Goal: Task Accomplishment & Management: Manage account settings

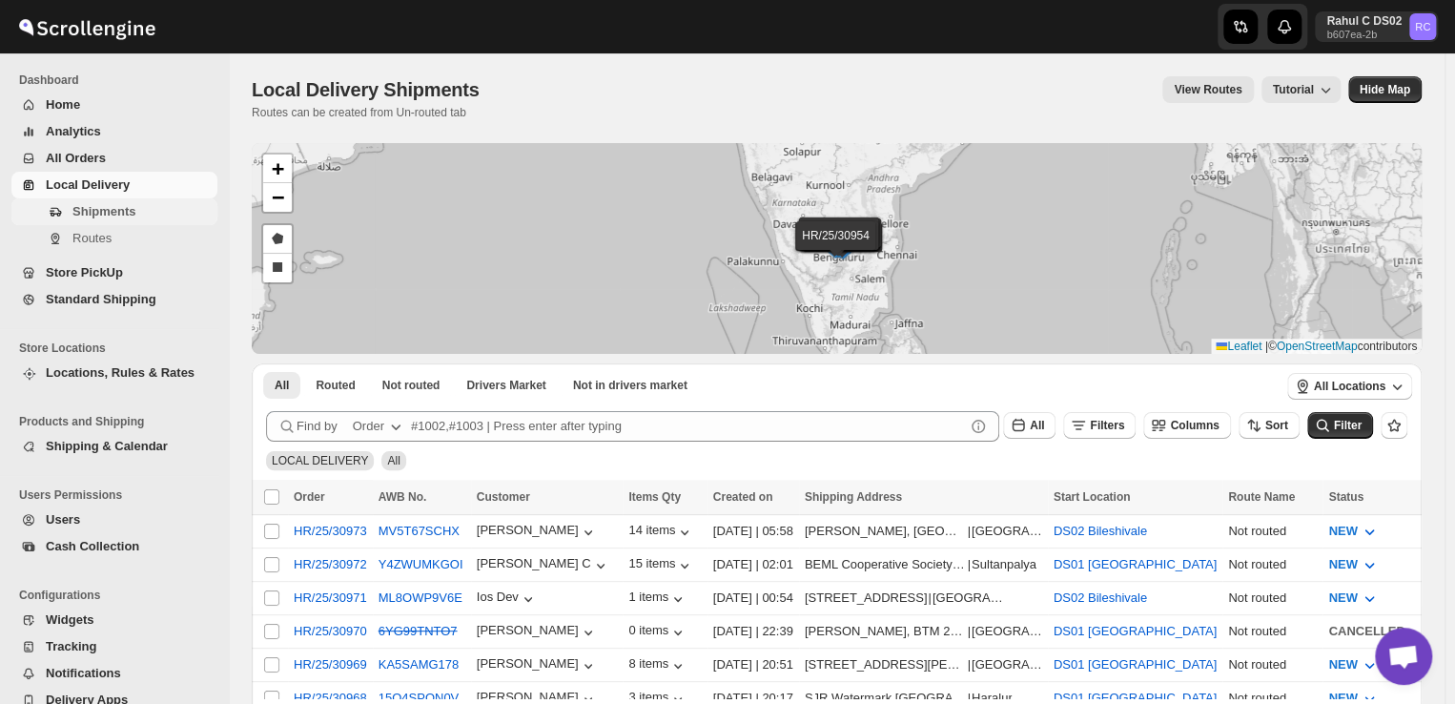
click at [116, 206] on span "Shipments" at bounding box center [103, 211] width 63 height 14
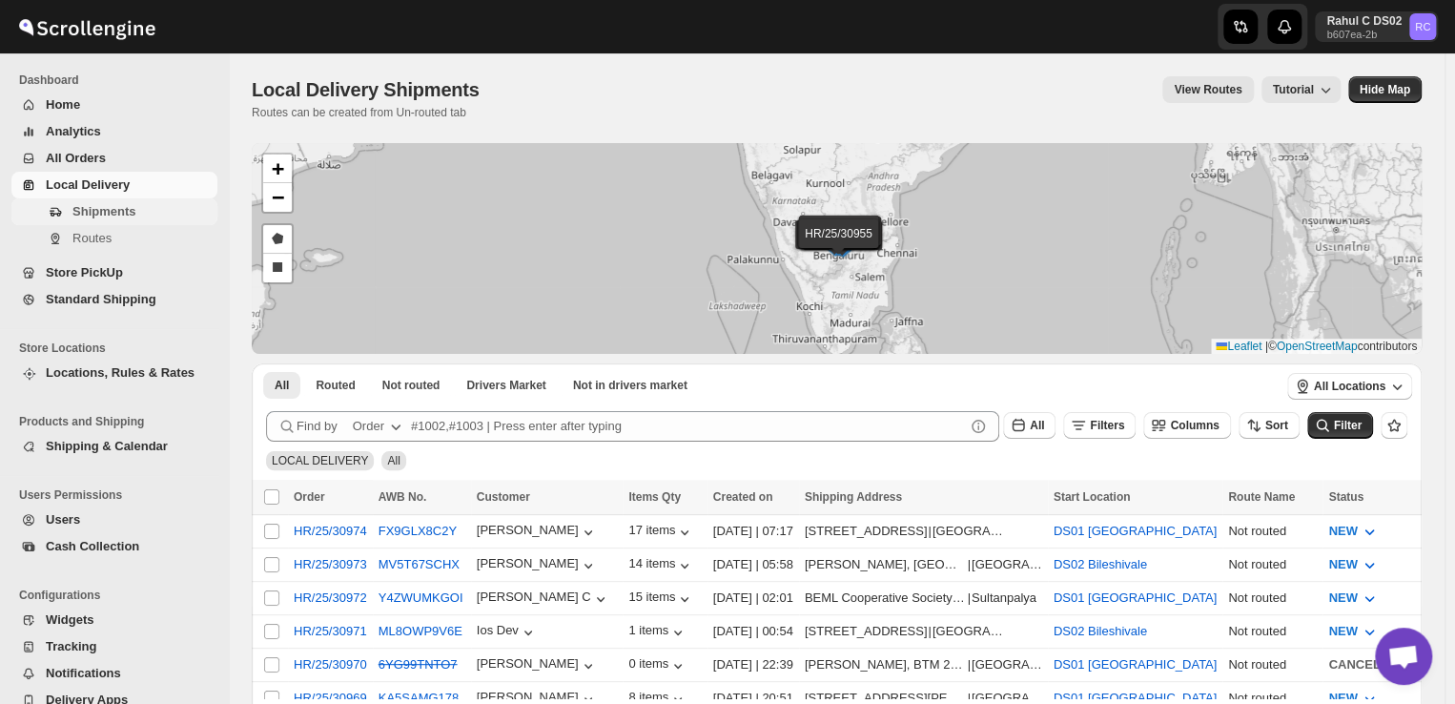
click at [124, 212] on span "Shipments" at bounding box center [103, 211] width 63 height 14
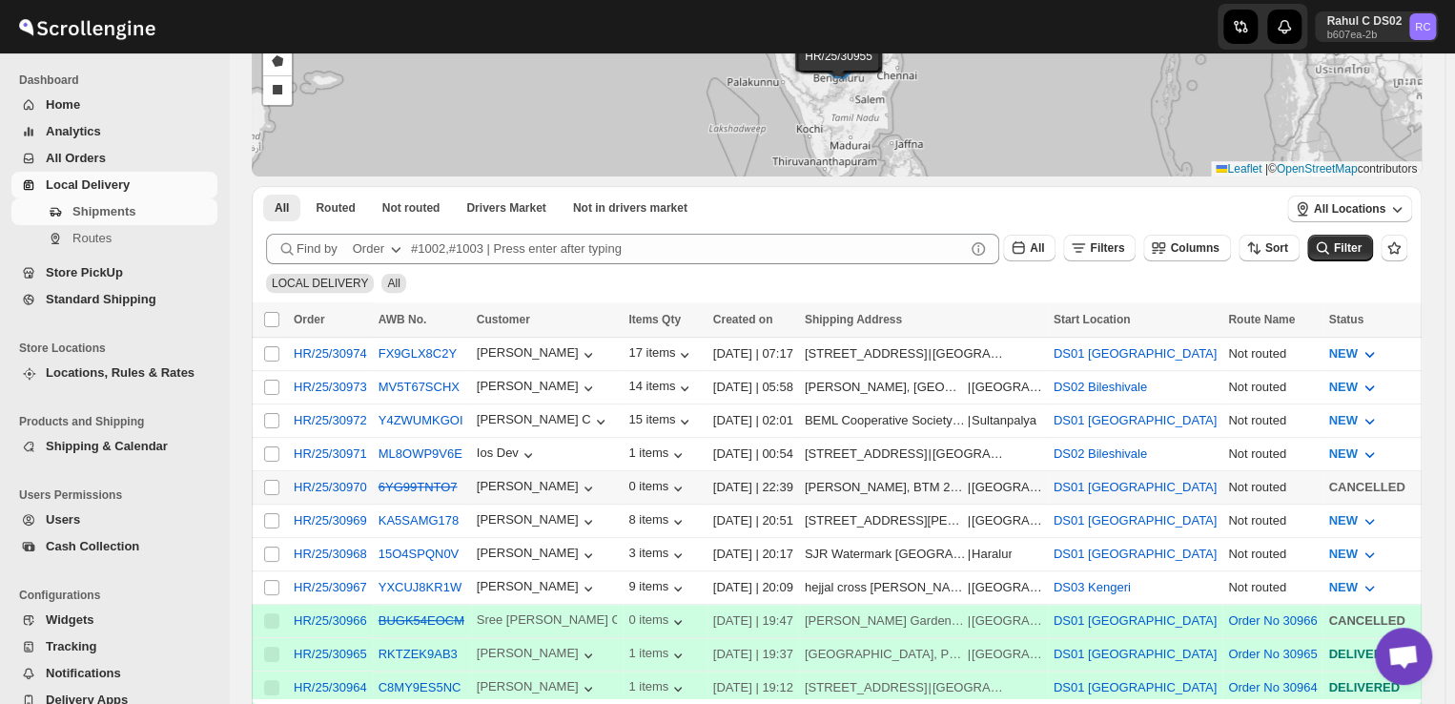
scroll to position [179, 0]
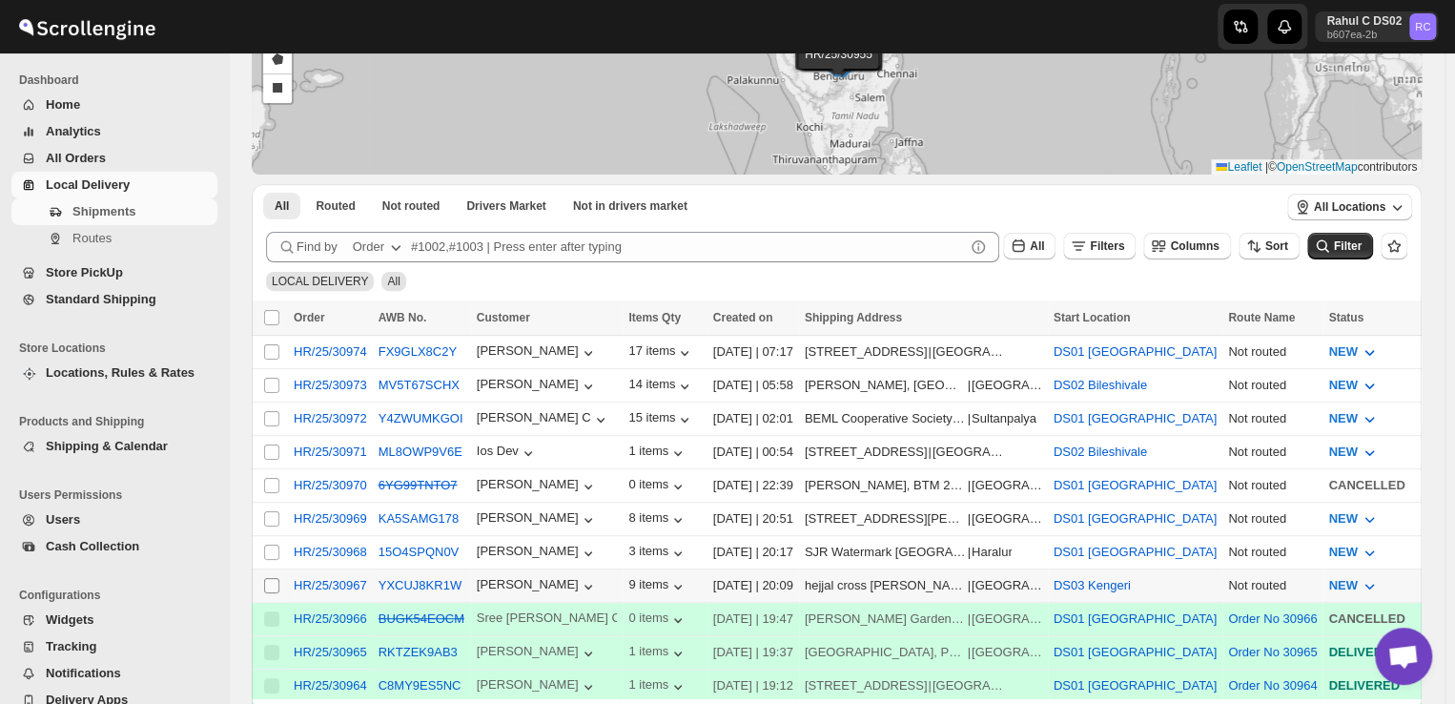
click at [273, 578] on input "Select shipment" at bounding box center [271, 585] width 15 height 15
checkbox input "true"
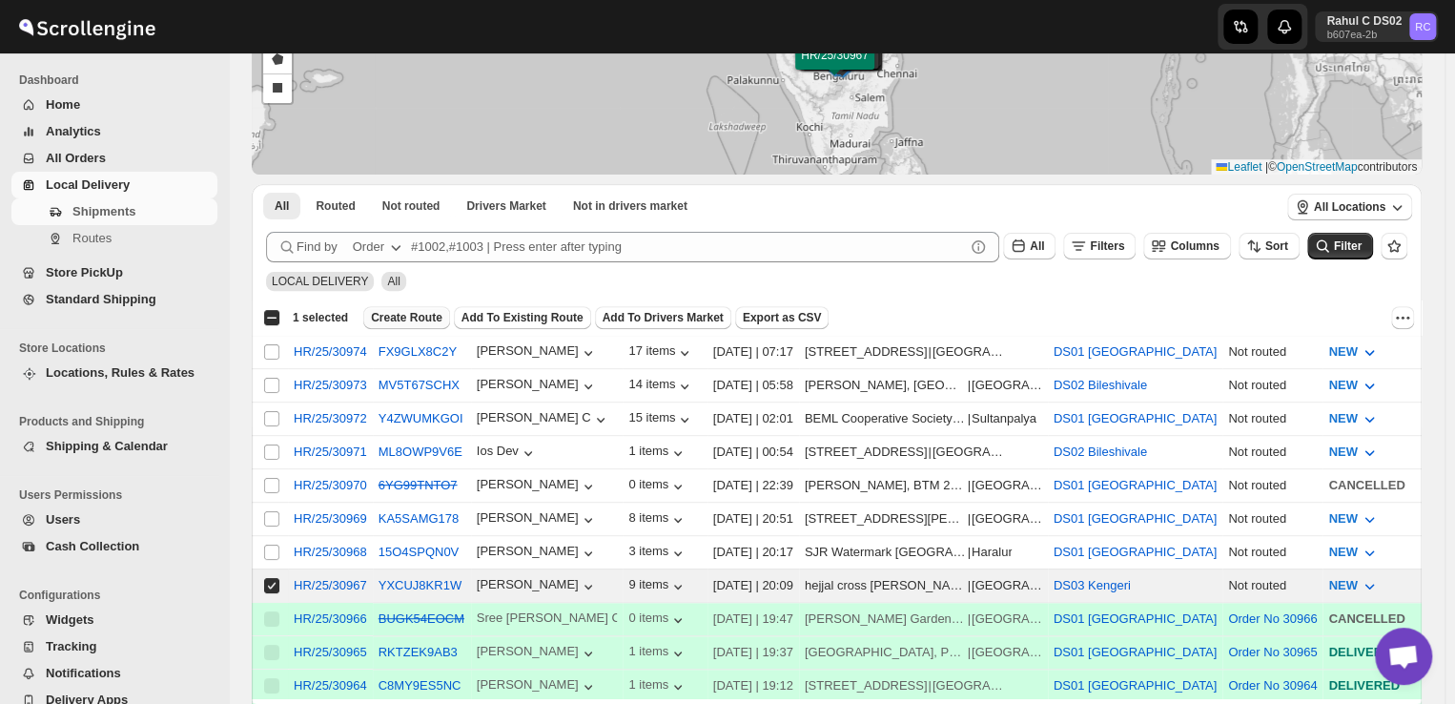
click at [401, 317] on span "Create Route" at bounding box center [407, 317] width 72 height 15
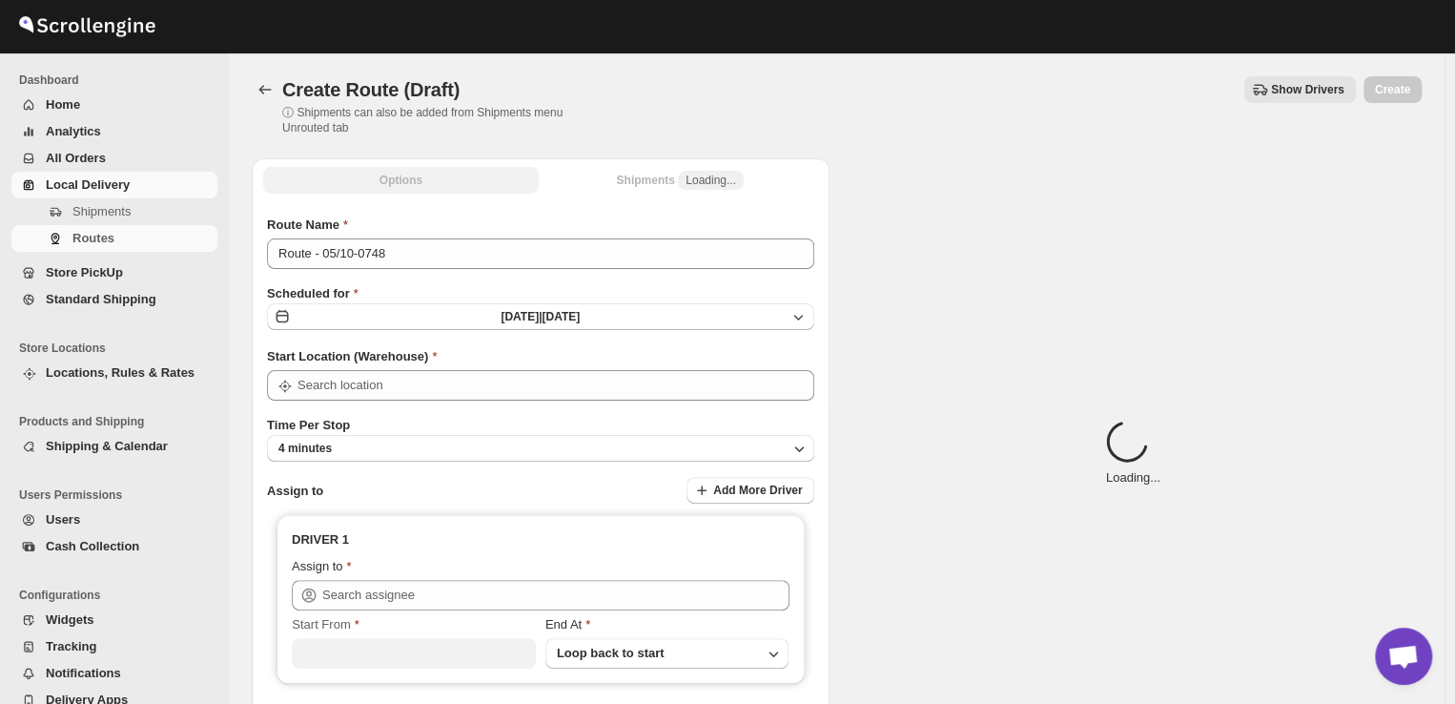
click at [401, 317] on button "Sun Oct 05 2025 | Today" at bounding box center [540, 316] width 547 height 27
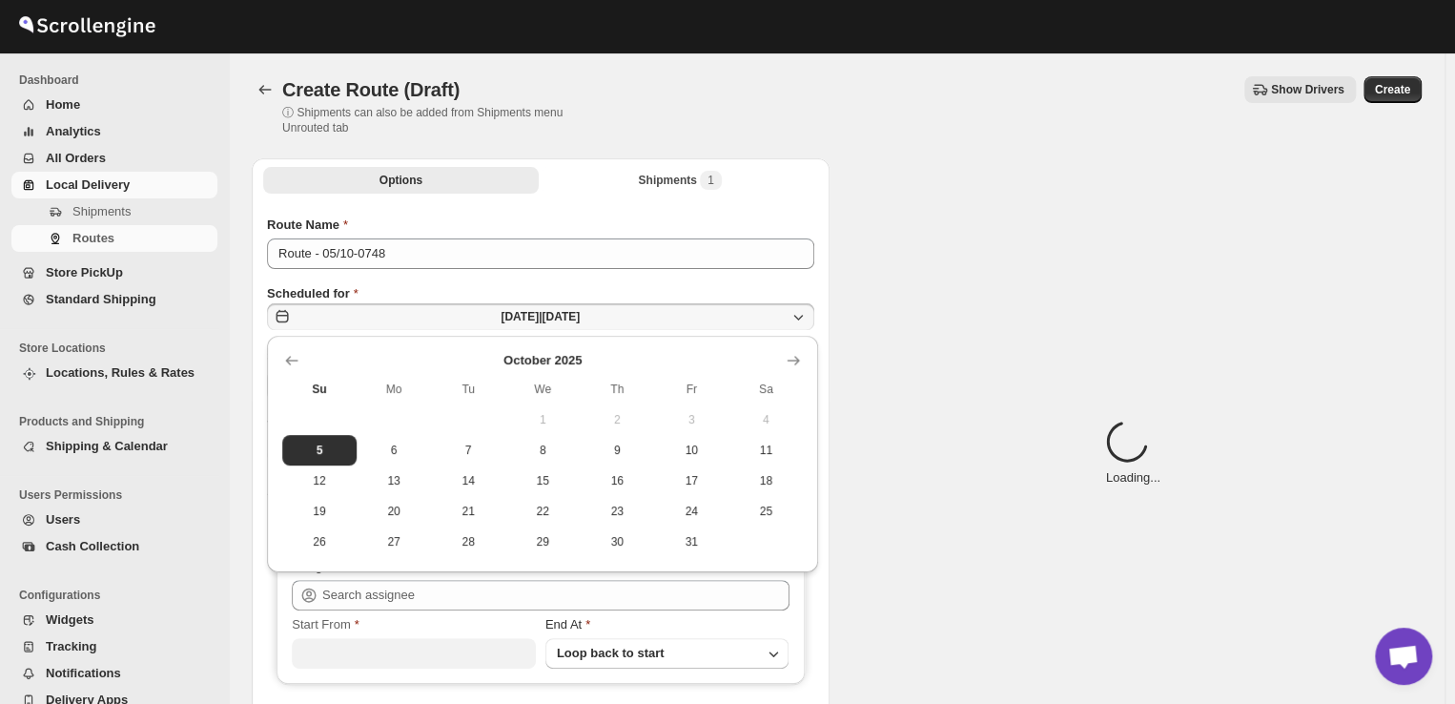
type input "DS03 Kengeri"
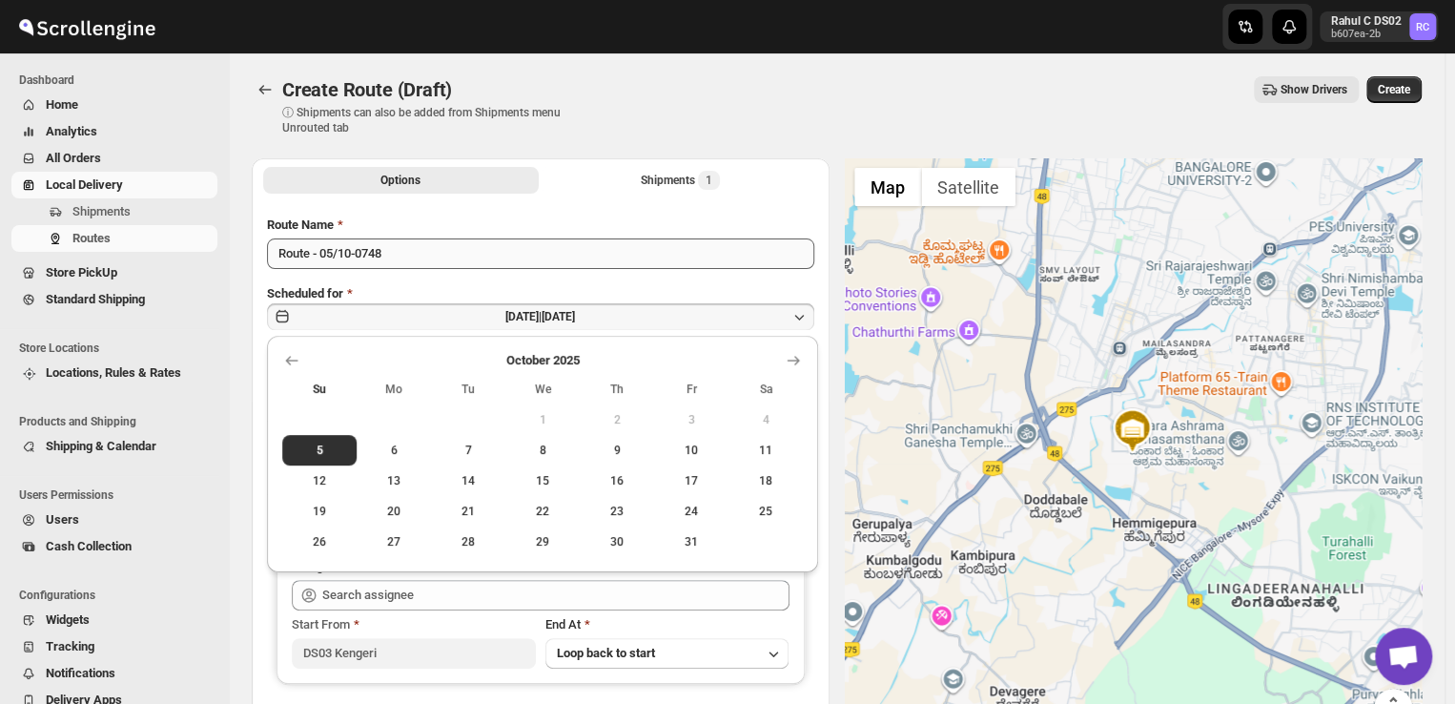
drag, startPoint x: 435, startPoint y: 443, endPoint x: 426, endPoint y: 268, distance: 175.7
click at [426, 268] on div "Skip to content Rahul C DS02 b607ea-2b RC Dashboard Home Analytics All Orders L…" at bounding box center [727, 450] width 1455 height 901
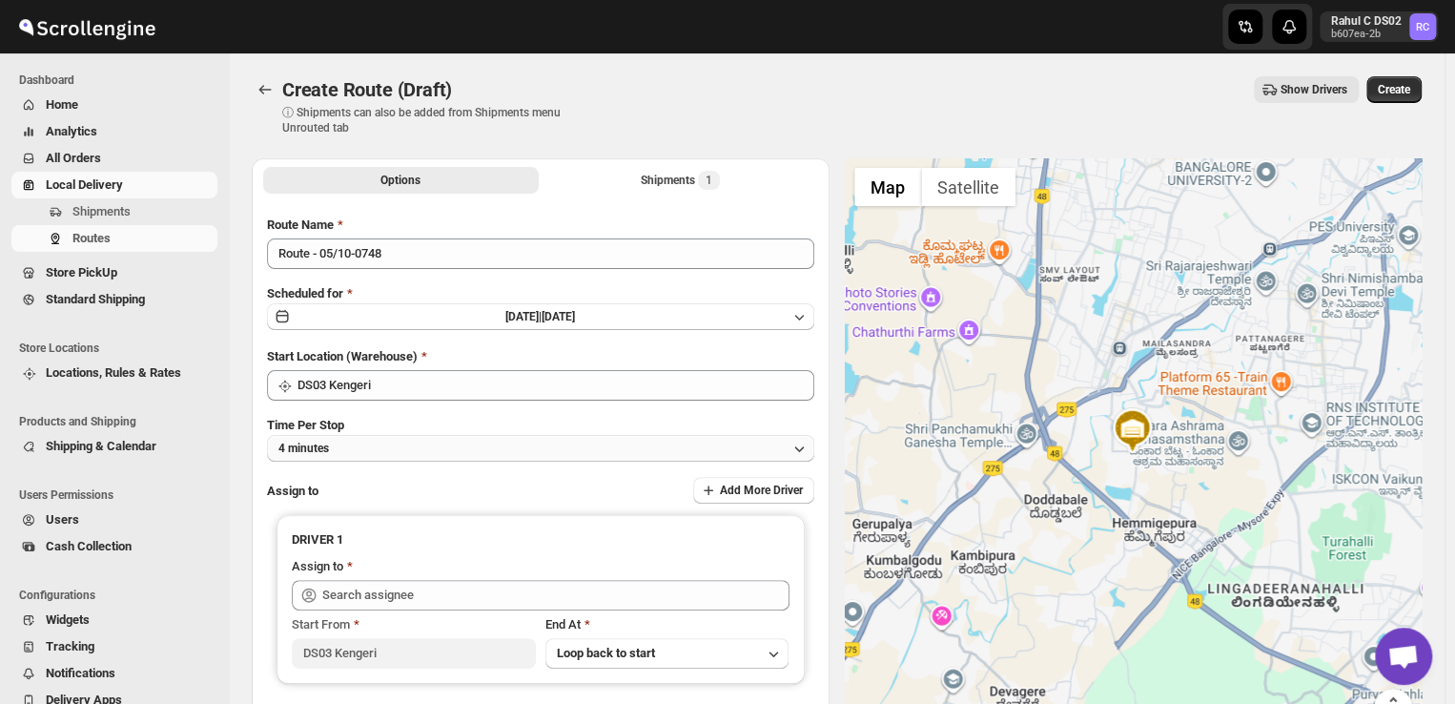
click at [408, 450] on button "4 minutes" at bounding box center [540, 448] width 547 height 27
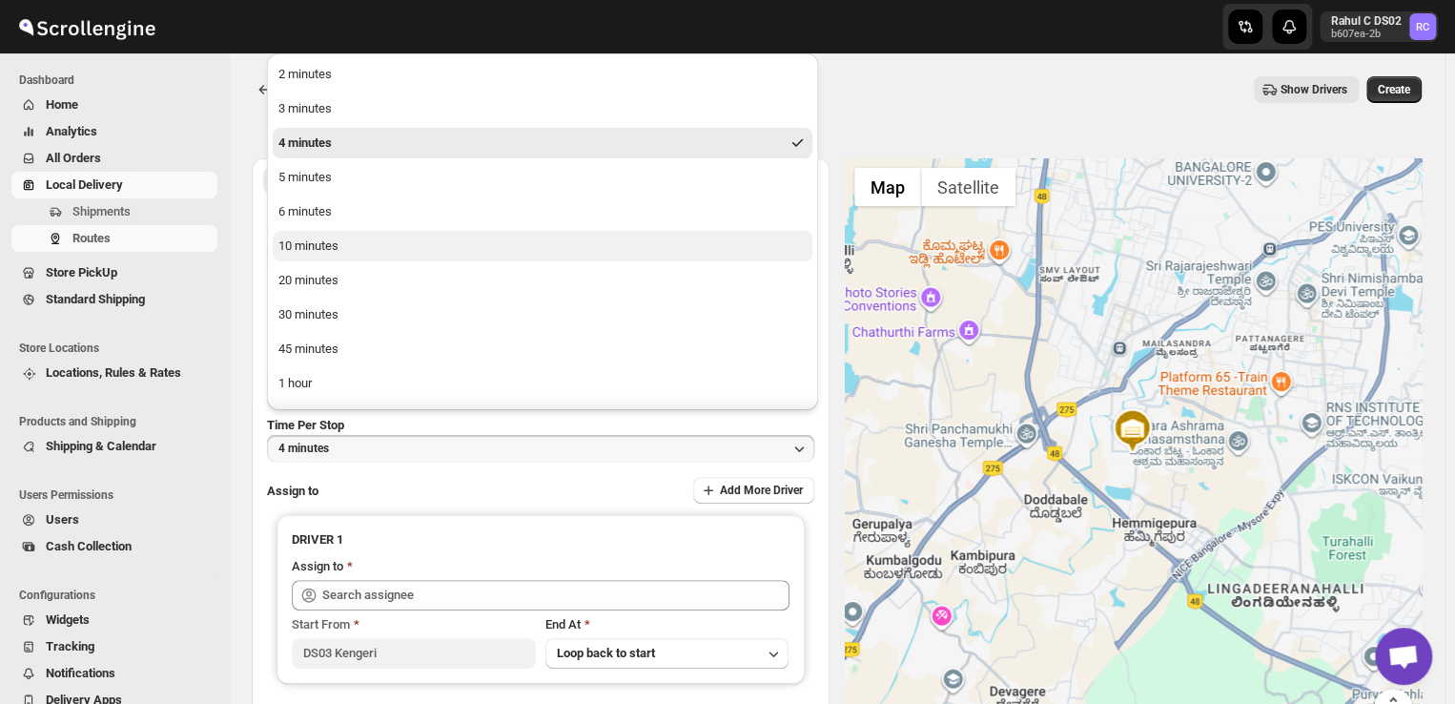
click at [353, 256] on button "10 minutes" at bounding box center [543, 246] width 540 height 31
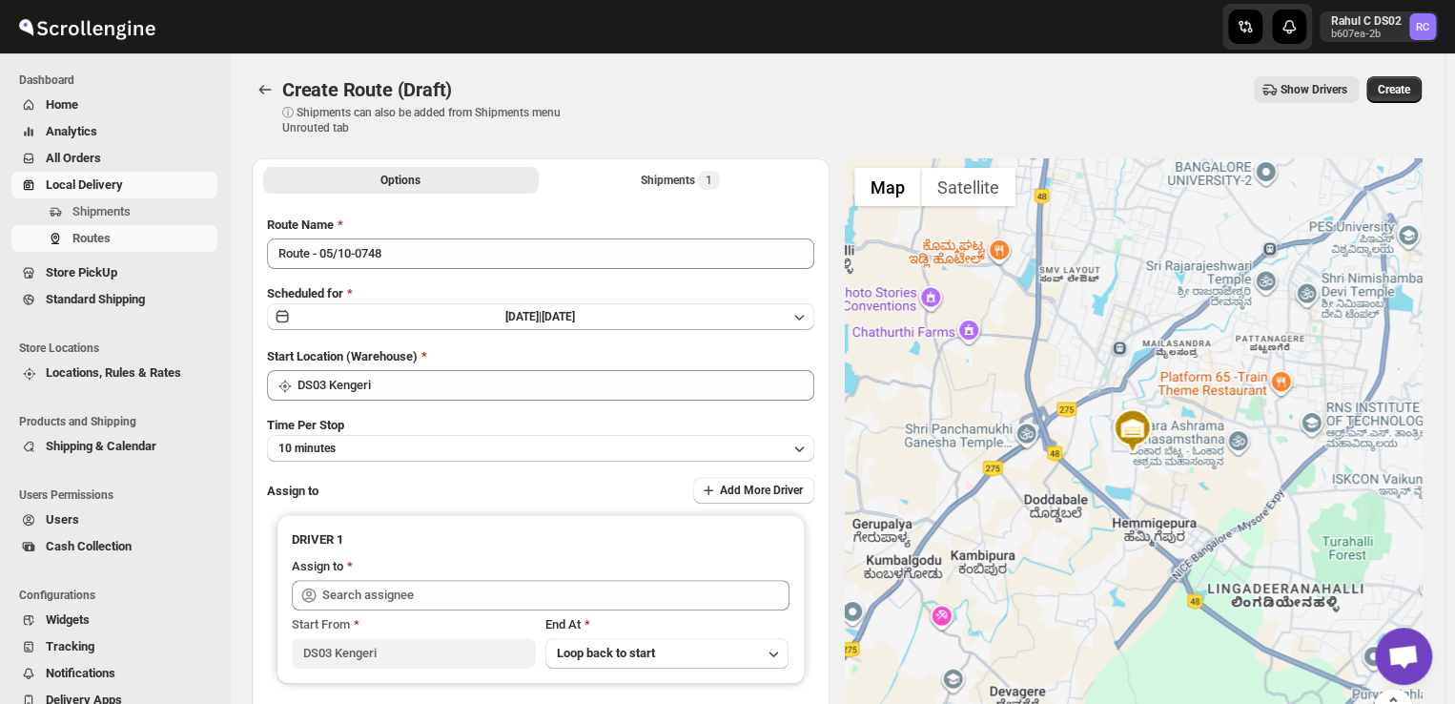
scroll to position [84, 0]
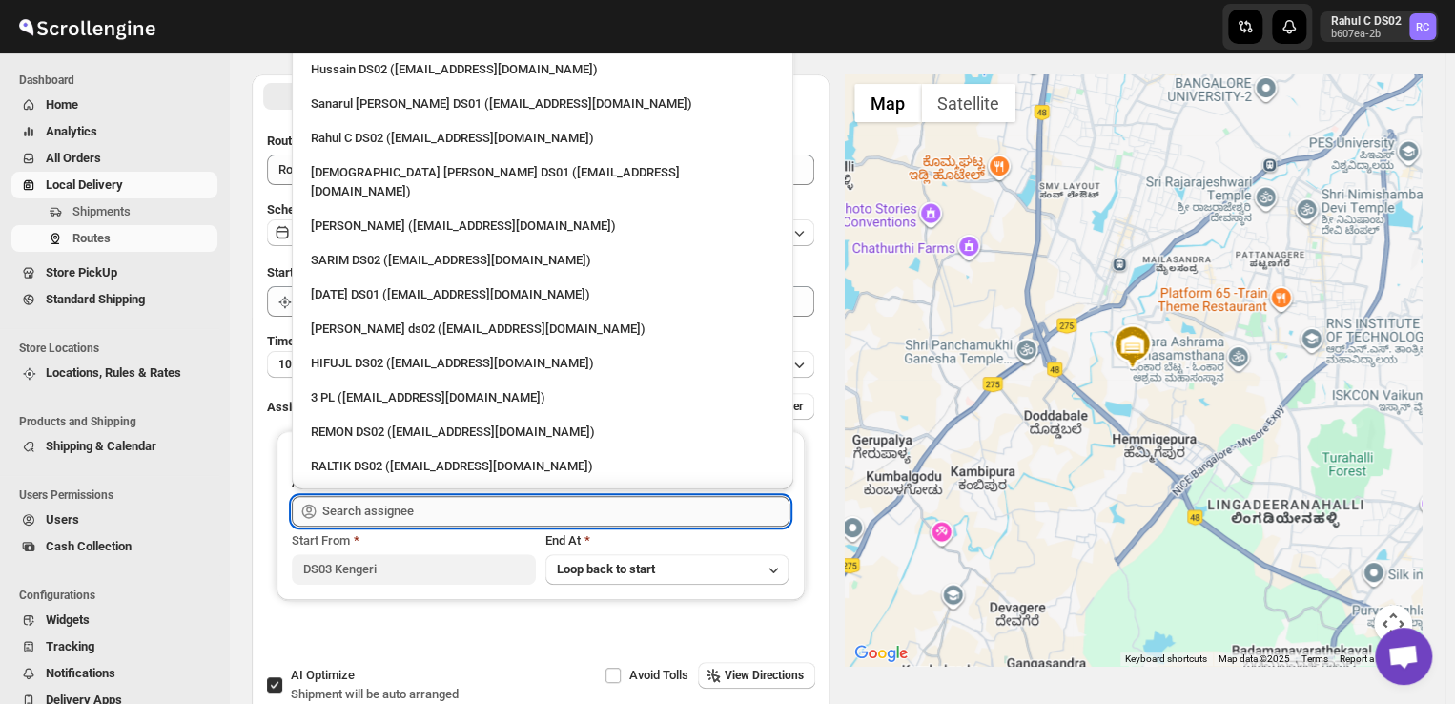
click at [392, 518] on input "text" at bounding box center [555, 511] width 467 height 31
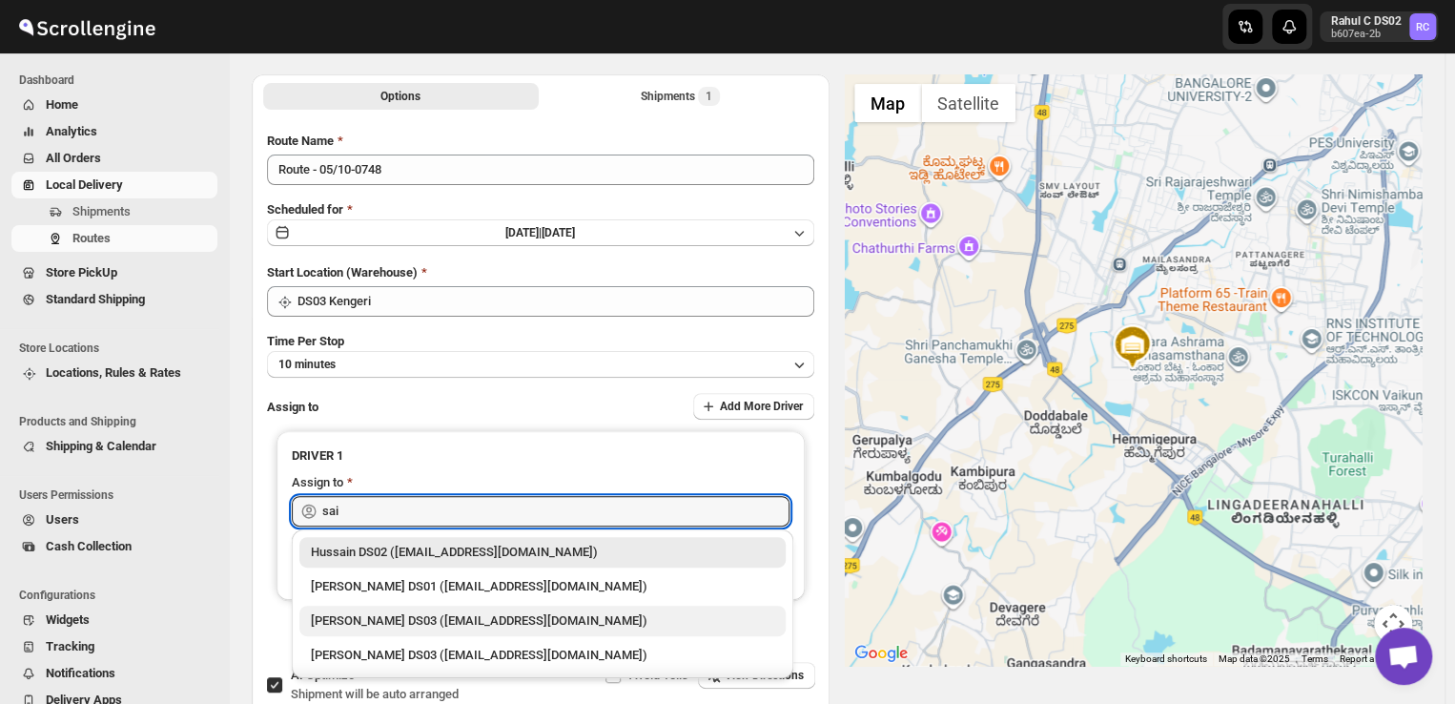
click at [399, 619] on div "Saibur Rahman DS03 (novenik154@ihnpo.com)" at bounding box center [543, 620] width 464 height 19
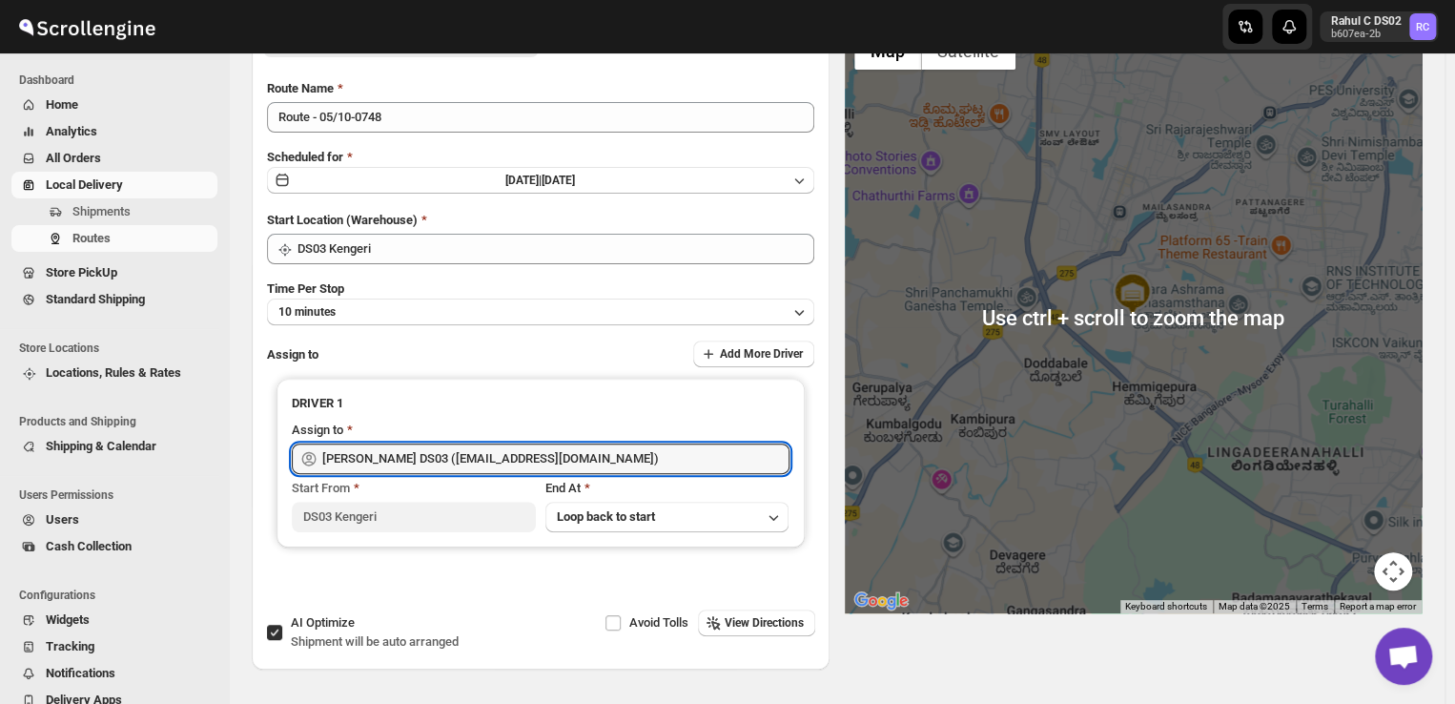
scroll to position [0, 0]
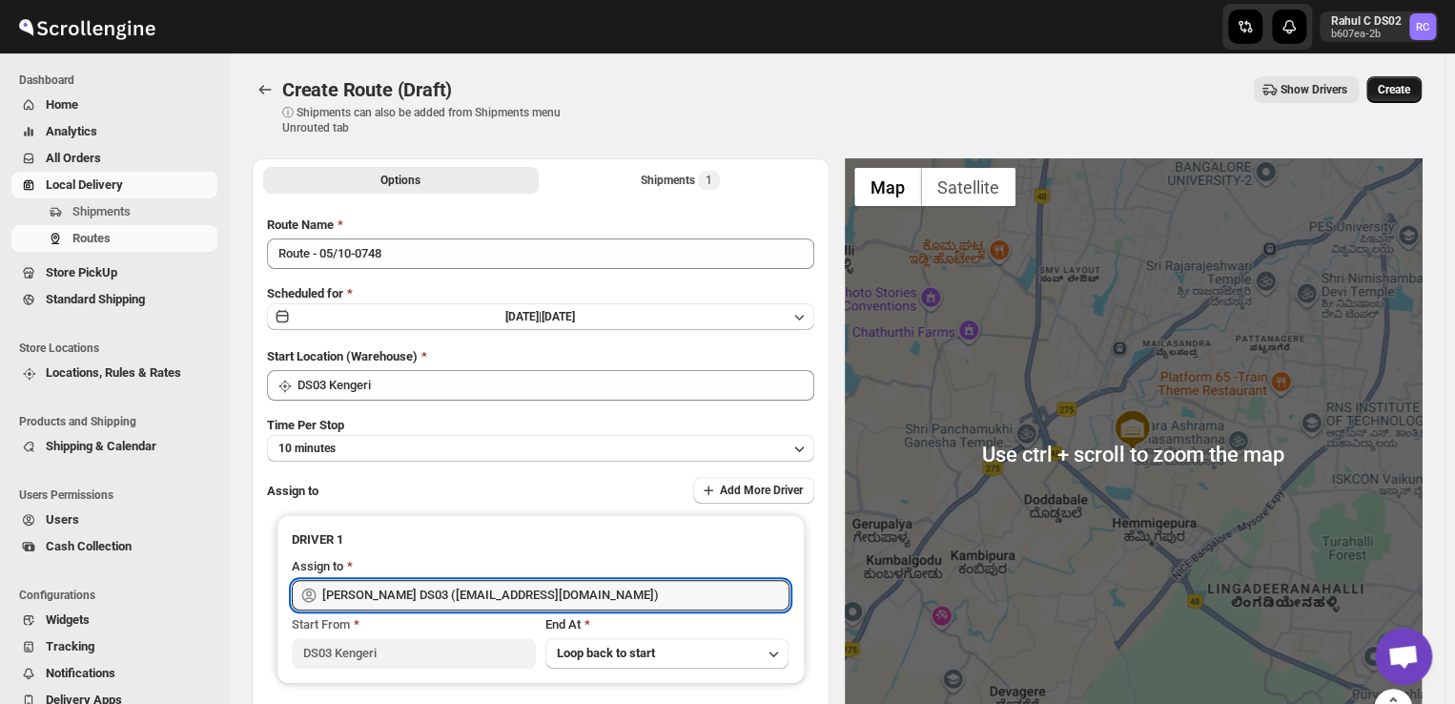
type input "Saibur Rahman DS03 (novenik154@ihnpo.com)"
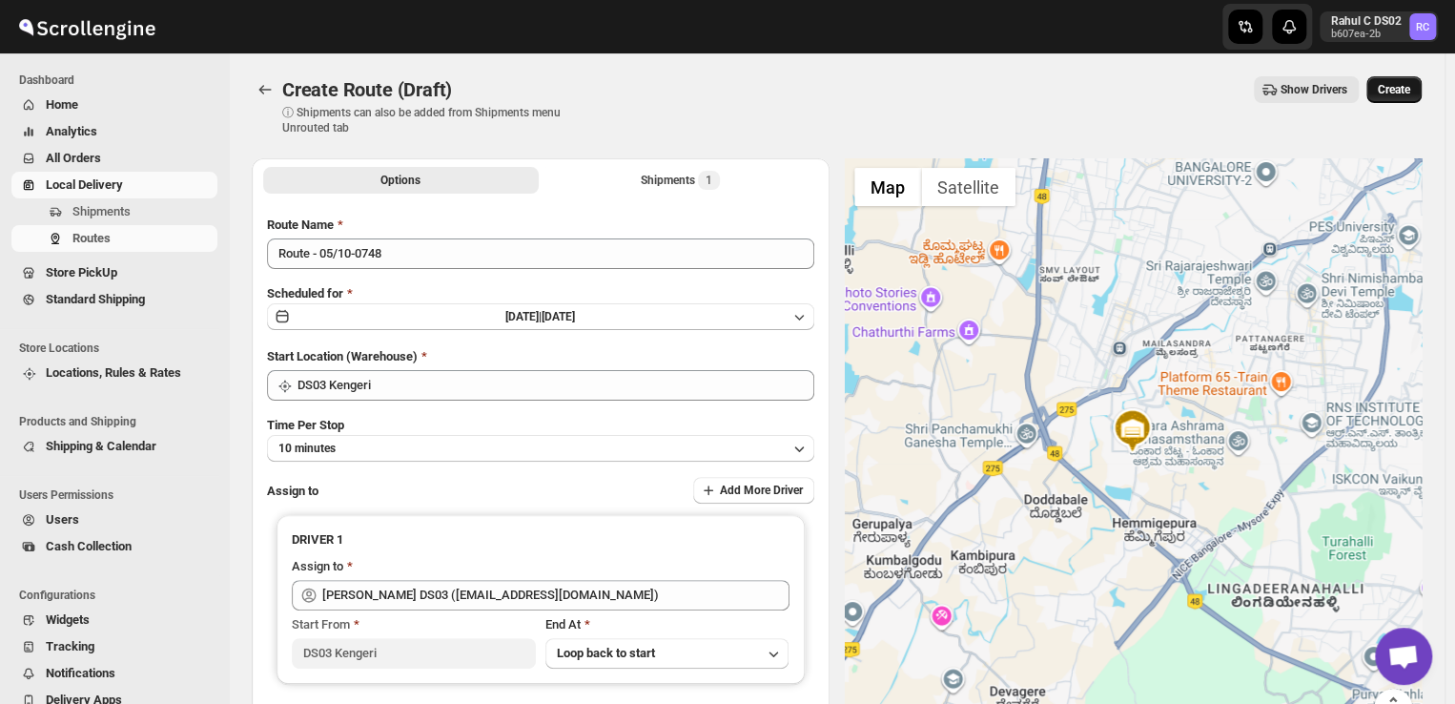
click at [1410, 82] on span "Create" at bounding box center [1394, 89] width 32 height 15
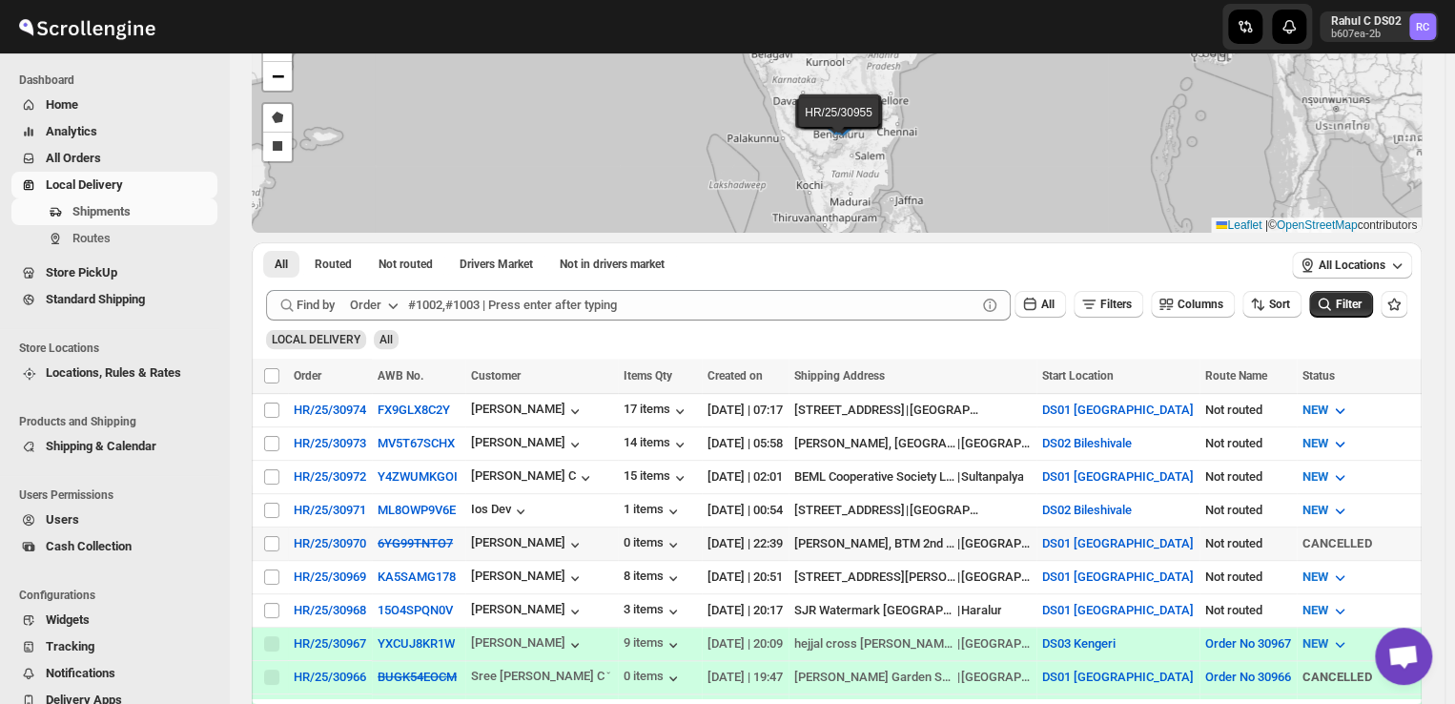
scroll to position [122, 0]
click at [269, 568] on input "Select shipment" at bounding box center [271, 575] width 15 height 15
checkbox input "true"
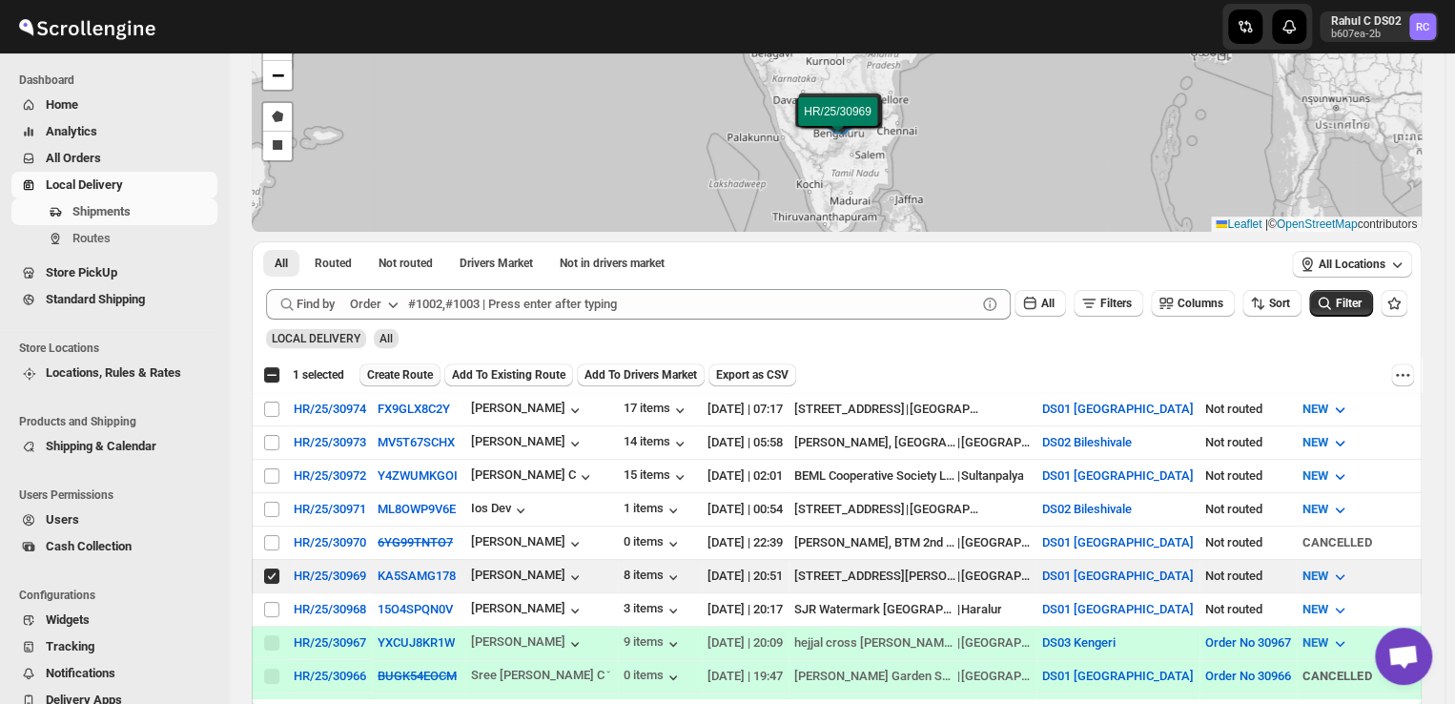
click at [402, 368] on span "Create Route" at bounding box center [400, 374] width 66 height 15
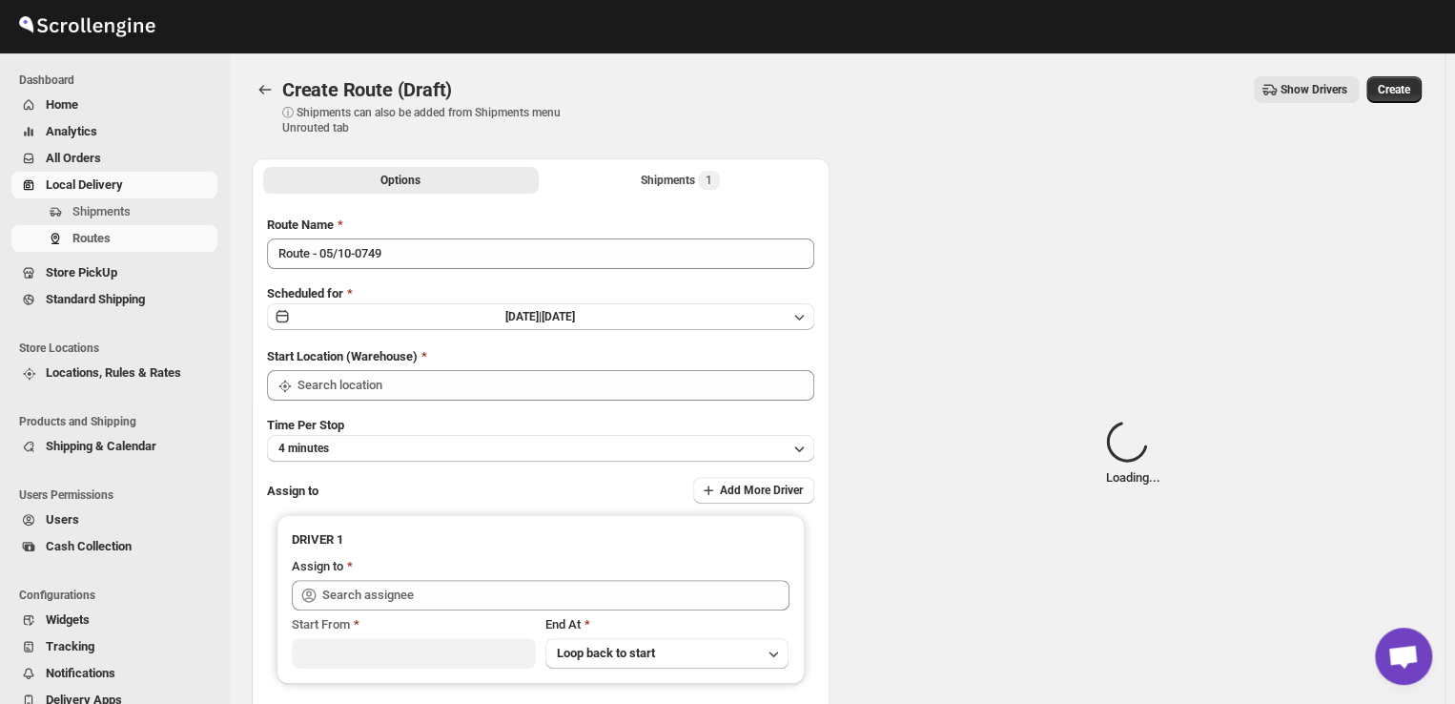
type input "DS01 [GEOGRAPHIC_DATA]"
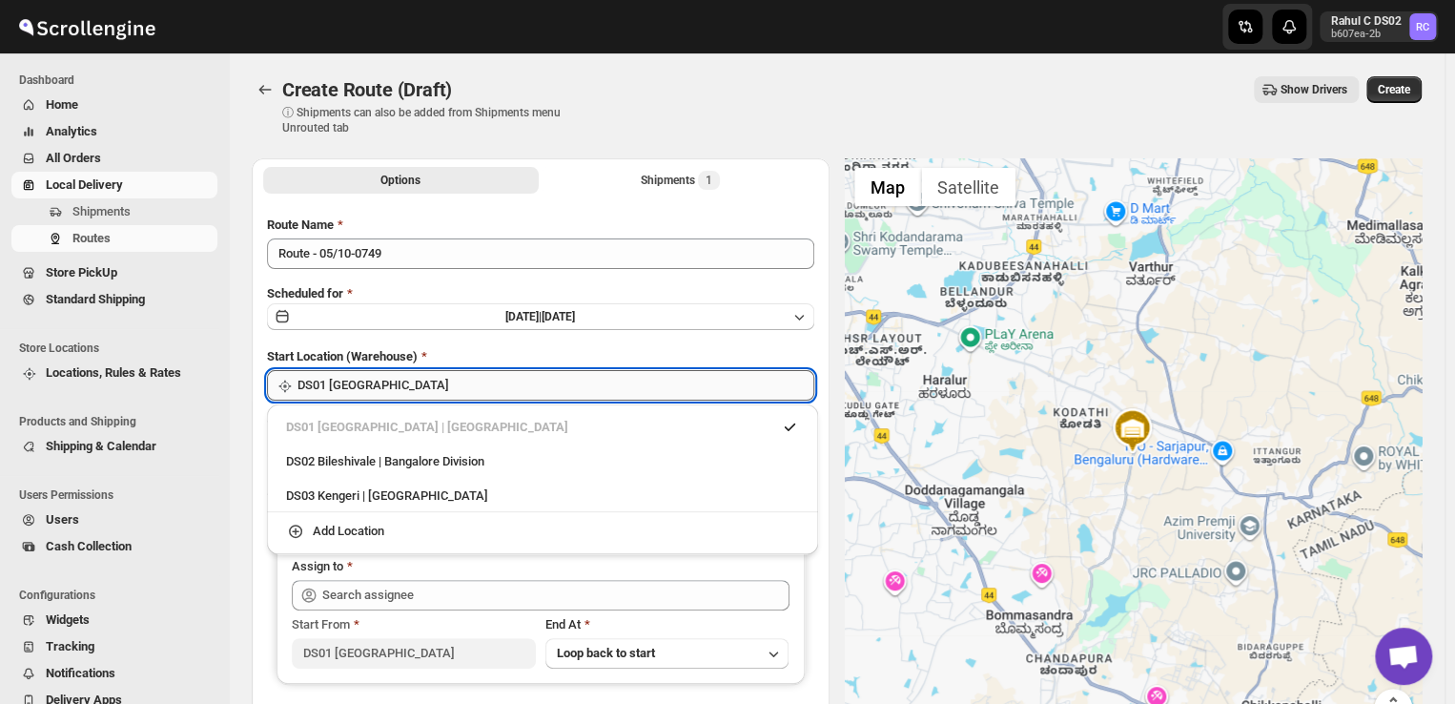
click at [435, 386] on input "DS01 [GEOGRAPHIC_DATA]" at bounding box center [556, 385] width 517 height 31
click at [458, 508] on div "DS03 Kengeri | Bengaluru" at bounding box center [543, 496] width 536 height 31
type input "DS03 Kengeri"
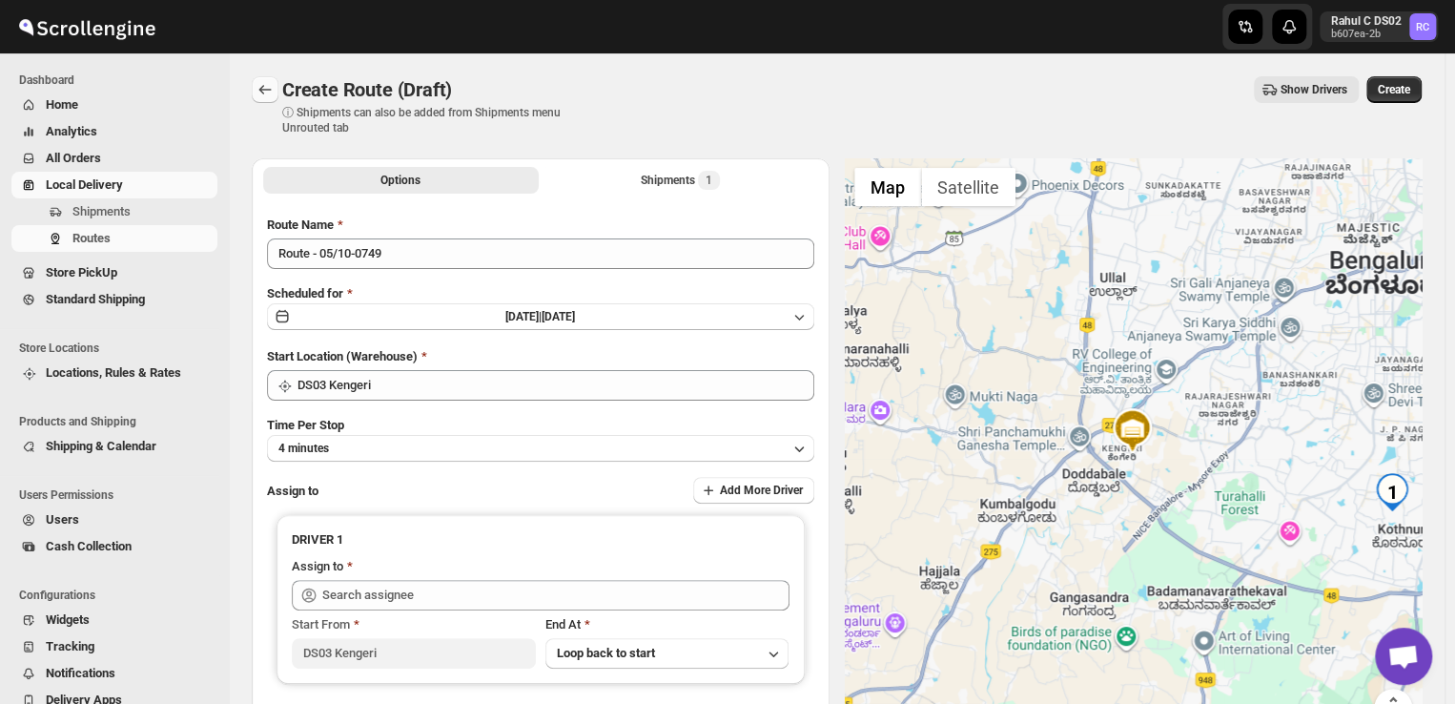
click at [269, 85] on icon "Routes" at bounding box center [265, 89] width 19 height 19
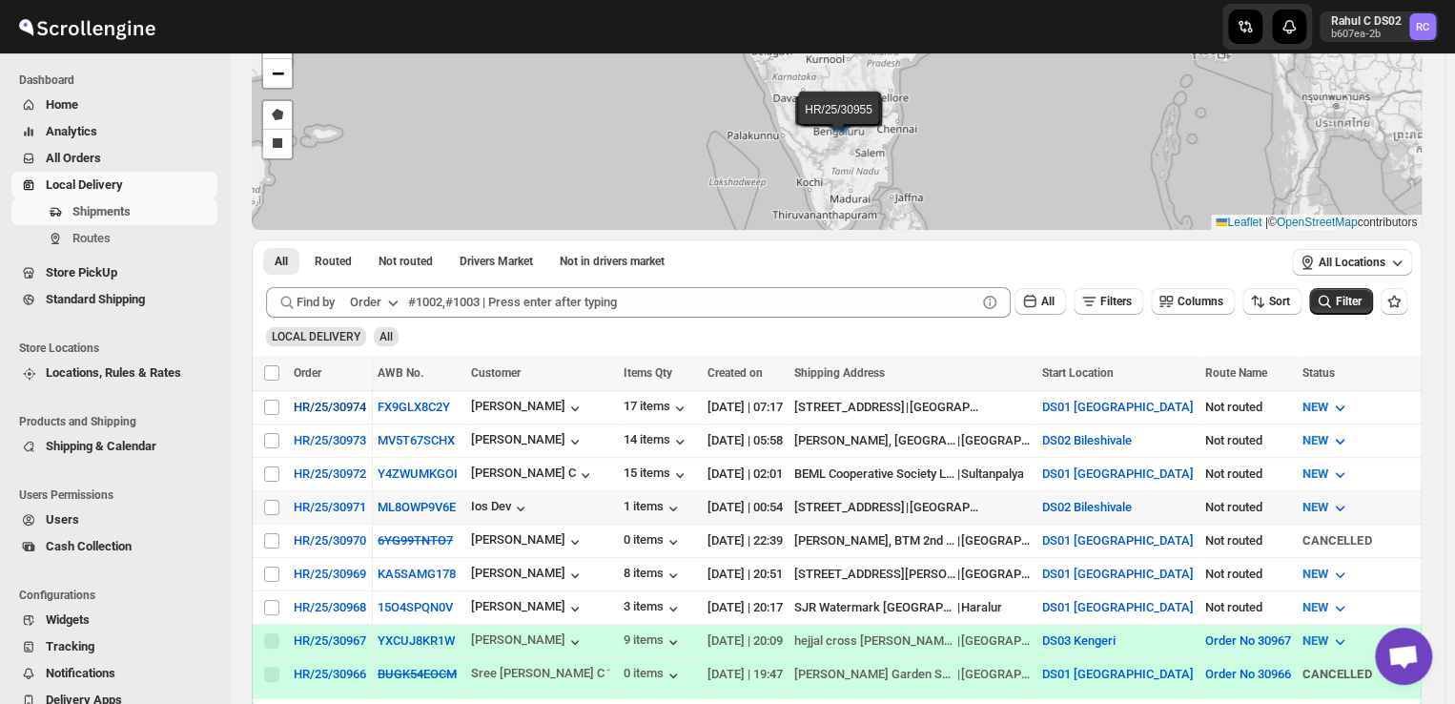
scroll to position [130, 0]
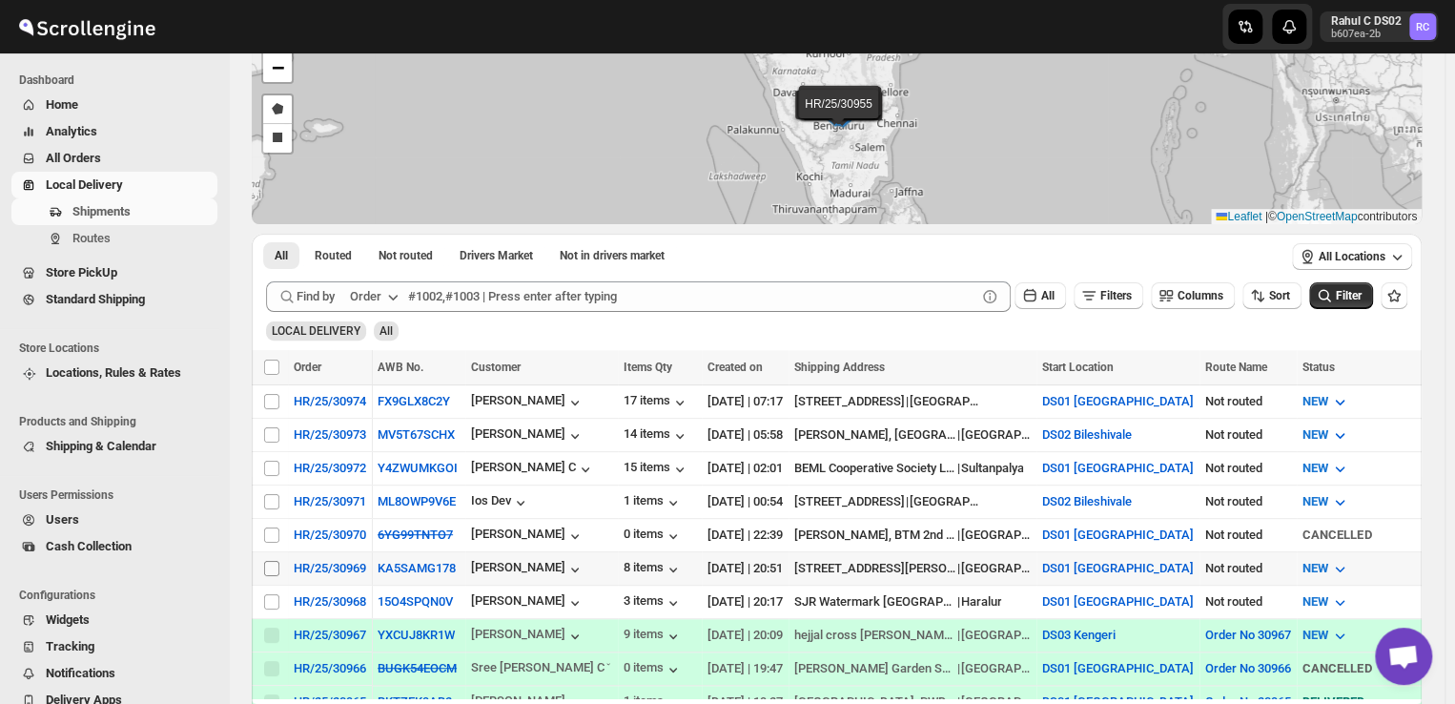
click at [268, 561] on input "Select shipment" at bounding box center [271, 568] width 15 height 15
checkbox input "true"
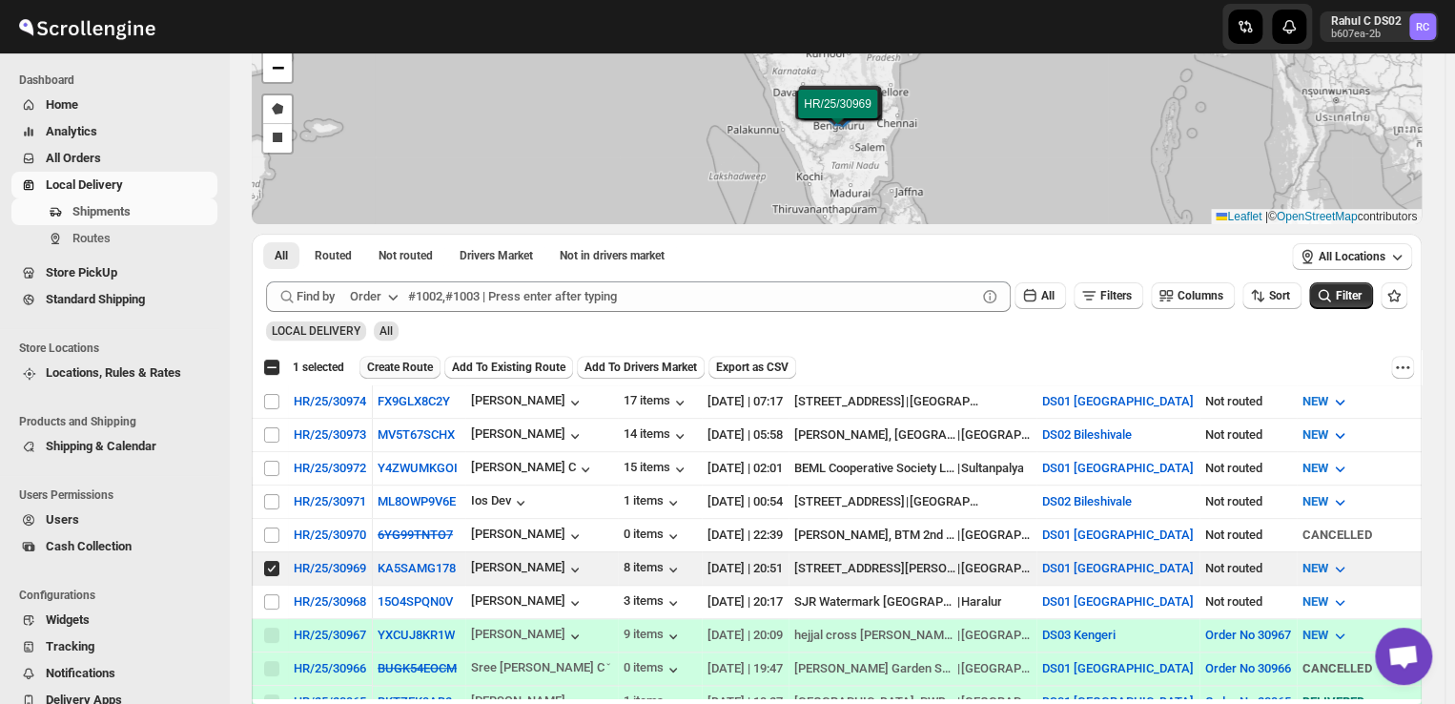
click at [390, 367] on span "Create Route" at bounding box center [400, 367] width 66 height 15
click at [390, 367] on div "Please wait..." at bounding box center [400, 367] width 81 height 23
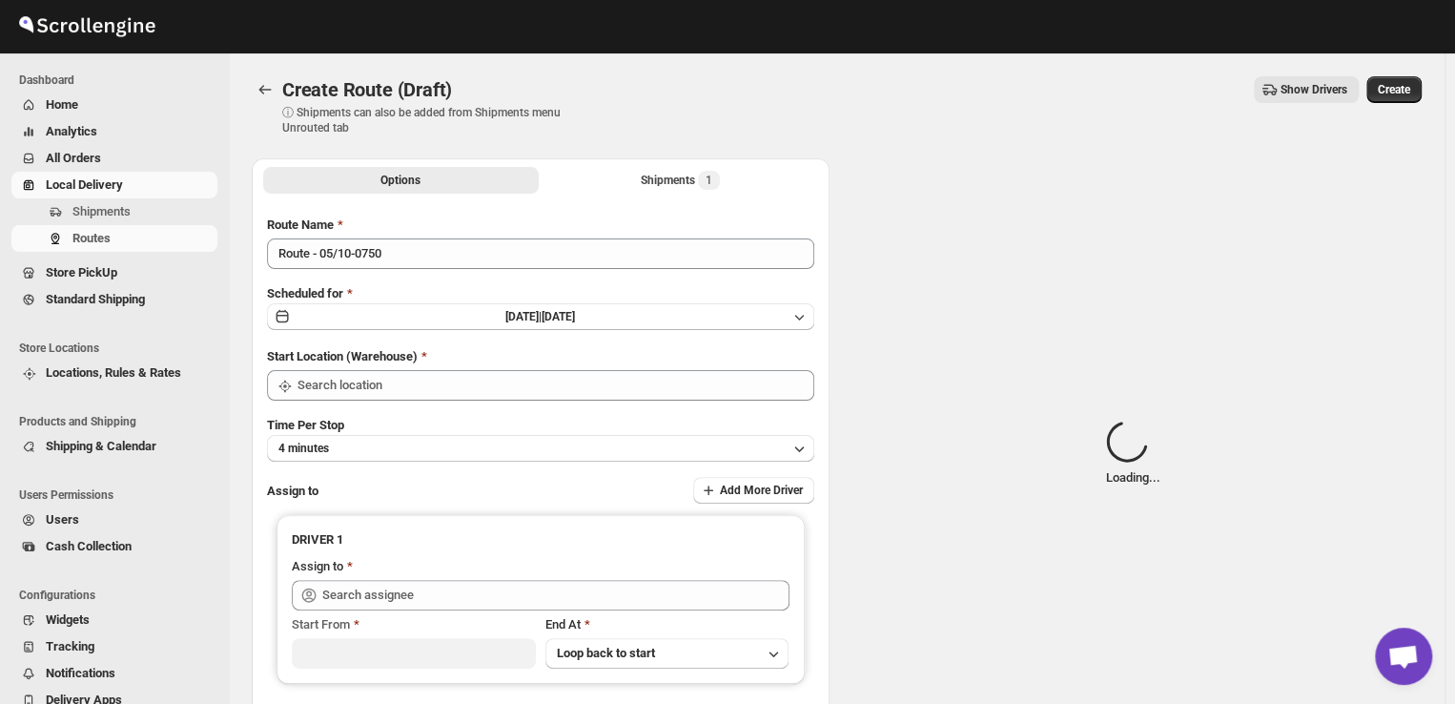
type input "DS01 [GEOGRAPHIC_DATA]"
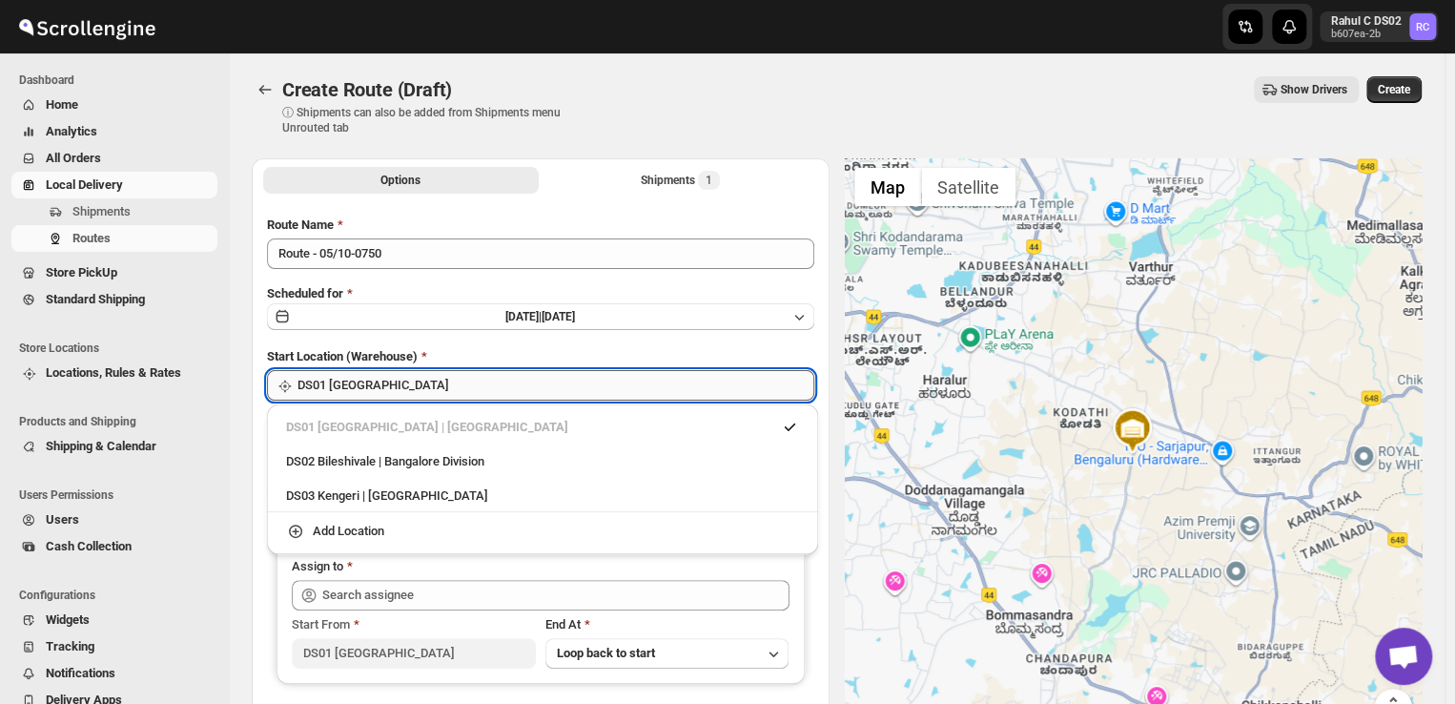
click at [484, 381] on input "DS01 [GEOGRAPHIC_DATA]" at bounding box center [556, 385] width 517 height 31
click at [408, 490] on div "DS03 Kengeri | Bengaluru" at bounding box center [542, 495] width 513 height 19
type input "DS03 Kengeri"
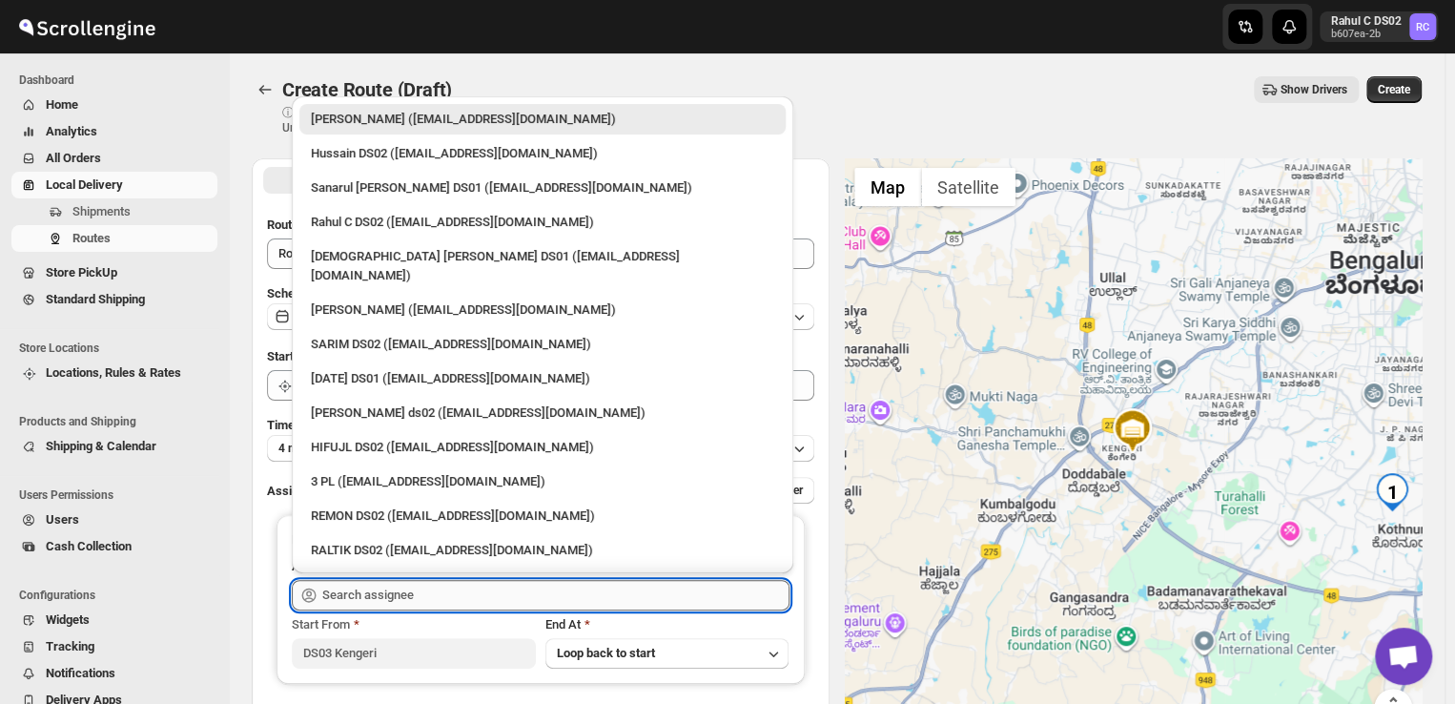
click at [434, 591] on input "text" at bounding box center [555, 595] width 467 height 31
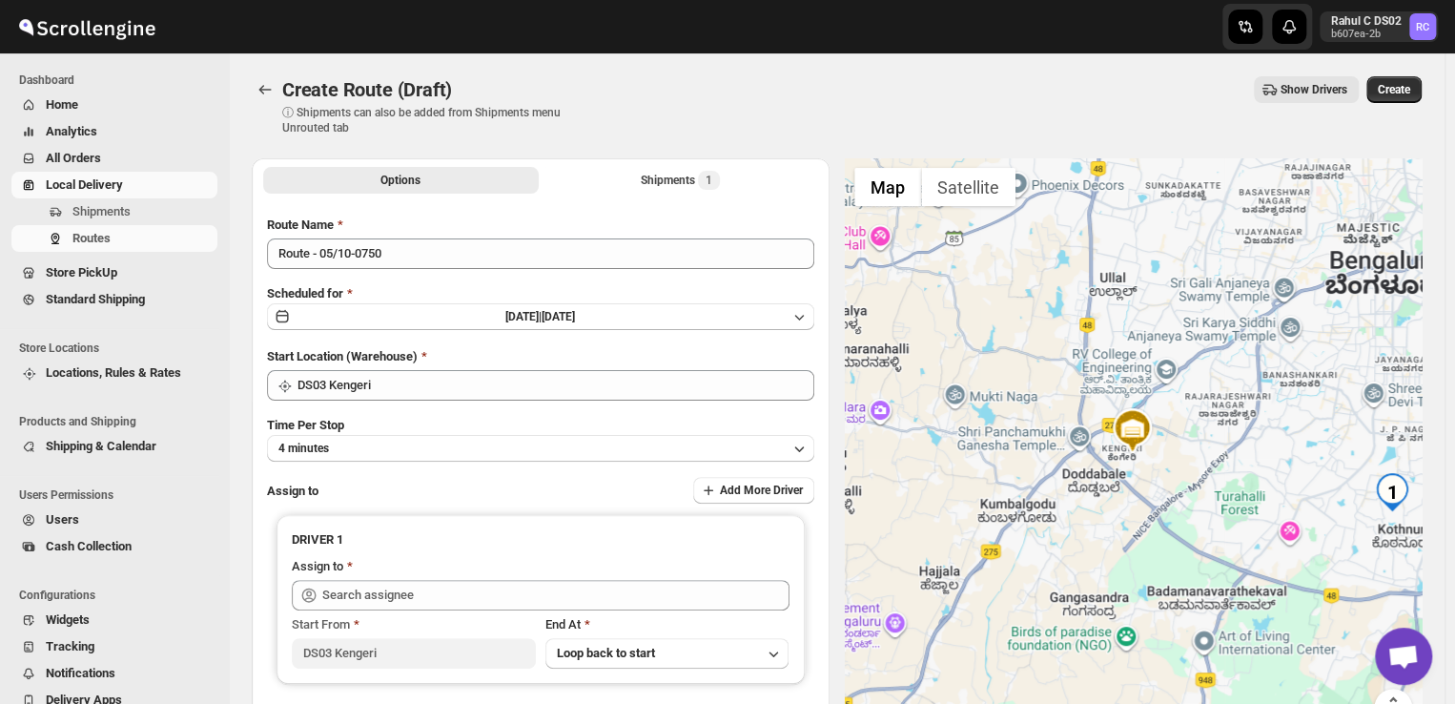
click at [237, 522] on div "Options Shipments 1 More views Options Shipments 1 More views Route Name Route …" at bounding box center [830, 474] width 1186 height 663
click at [342, 455] on button "4 minutes" at bounding box center [540, 448] width 547 height 27
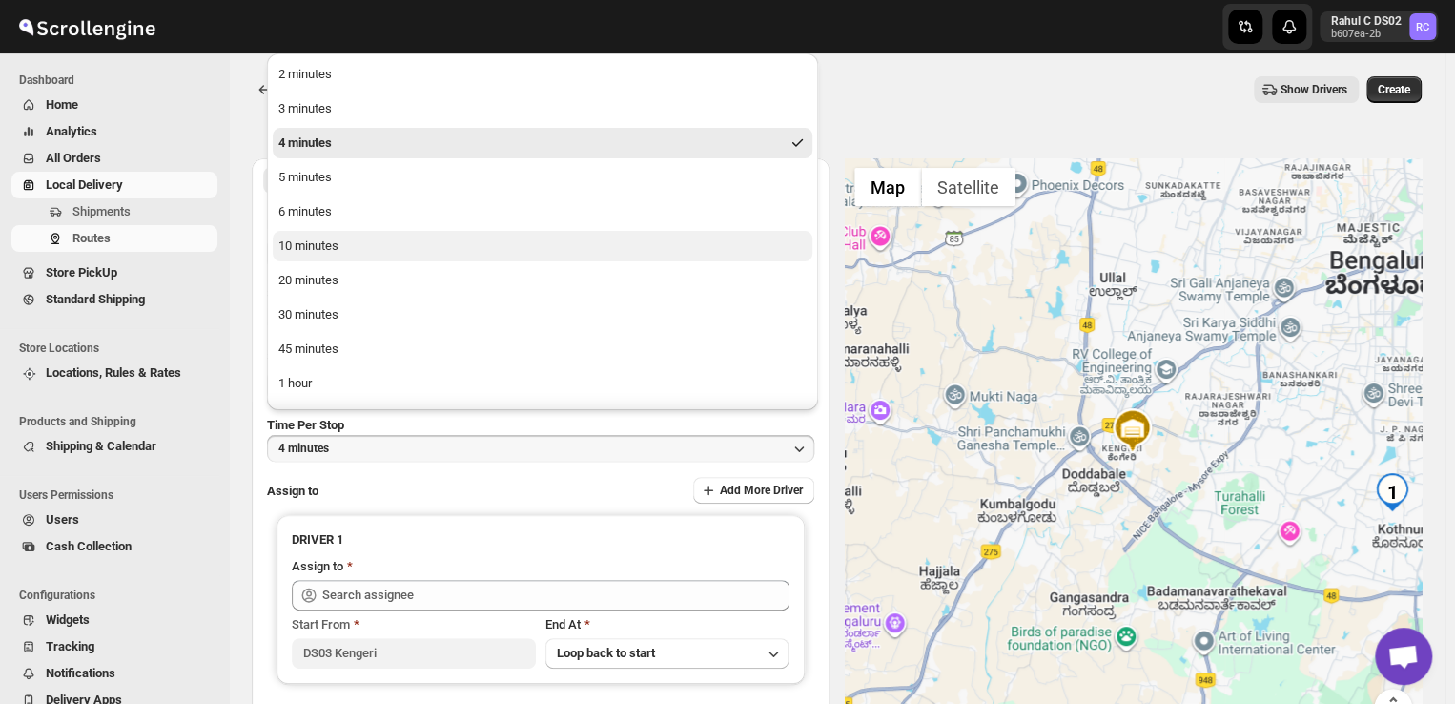
click at [316, 237] on div "10 minutes" at bounding box center [308, 246] width 60 height 19
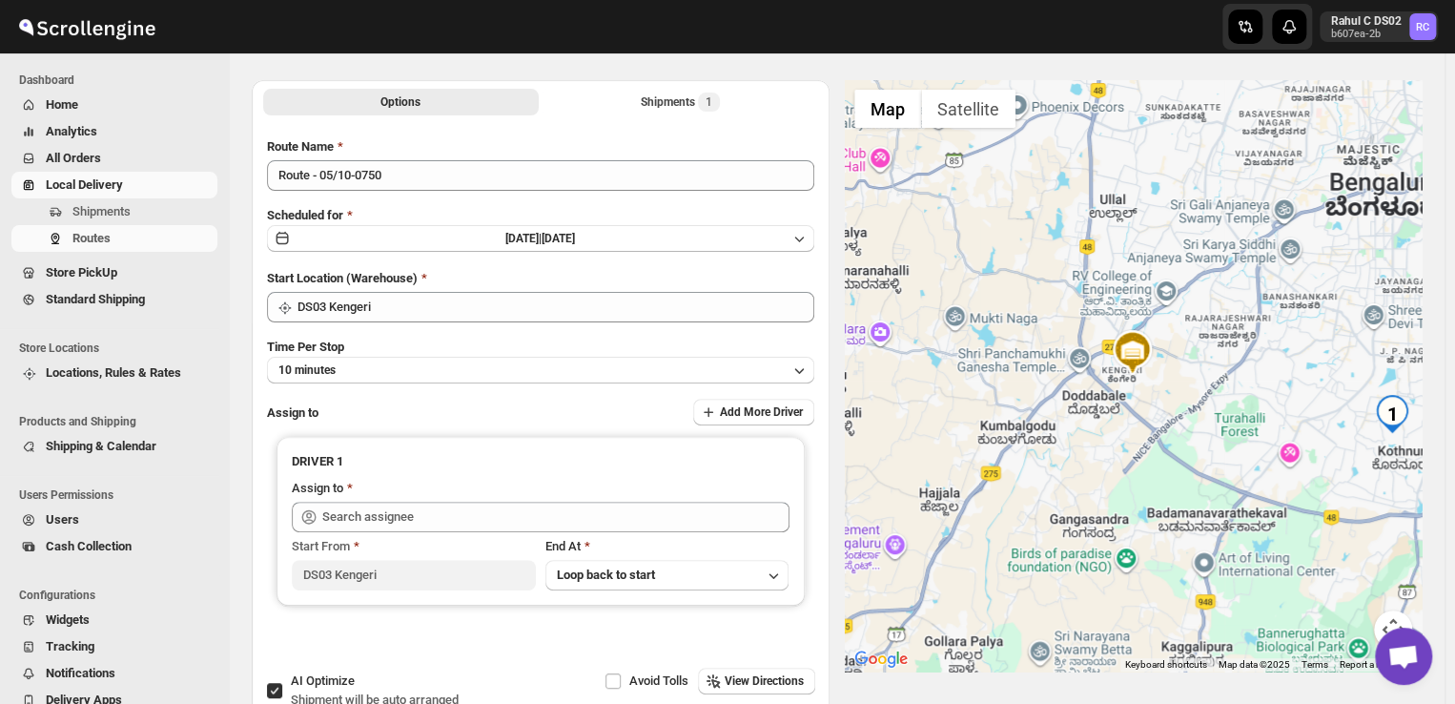
scroll to position [80, 0]
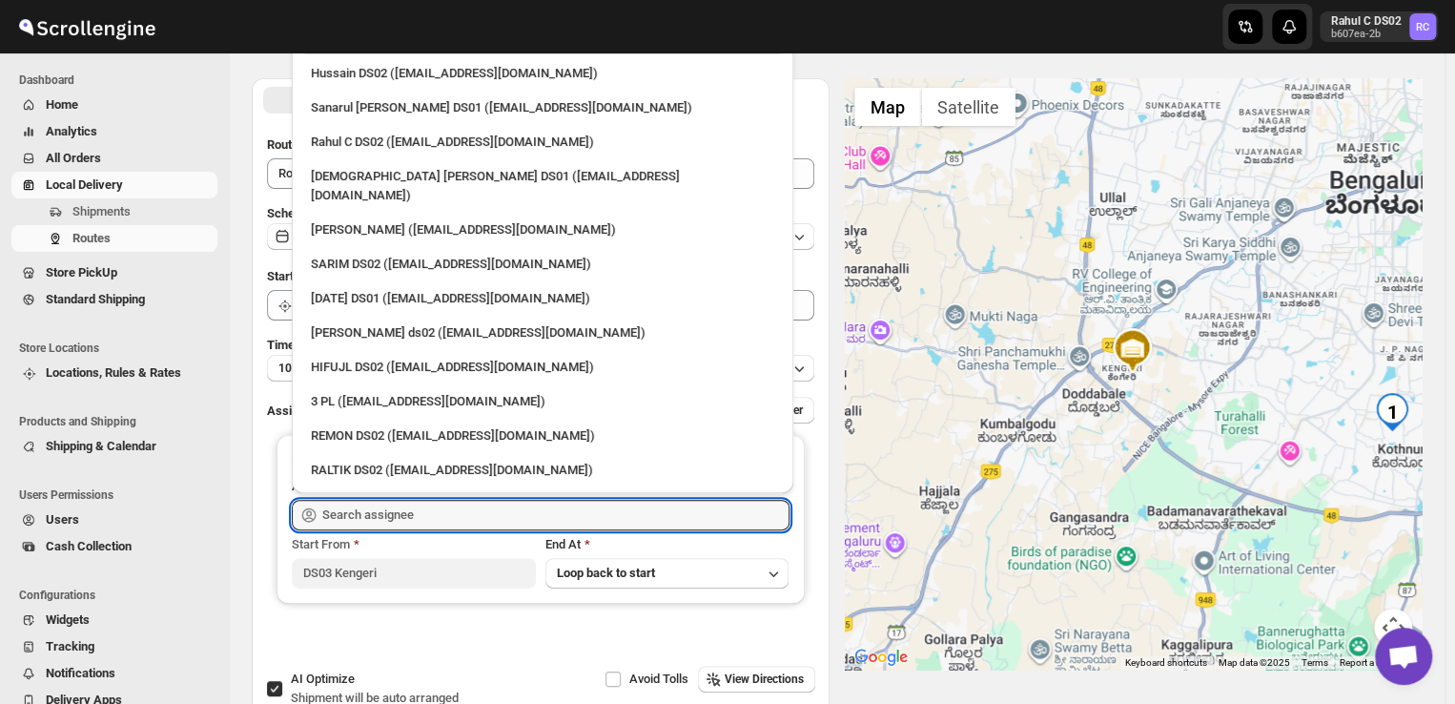
click at [398, 500] on input "text" at bounding box center [555, 515] width 467 height 31
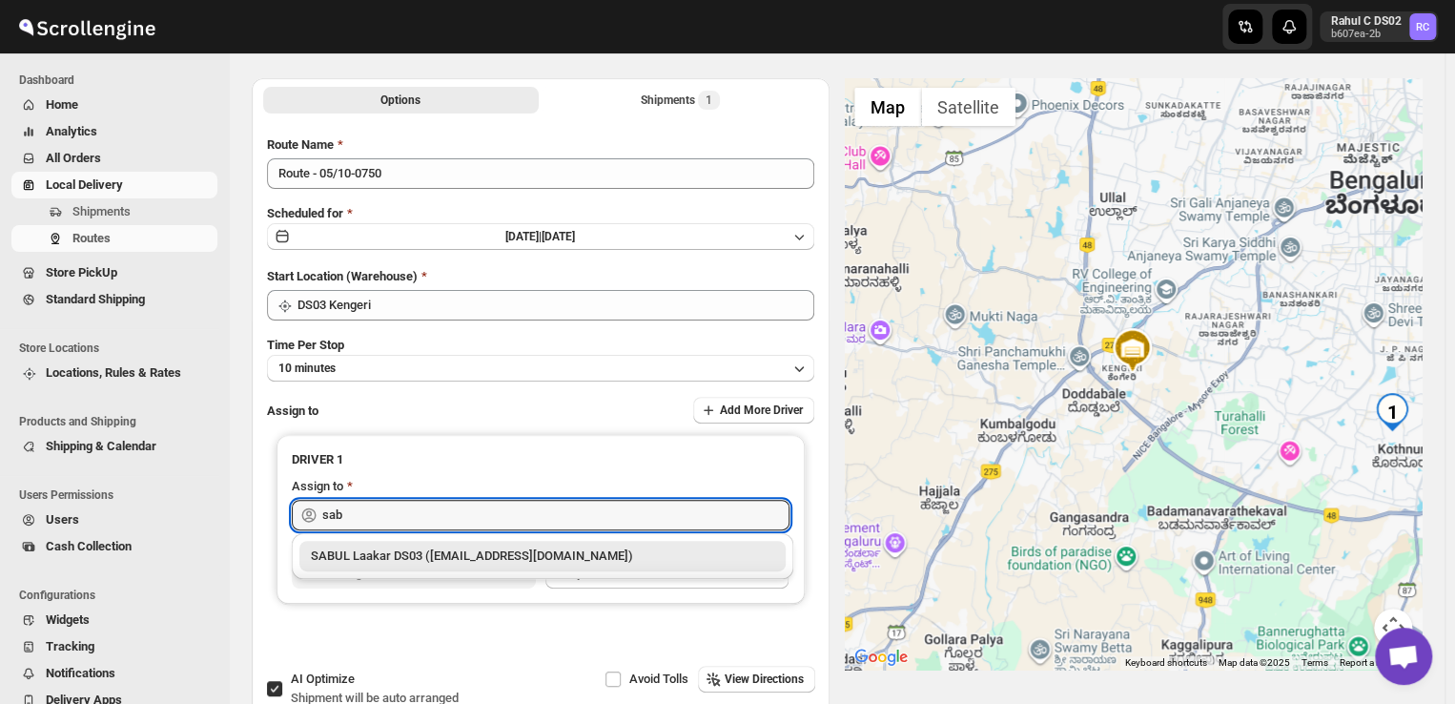
click at [407, 556] on div "SABUL Laakar DS03 (pokogin390@dextrago.com)" at bounding box center [543, 556] width 464 height 19
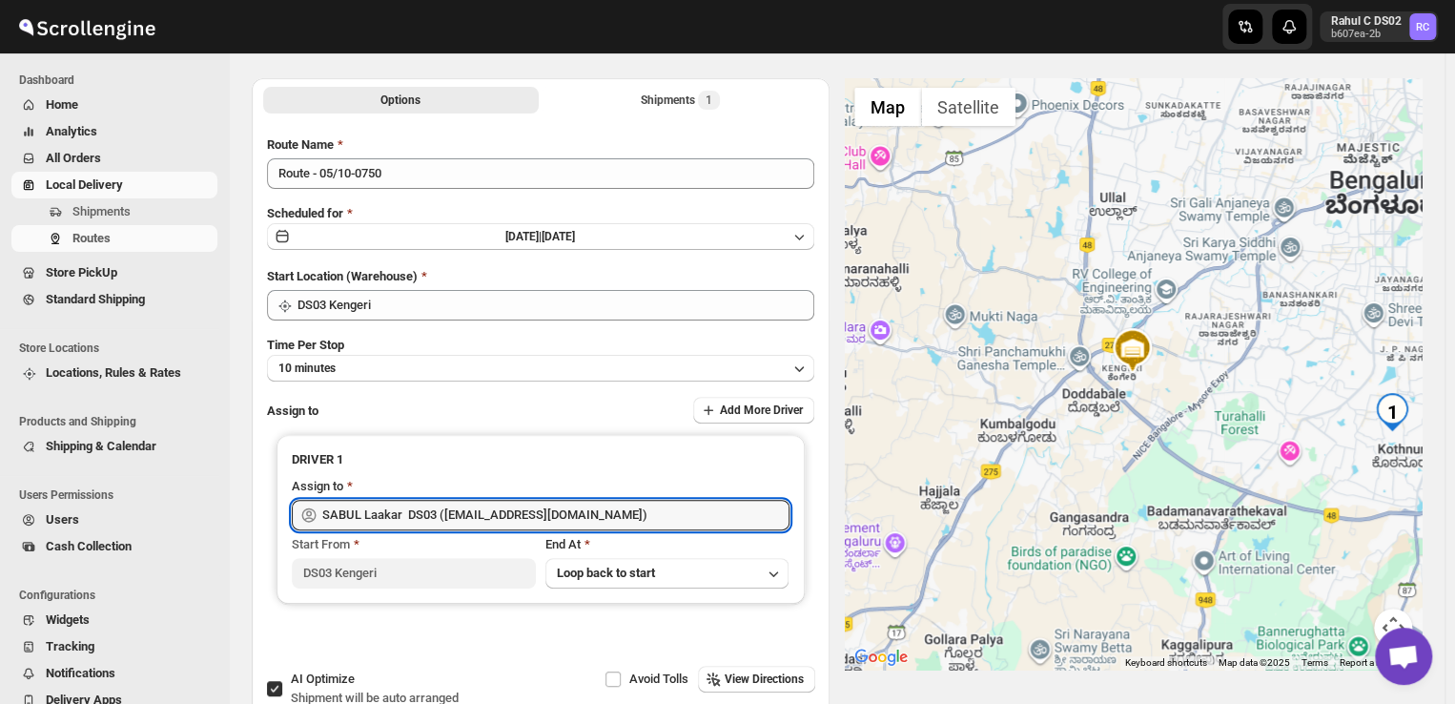
scroll to position [0, 0]
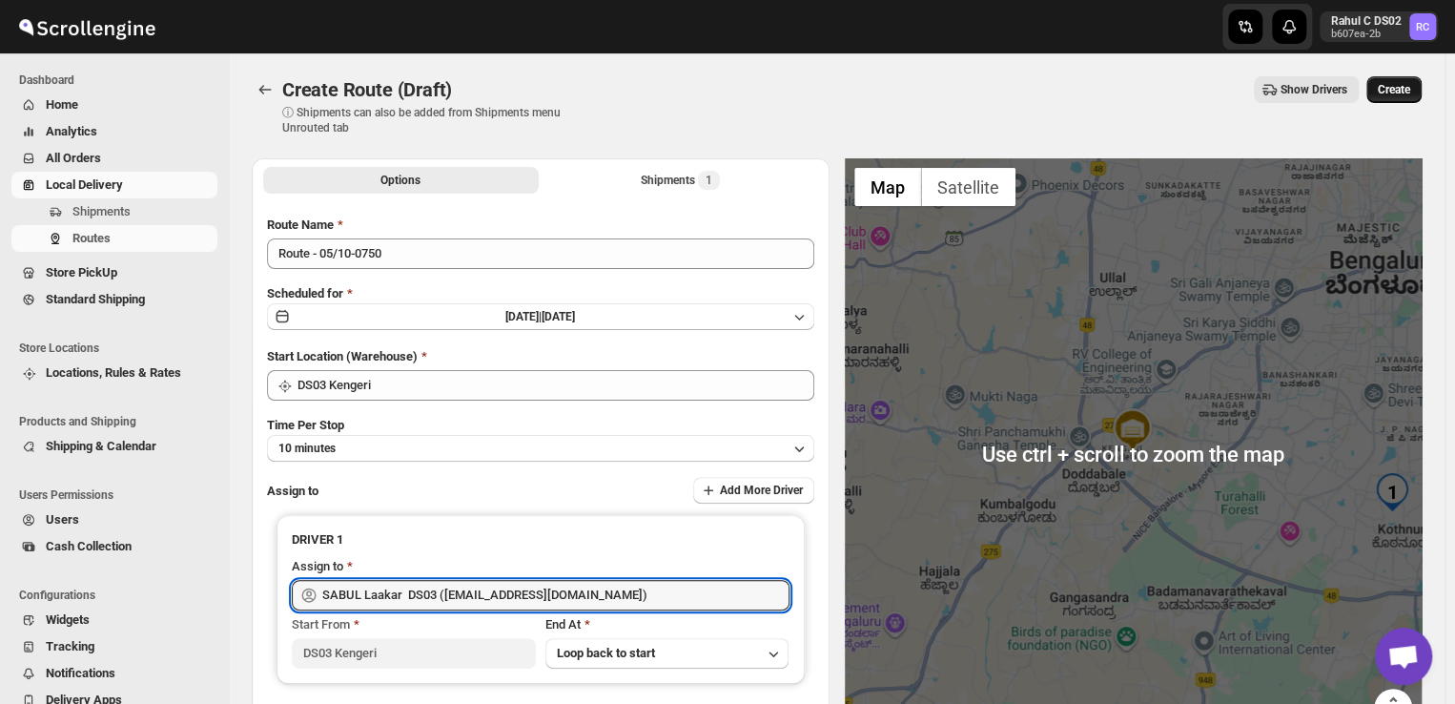
type input "SABUL Laakar DS03 (pokogin390@dextrago.com)"
click at [1408, 82] on span "Create" at bounding box center [1394, 89] width 32 height 15
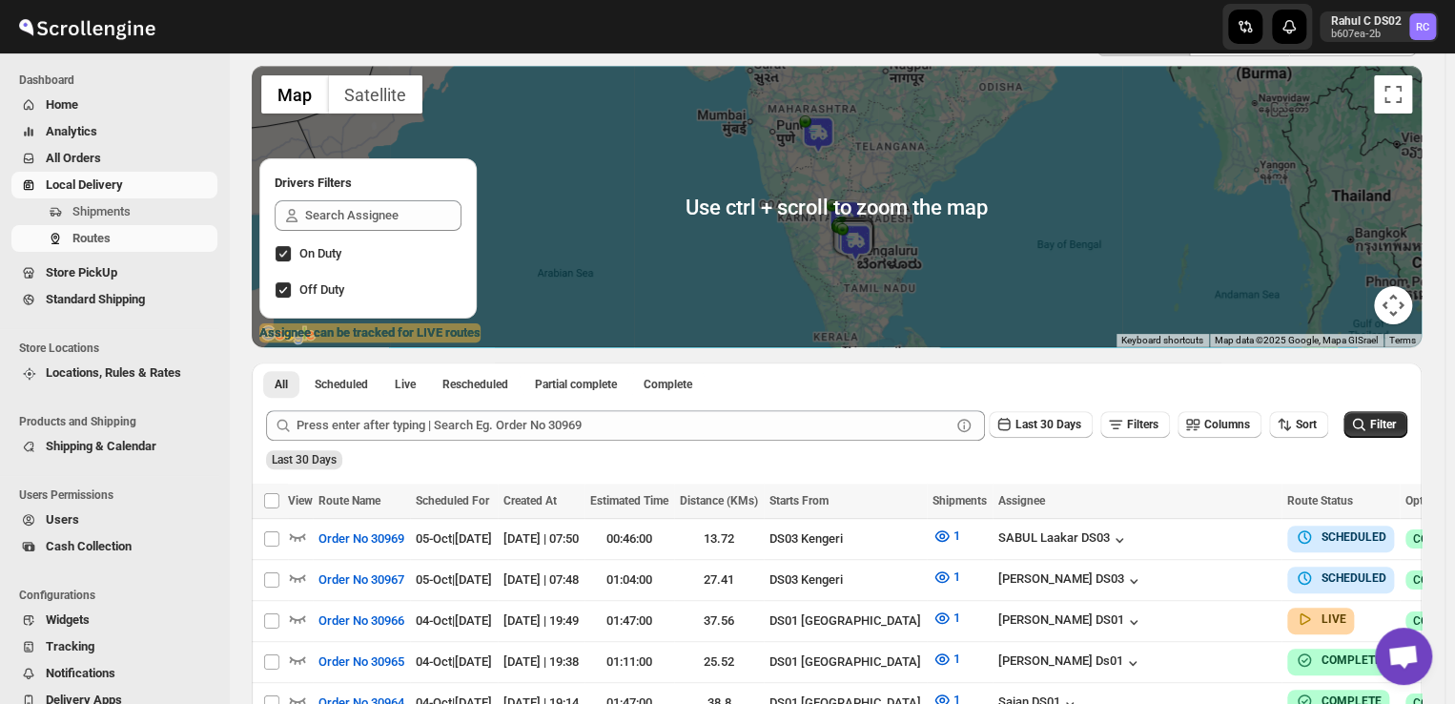
scroll to position [122, 0]
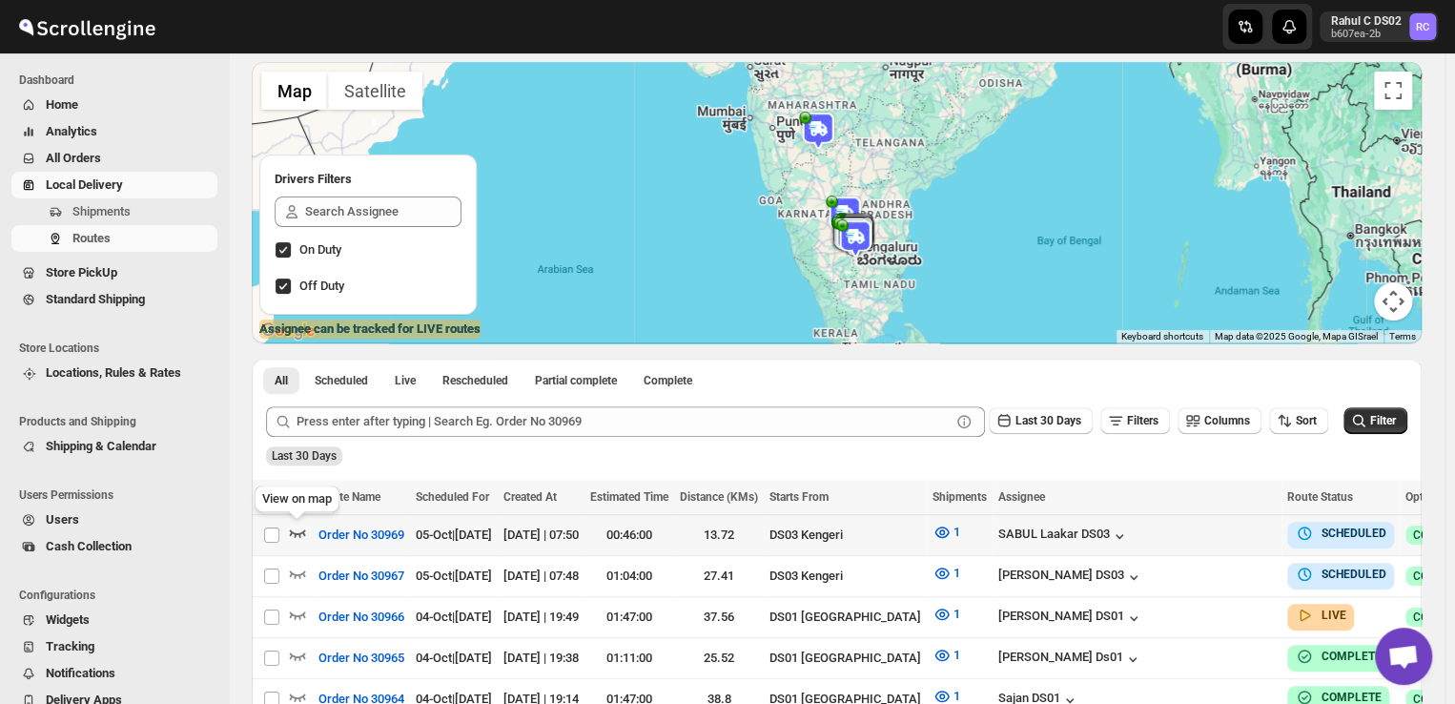
click at [302, 532] on icon "button" at bounding box center [298, 533] width 16 height 8
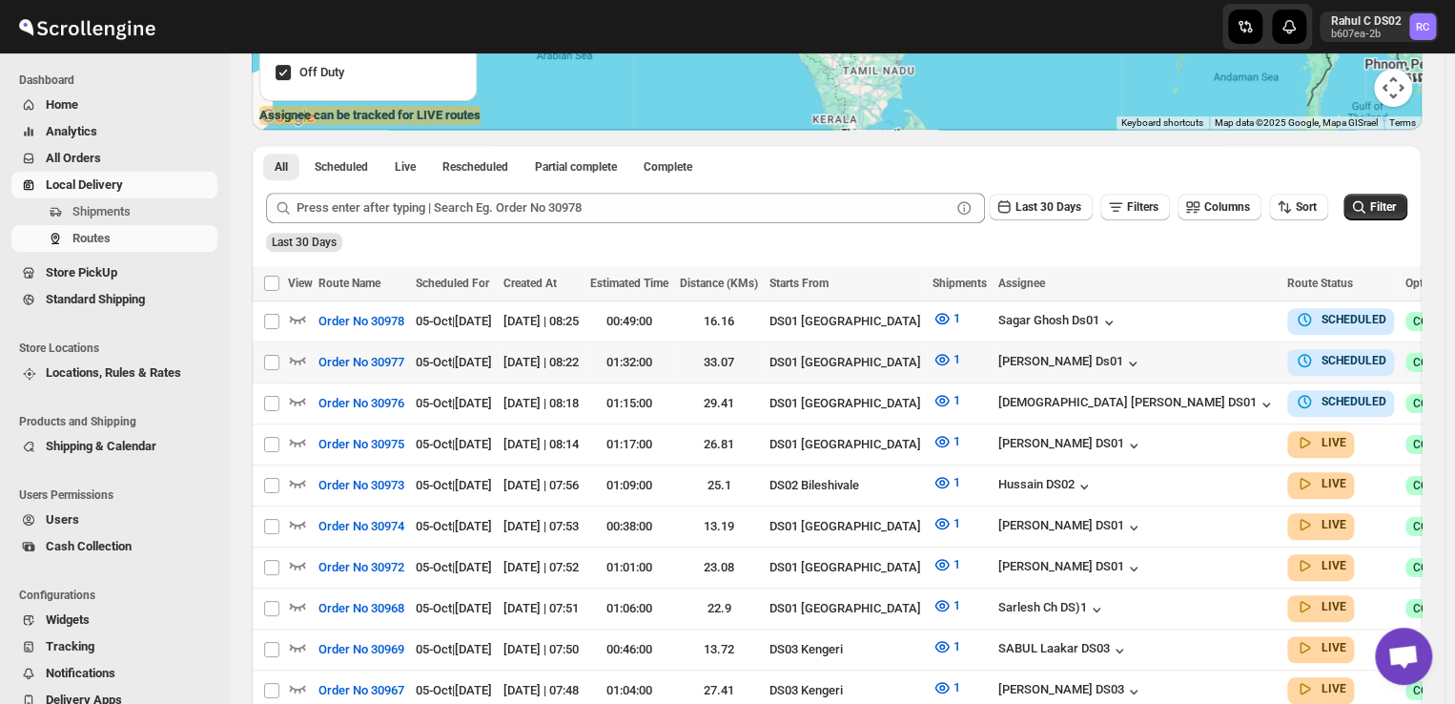
scroll to position [335, 0]
click at [304, 323] on icon "button" at bounding box center [297, 319] width 19 height 19
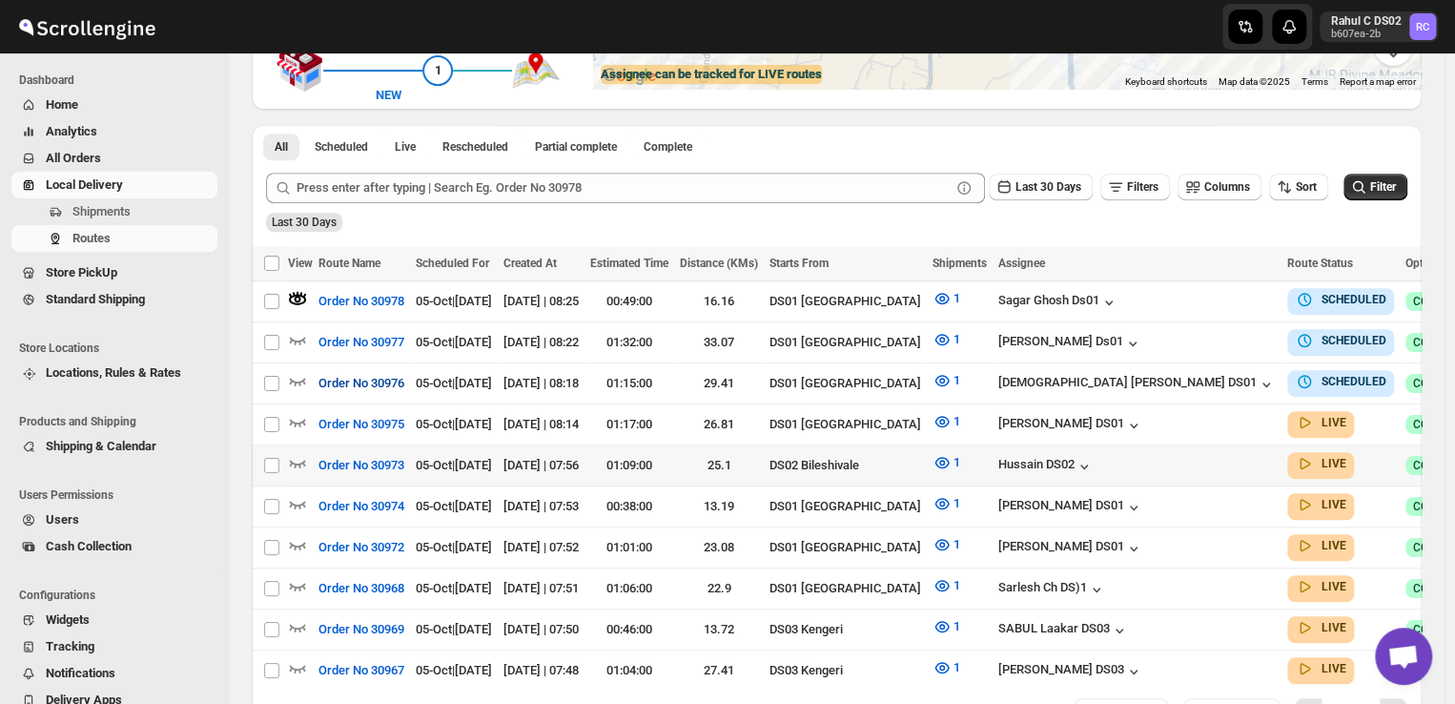
scroll to position [392, 0]
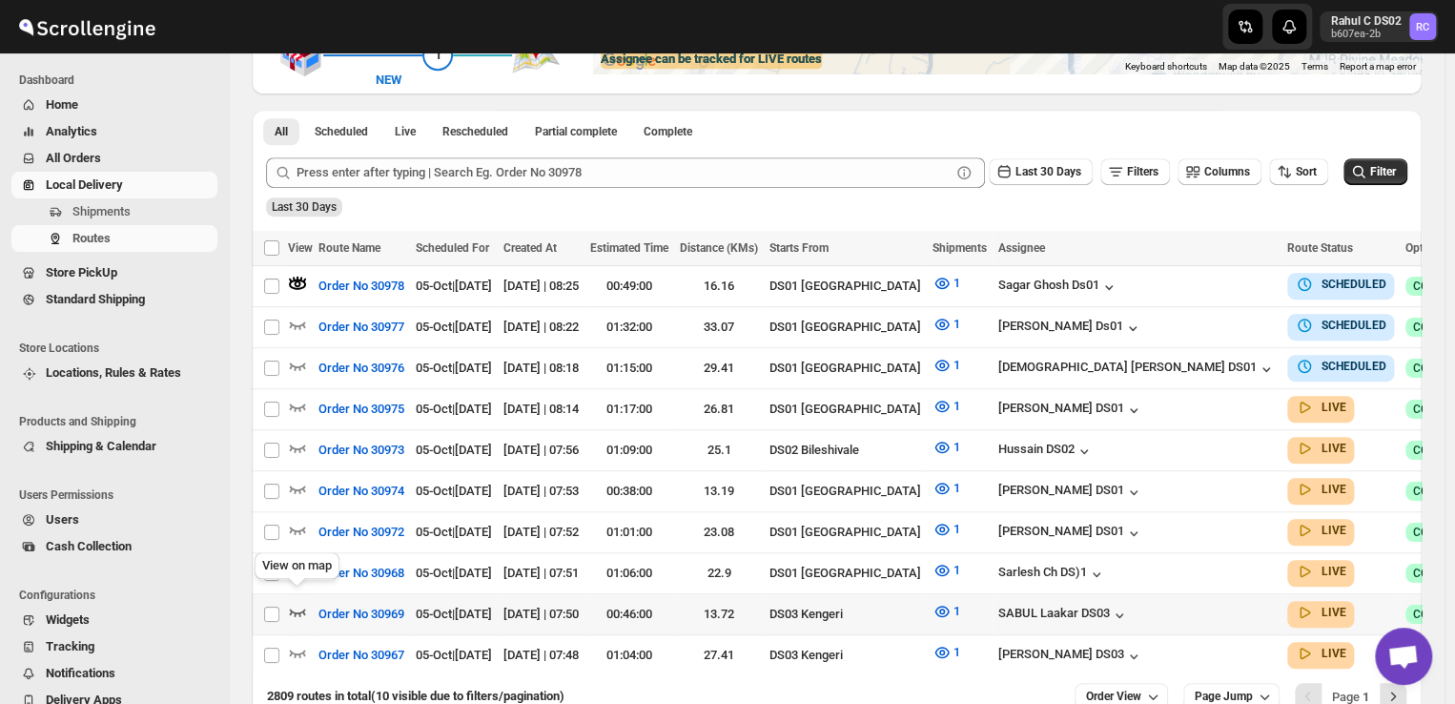
click at [296, 602] on icon "button" at bounding box center [297, 611] width 19 height 19
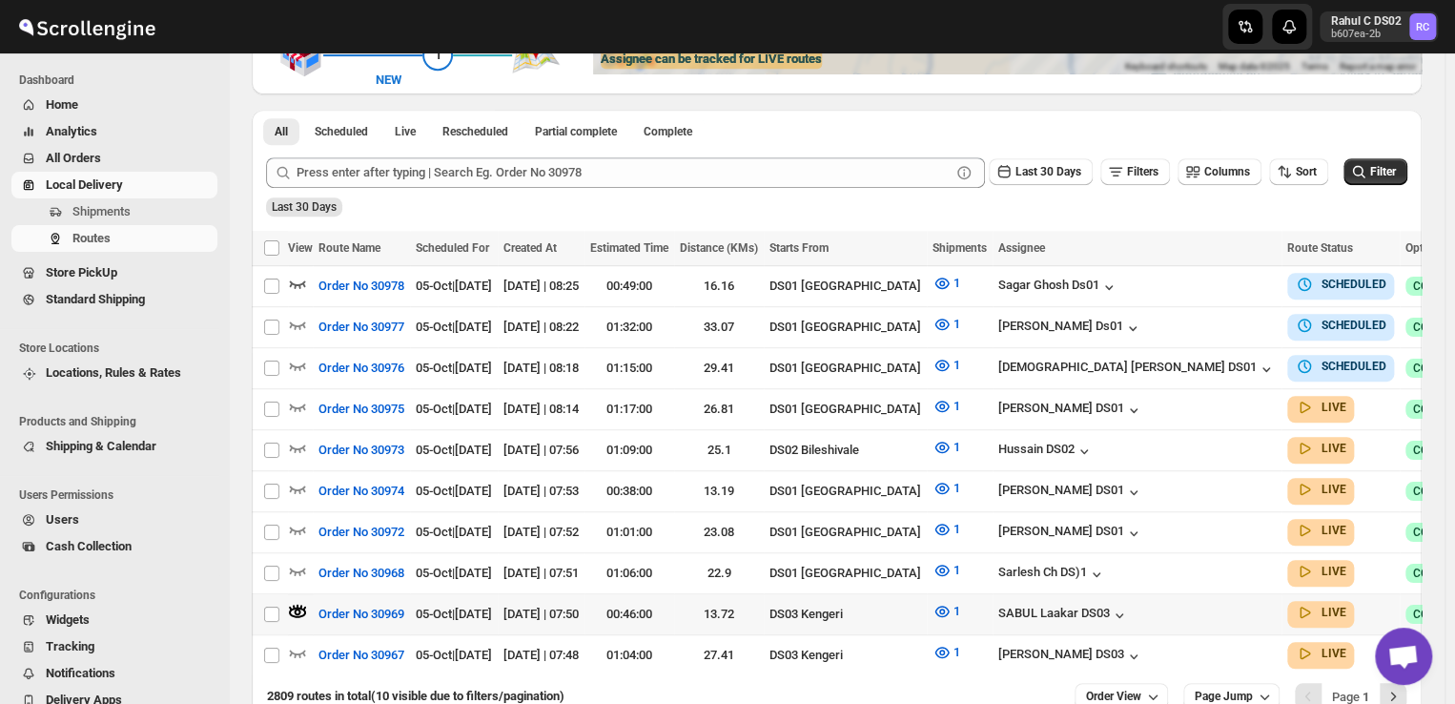
scroll to position [0, 0]
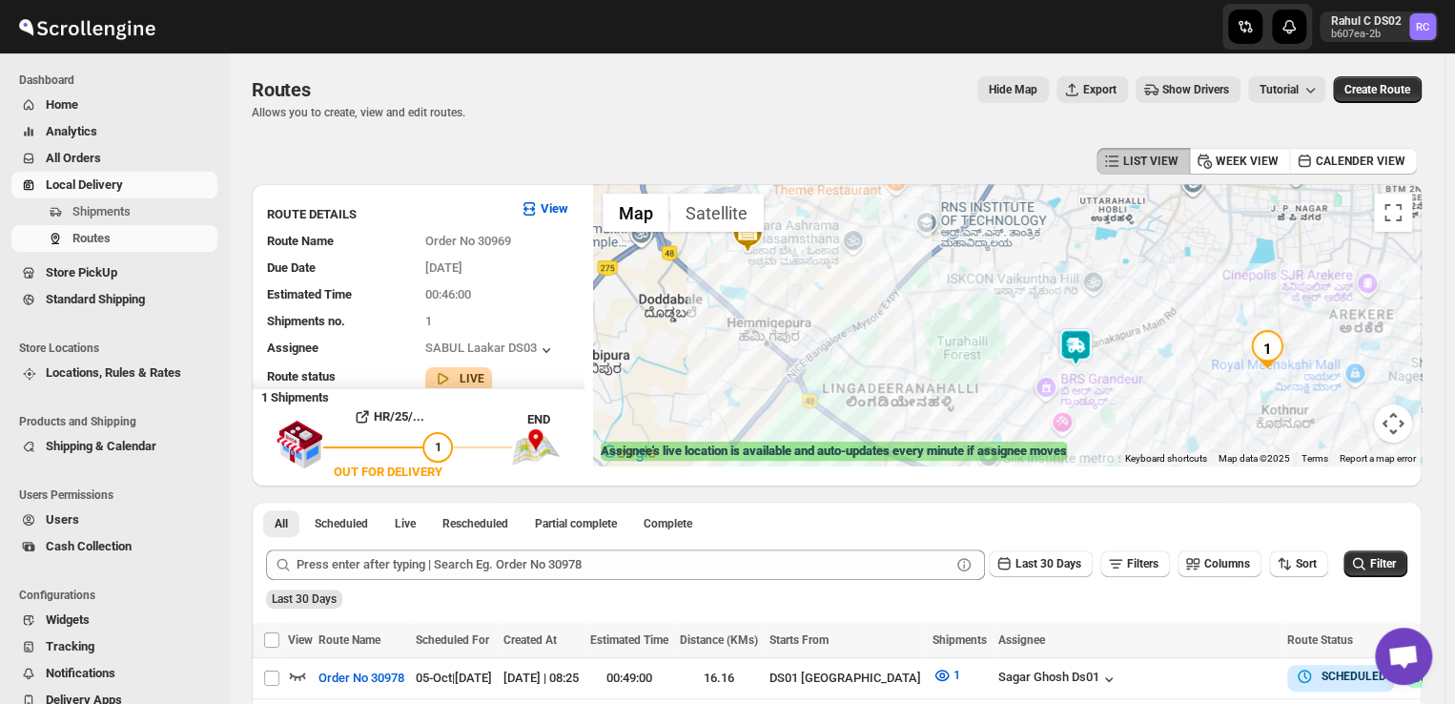
click at [1082, 347] on img at bounding box center [1076, 347] width 38 height 38
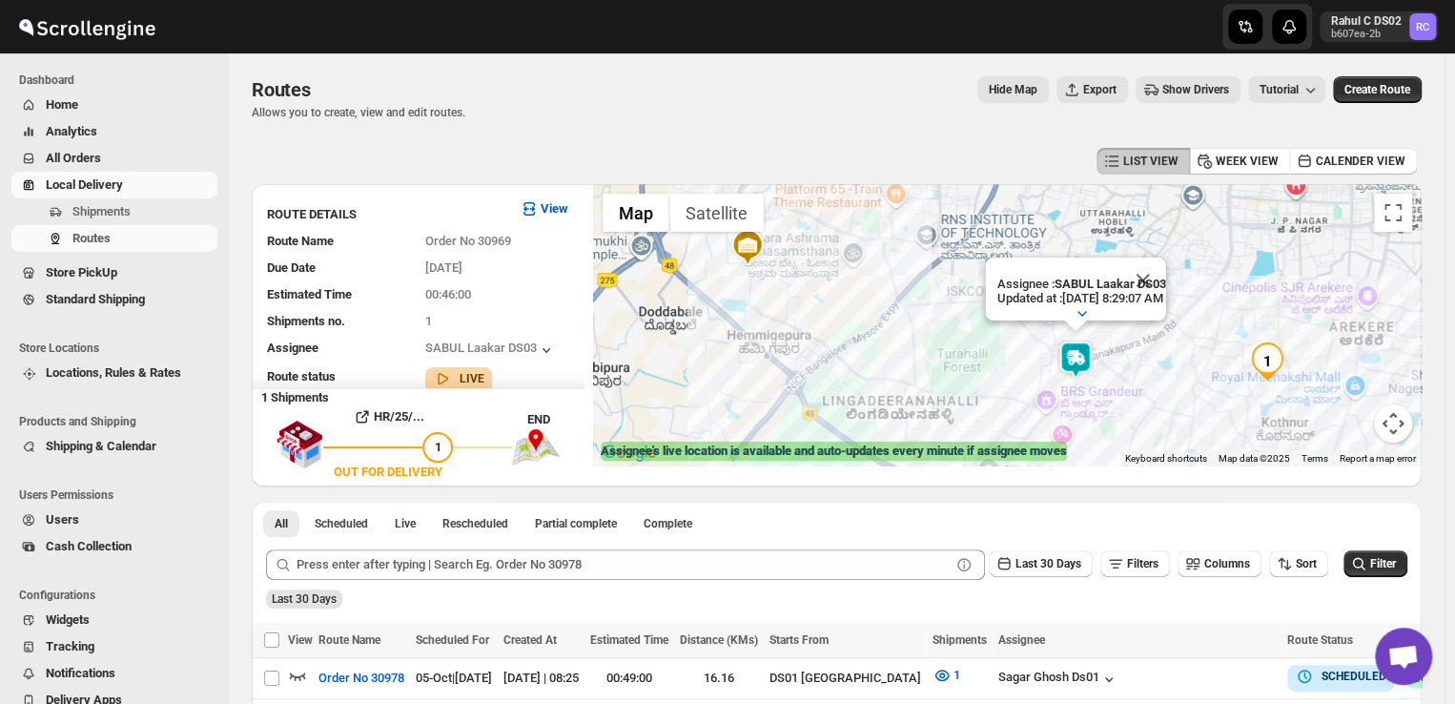
click at [1082, 347] on img at bounding box center [1076, 359] width 38 height 38
click at [107, 214] on span "Shipments" at bounding box center [101, 211] width 58 height 14
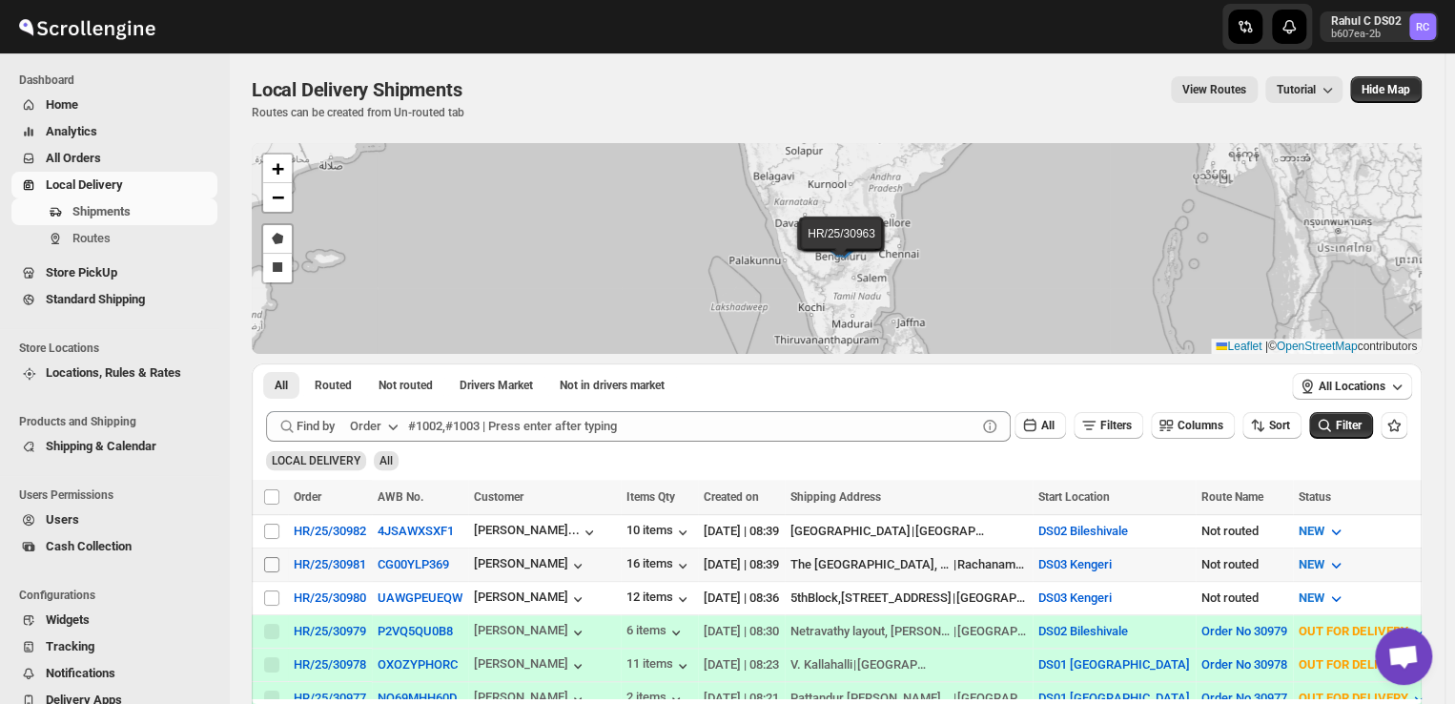
click at [275, 561] on input "Select shipment" at bounding box center [271, 564] width 15 height 15
checkbox input "true"
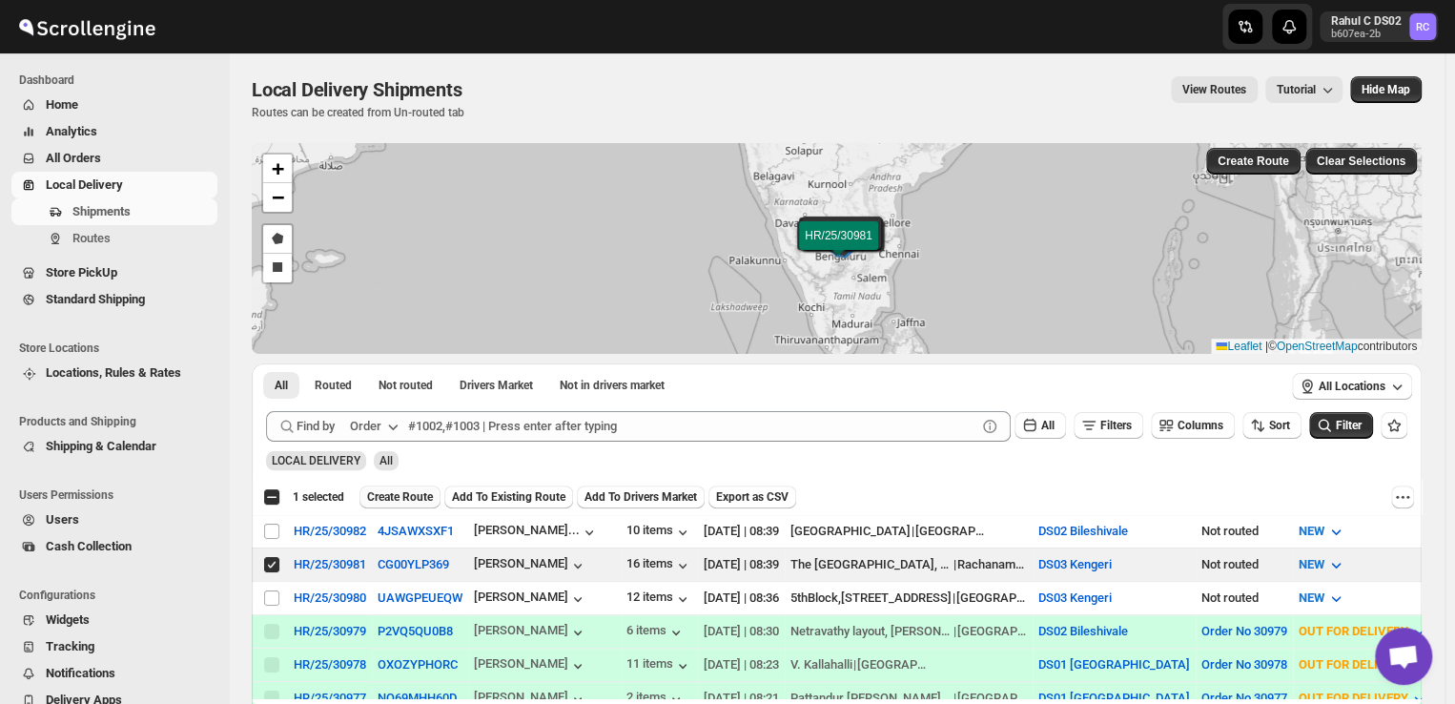
click at [406, 497] on span "Create Route" at bounding box center [400, 496] width 66 height 15
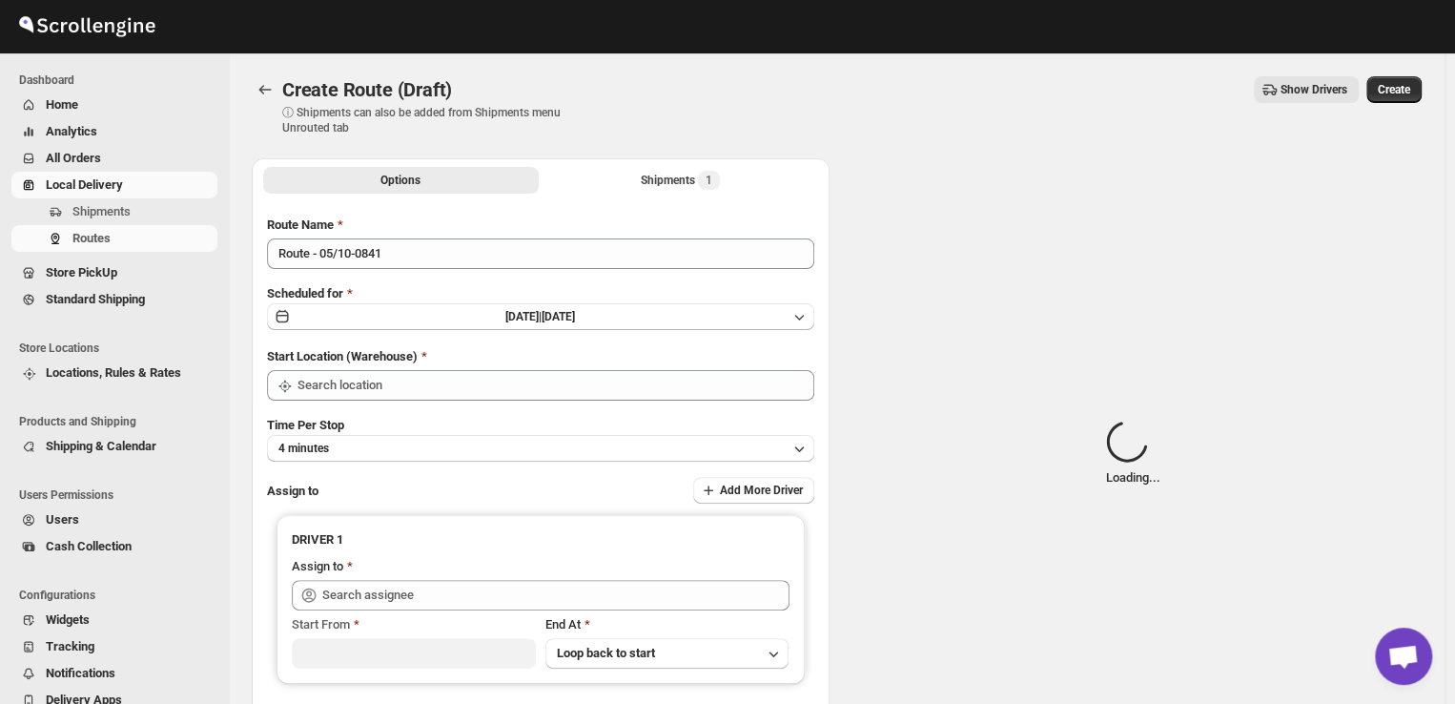
type input "DS03 Kengeri"
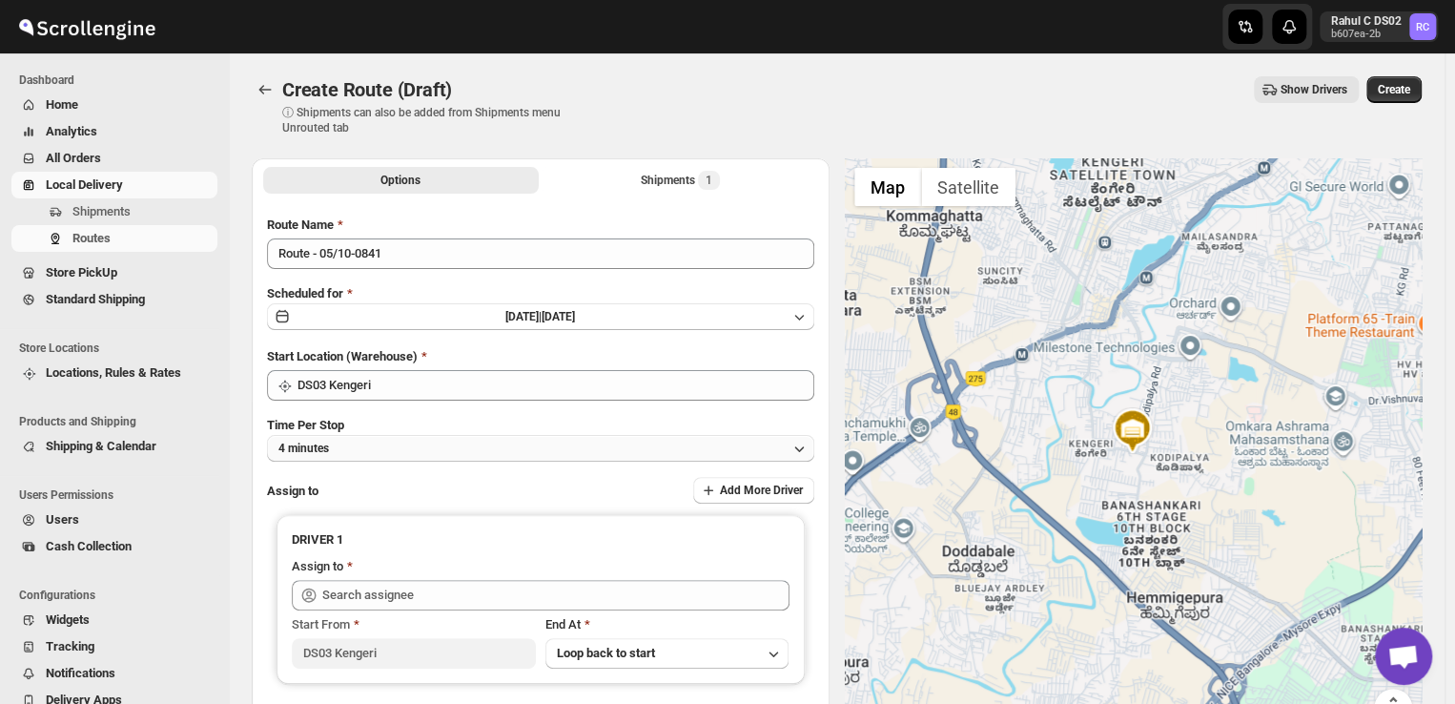
click at [382, 452] on button "4 minutes" at bounding box center [540, 448] width 547 height 27
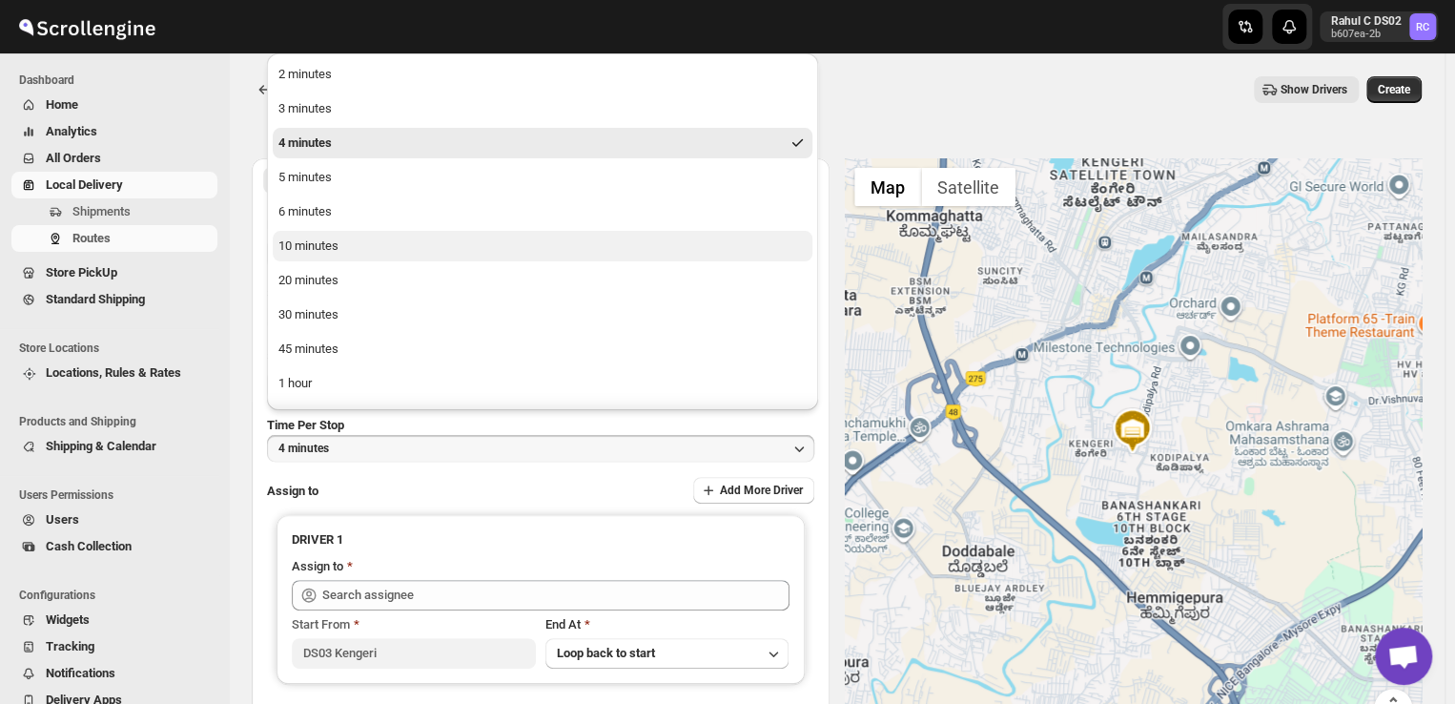
click at [317, 245] on div "10 minutes" at bounding box center [308, 246] width 60 height 19
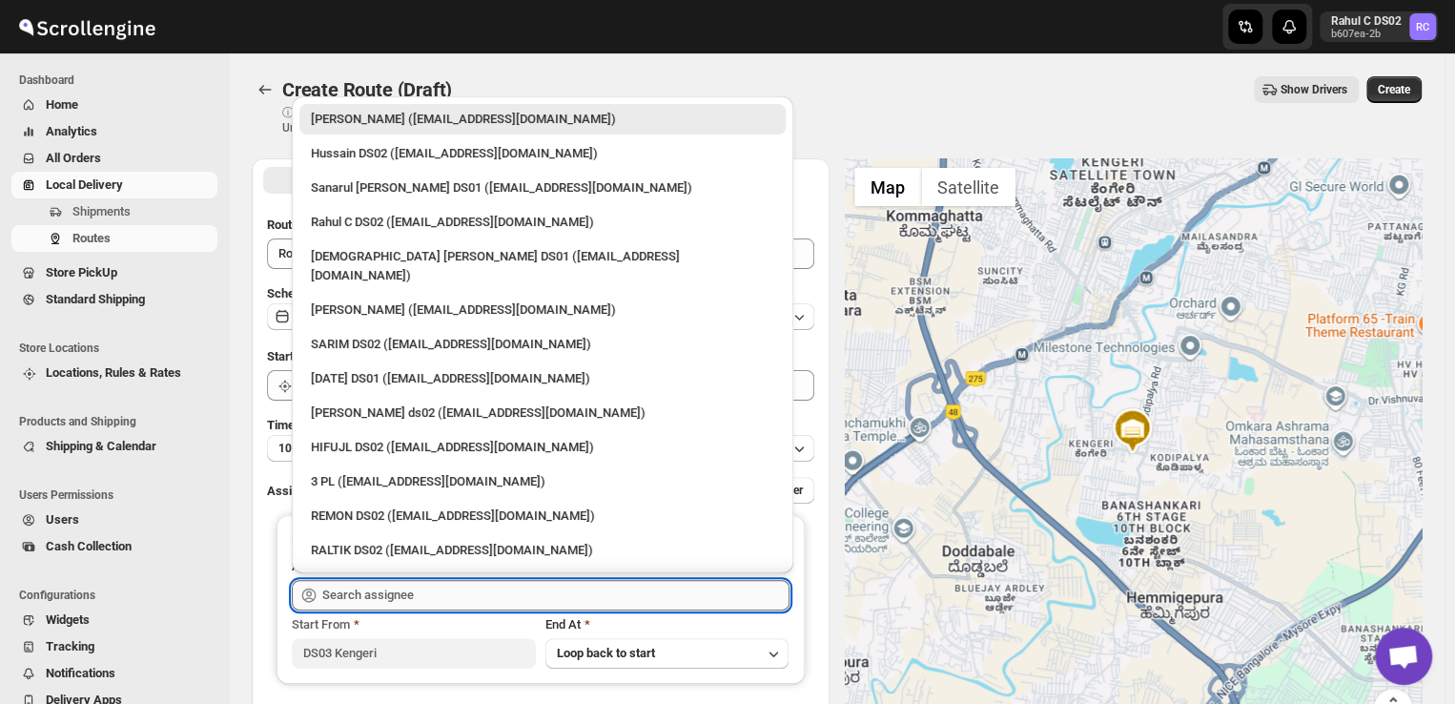
click at [439, 596] on input "text" at bounding box center [555, 595] width 467 height 31
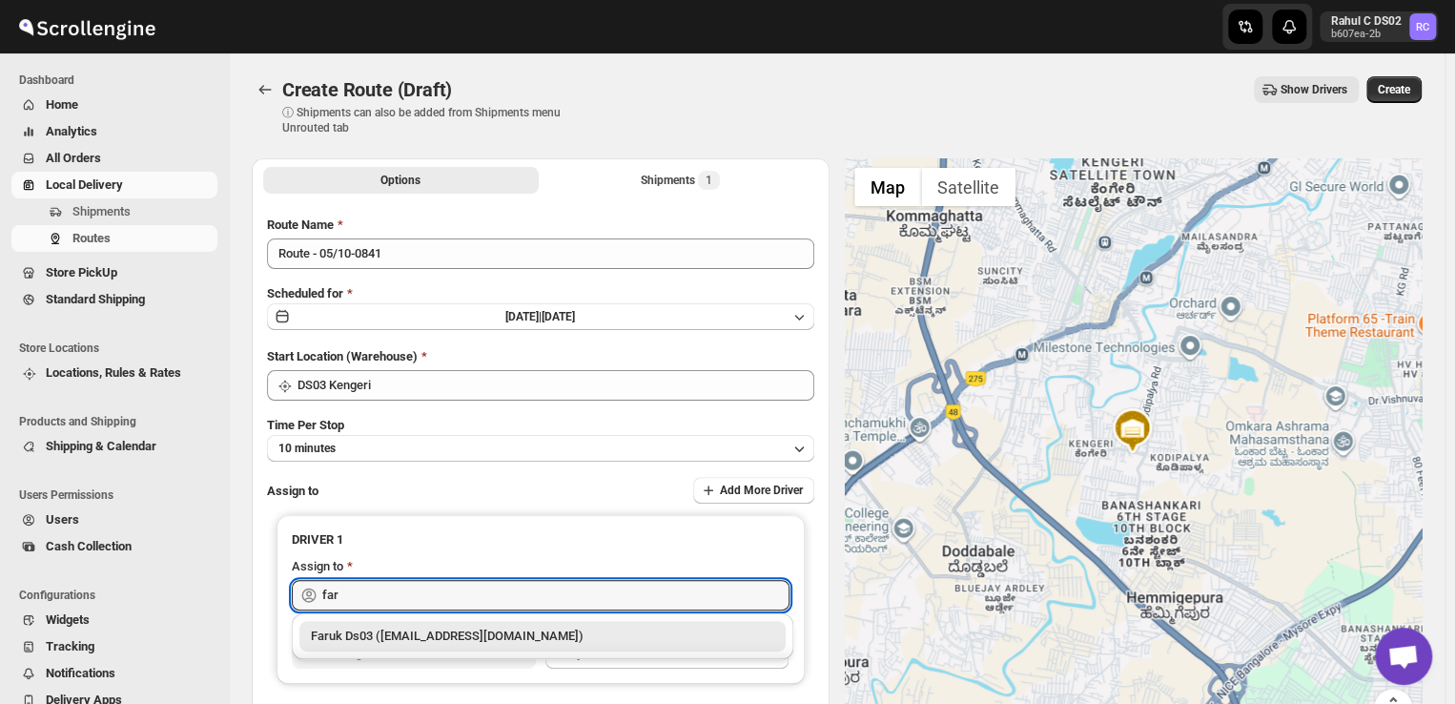
click at [493, 634] on div "Faruk Ds03 (yegan70532@bitfami.com)" at bounding box center [543, 636] width 464 height 19
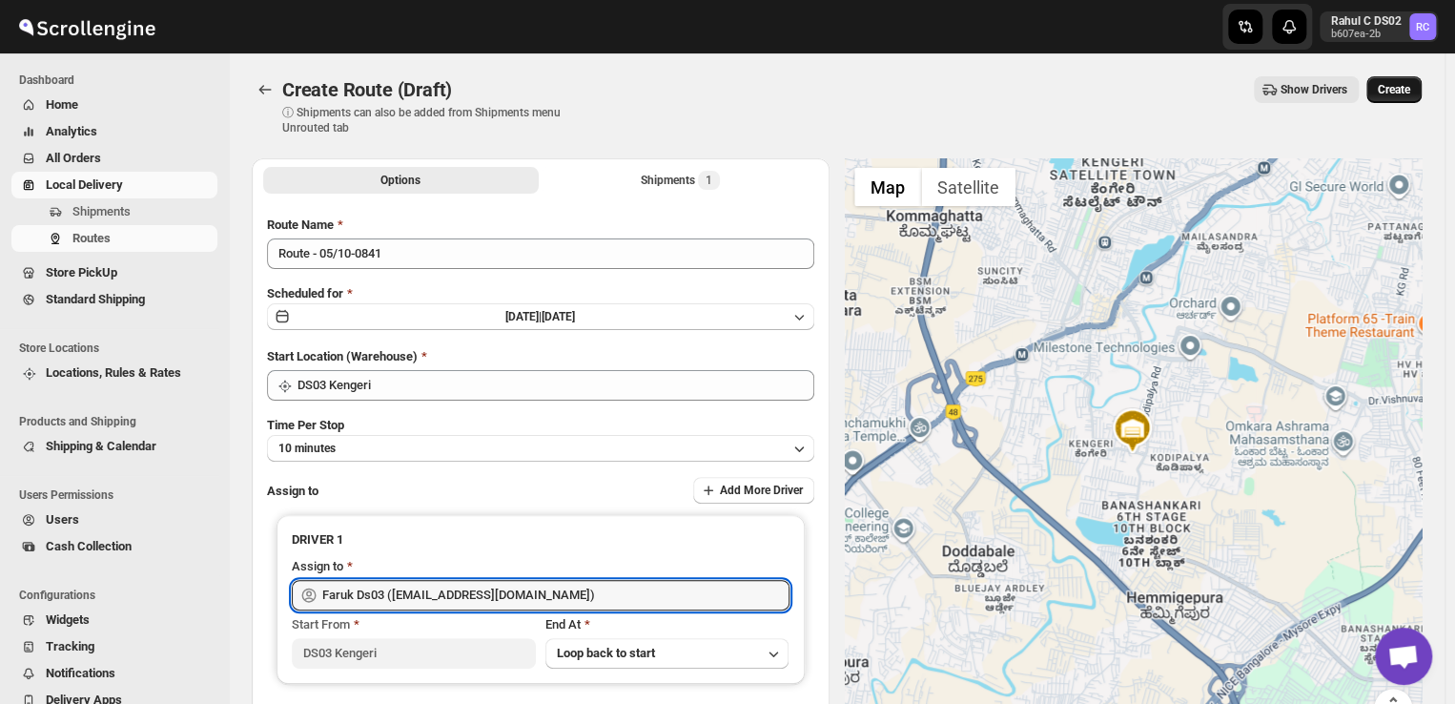
type input "Faruk Ds03 (yegan70532@bitfami.com)"
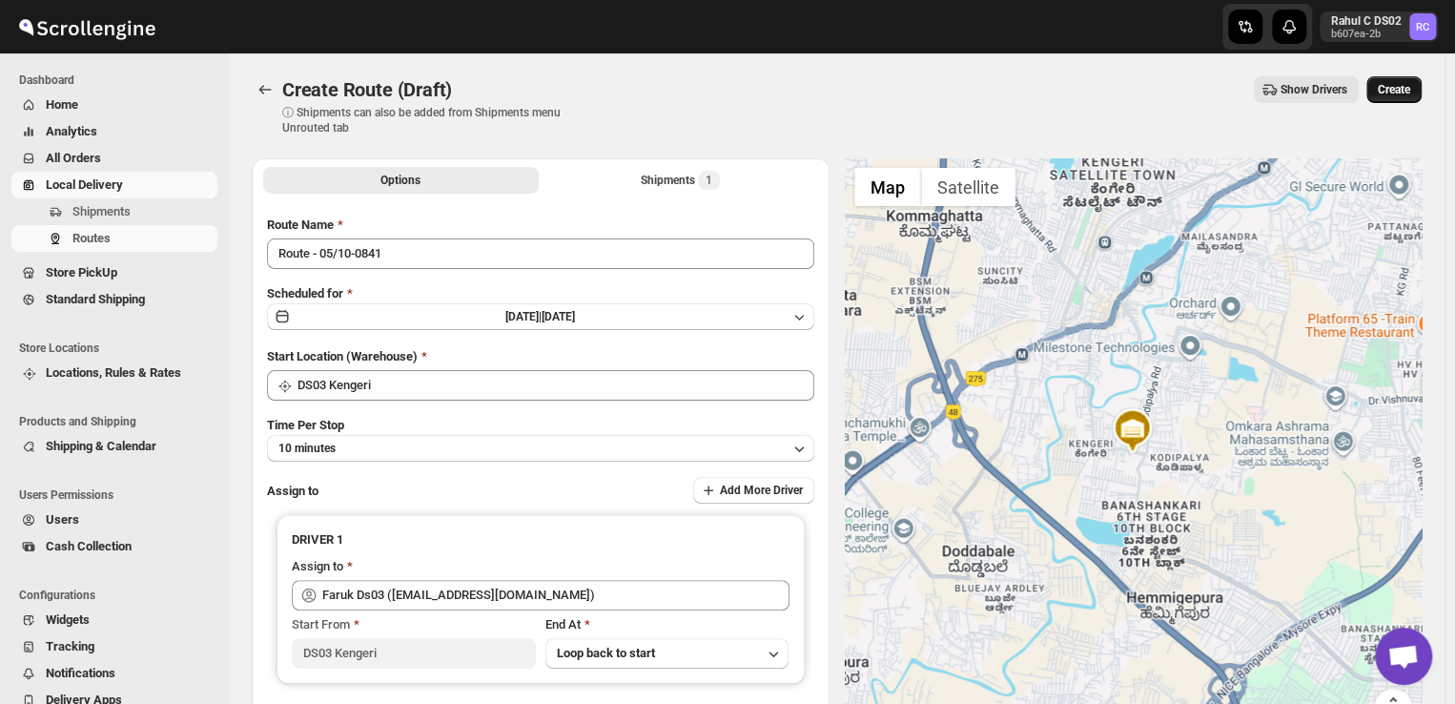
click at [1406, 93] on span "Create" at bounding box center [1394, 89] width 32 height 15
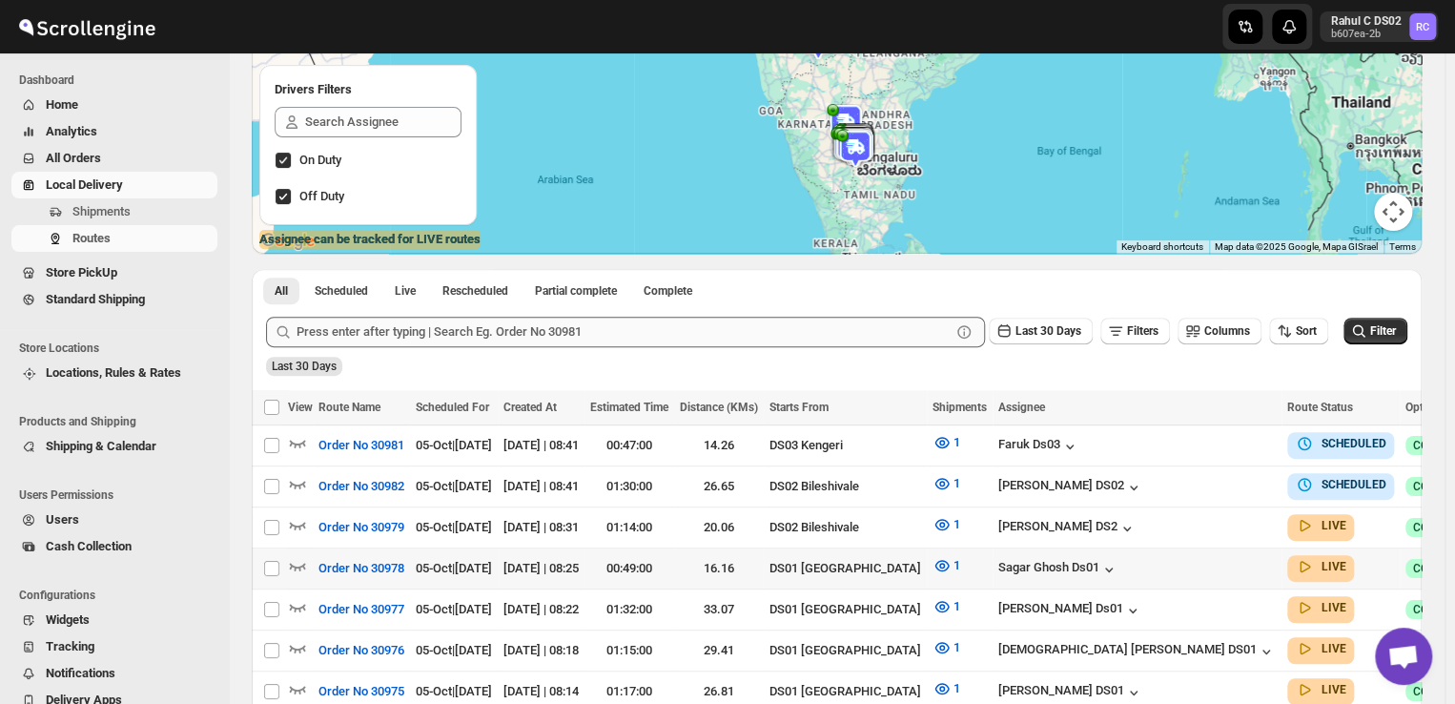
scroll to position [217, 0]
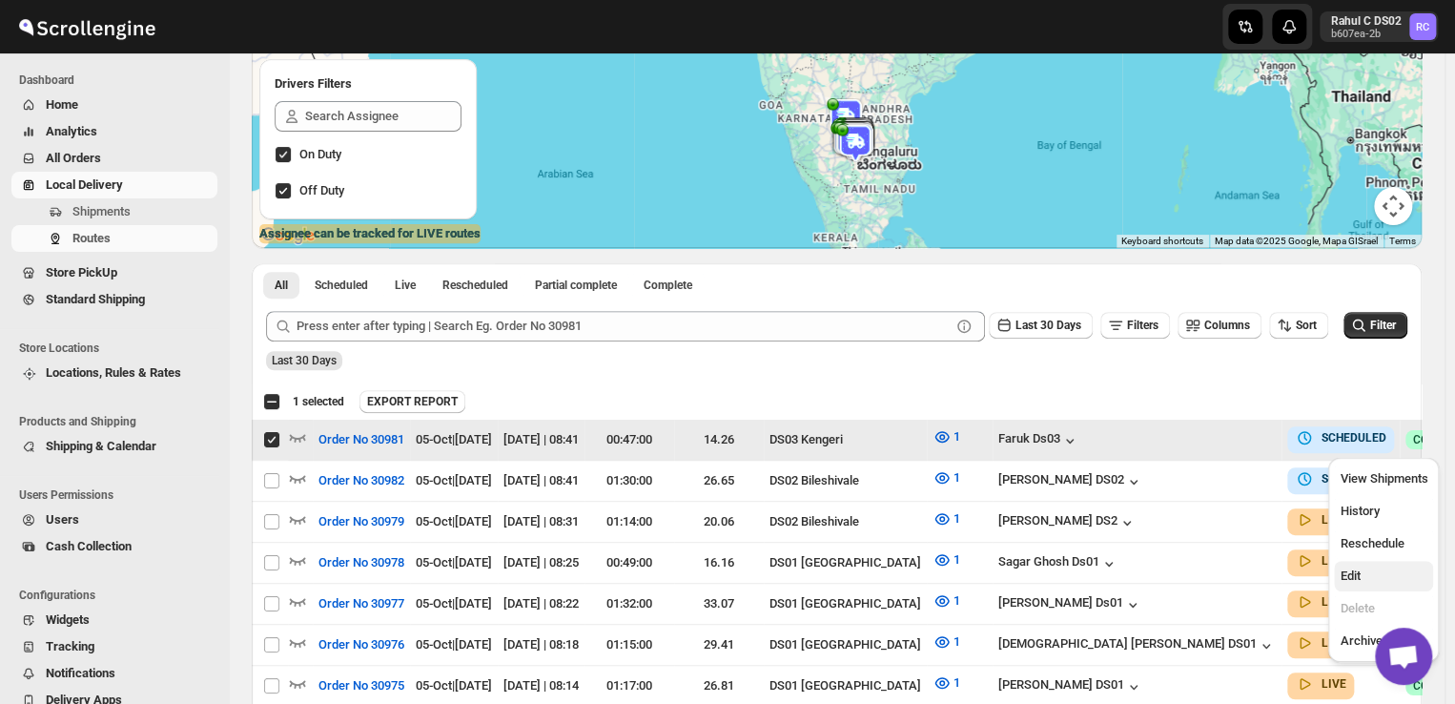
click at [1357, 573] on span "Edit" at bounding box center [1350, 575] width 20 height 14
checkbox input "false"
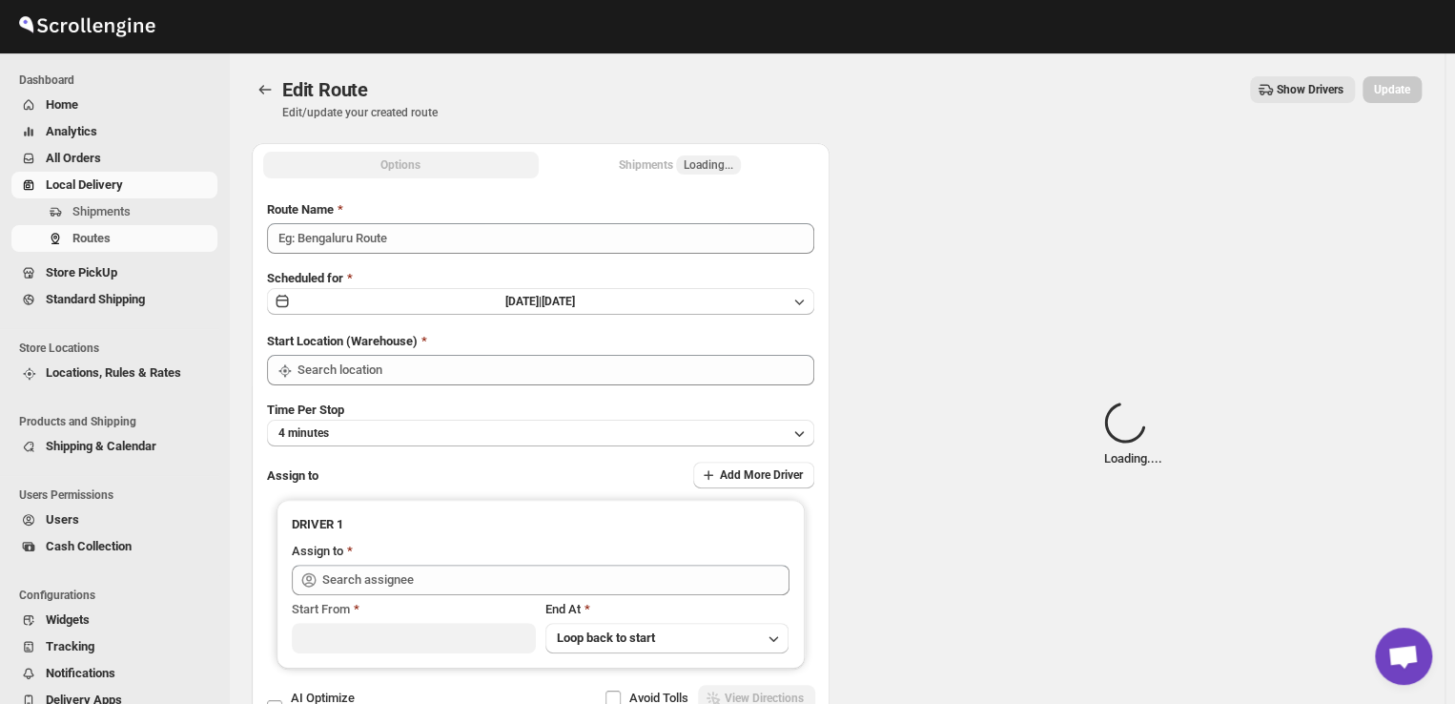
type input "Order No 30981"
type input "DS03 Kengeri"
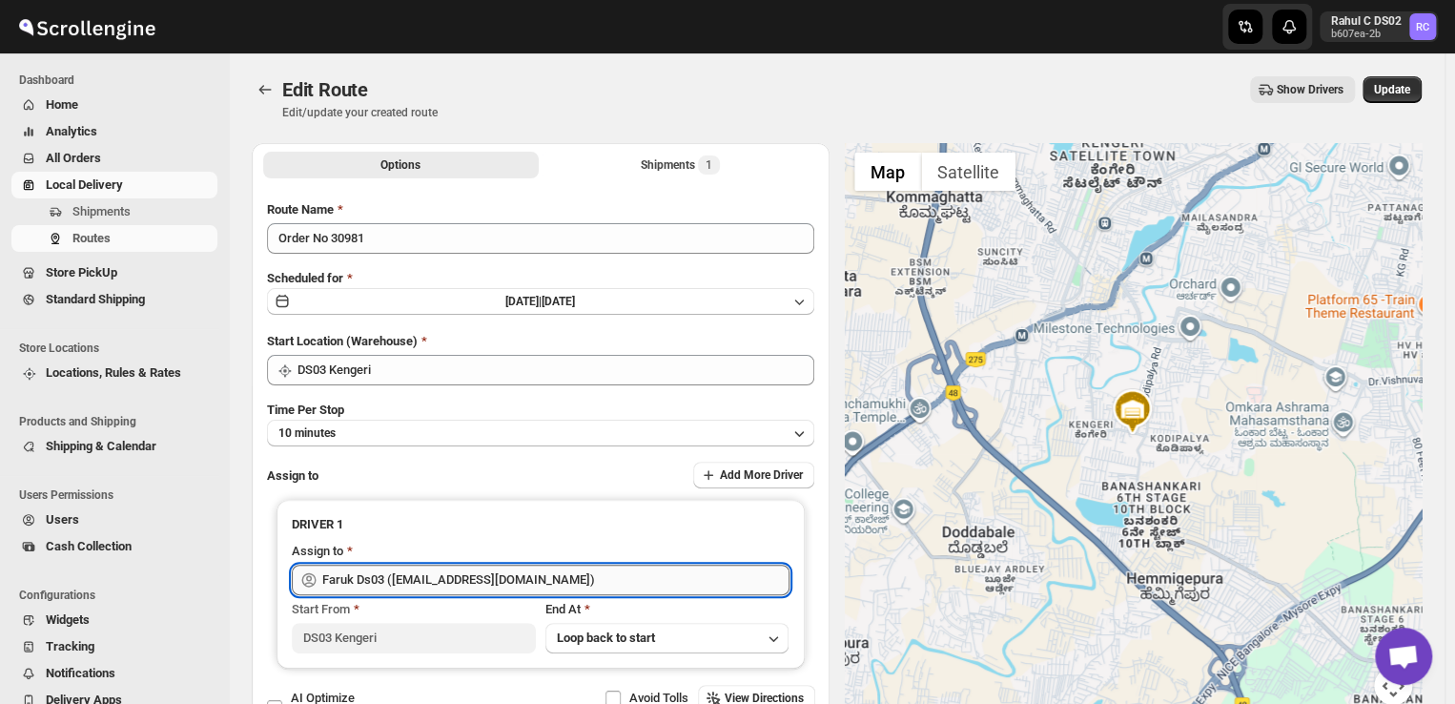
click at [549, 577] on input "Faruk Ds03 (yegan70532@bitfami.com)" at bounding box center [555, 580] width 467 height 31
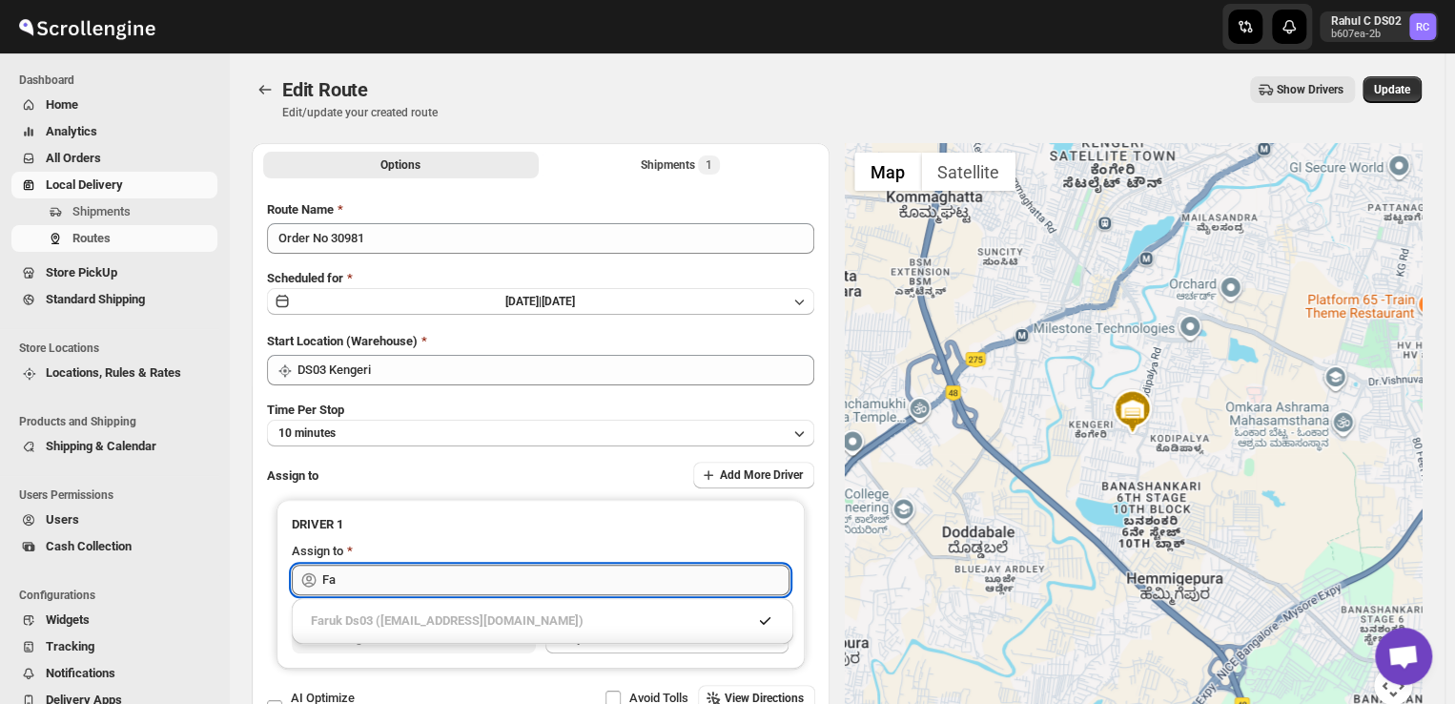
type input "F"
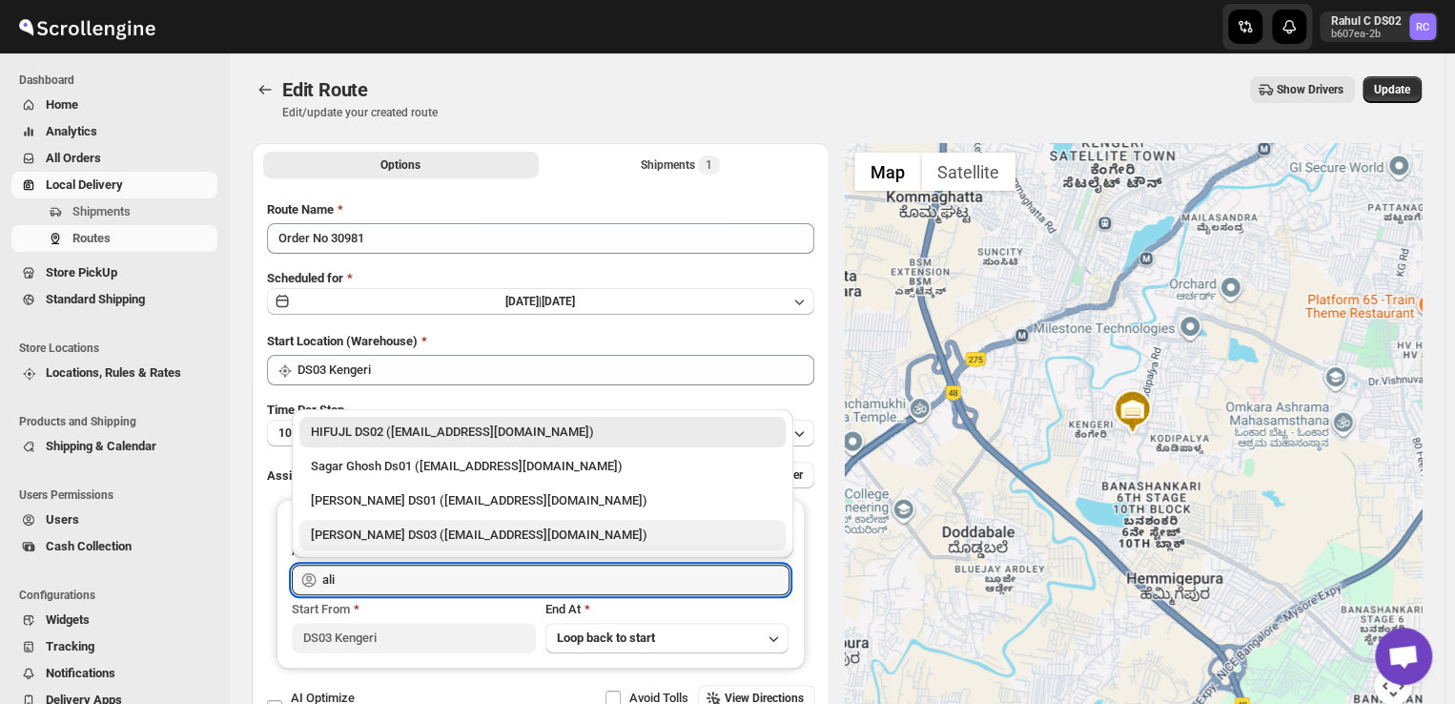
click at [413, 527] on div "ALIM HUSSAIN DS03 (dokeda1264@hiepth.com)" at bounding box center [543, 535] width 464 height 19
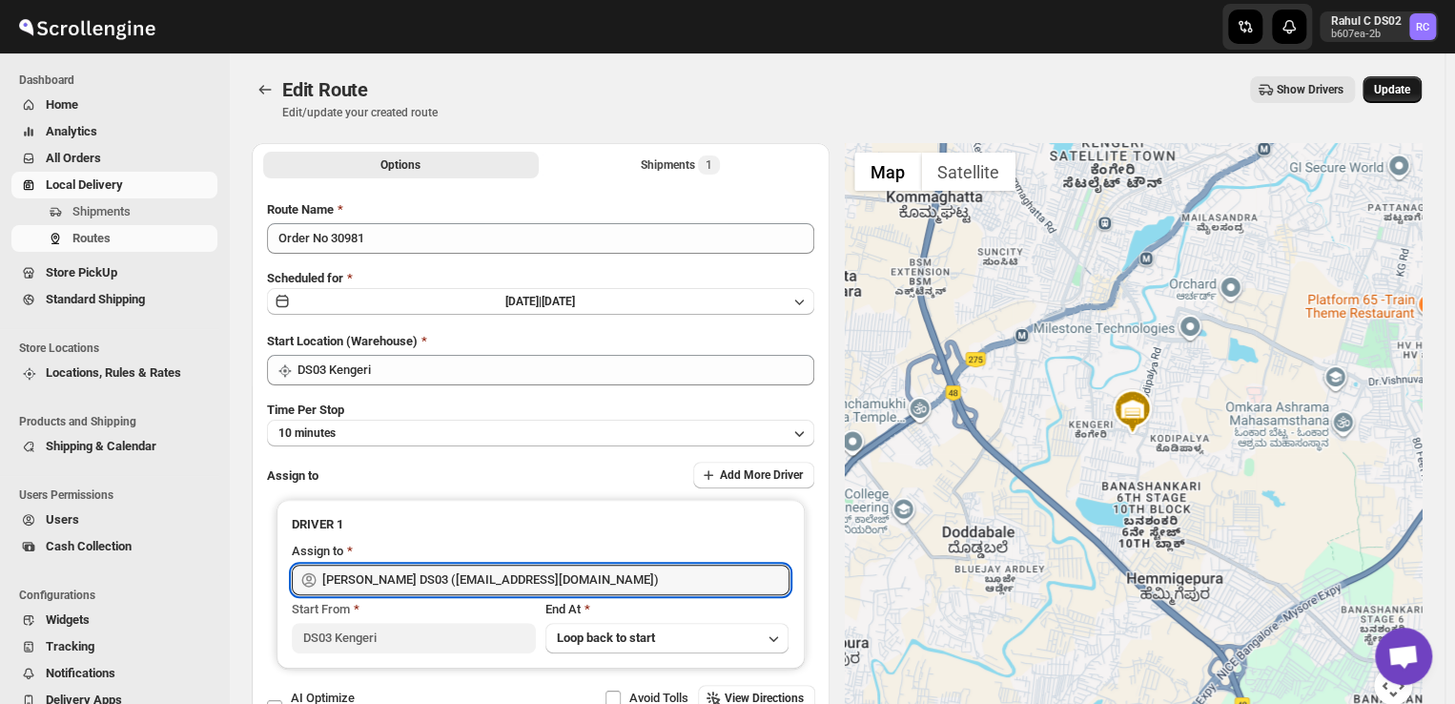
type input "ALIM HUSSAIN DS03 (dokeda1264@hiepth.com)"
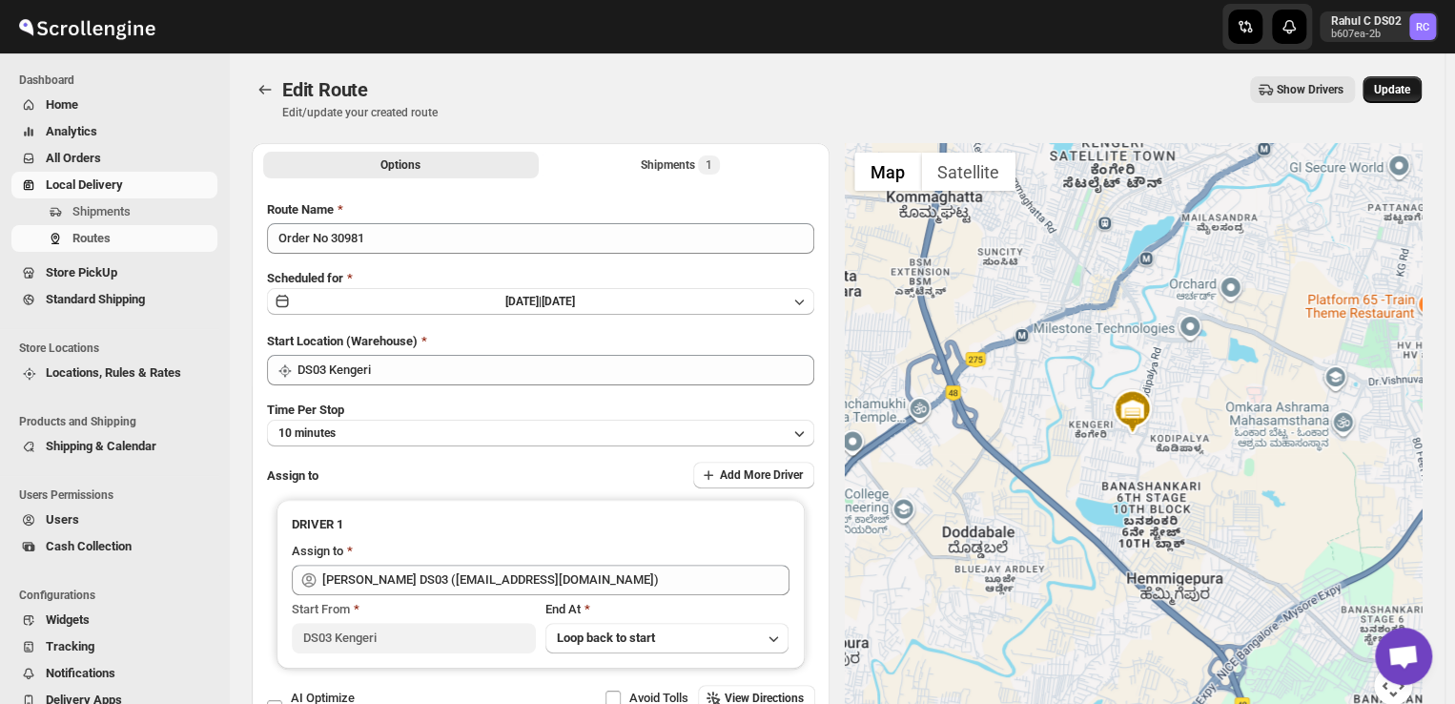
click at [1411, 85] on span "Update" at bounding box center [1392, 89] width 36 height 15
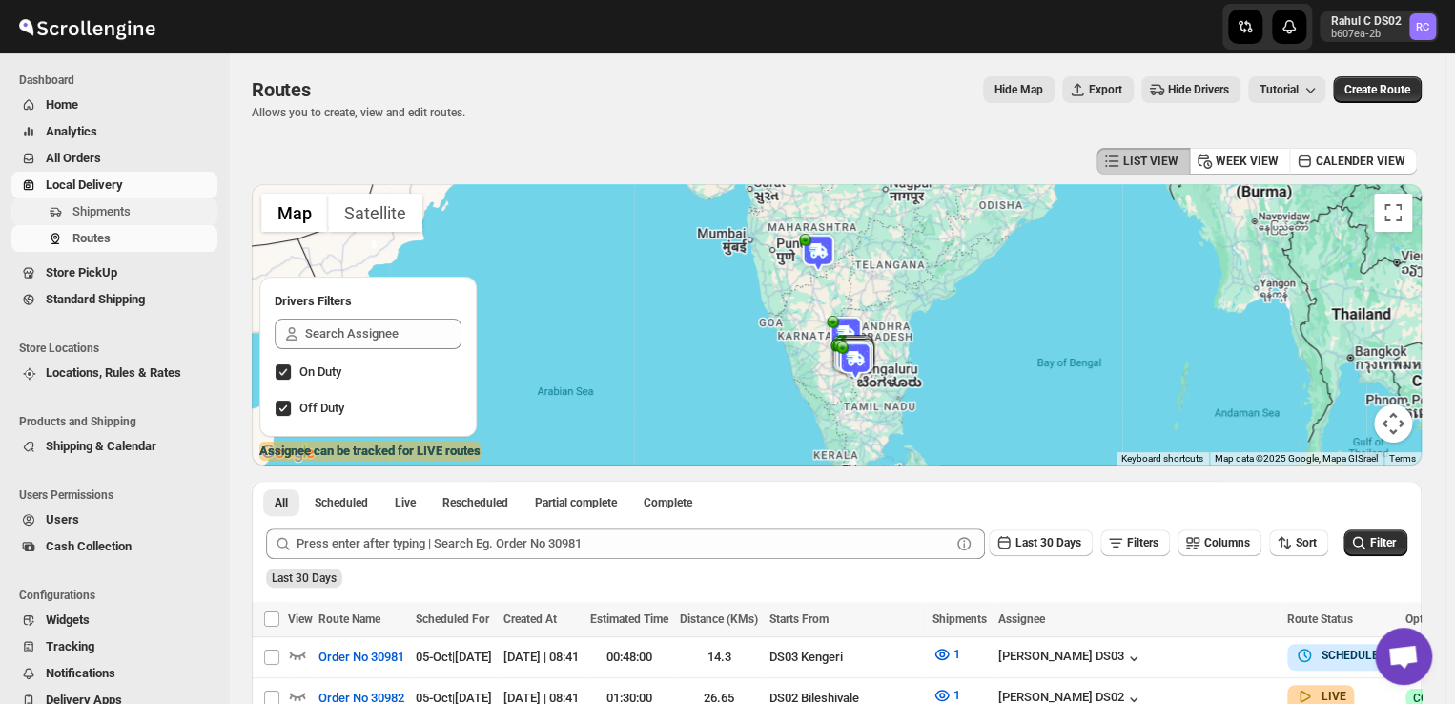
click at [128, 218] on span "Shipments" at bounding box center [101, 211] width 58 height 14
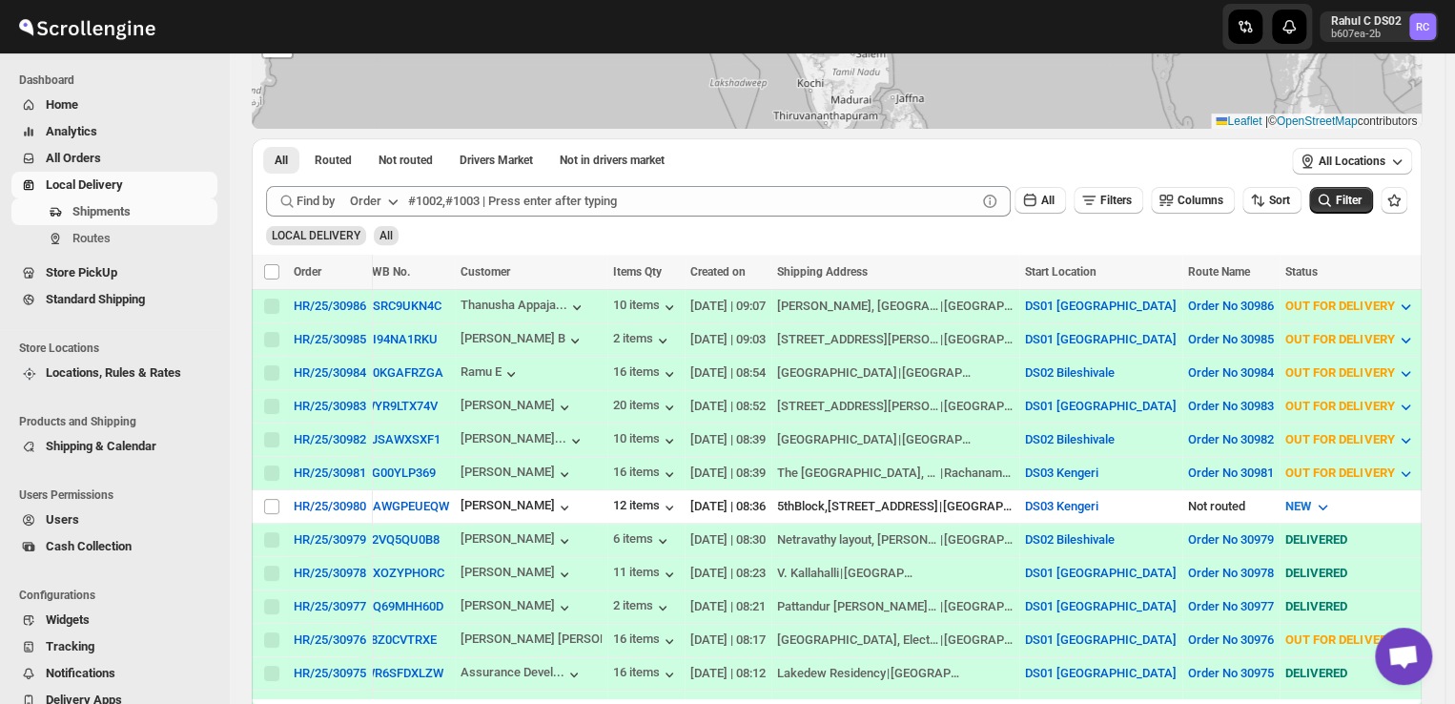
scroll to position [273, 0]
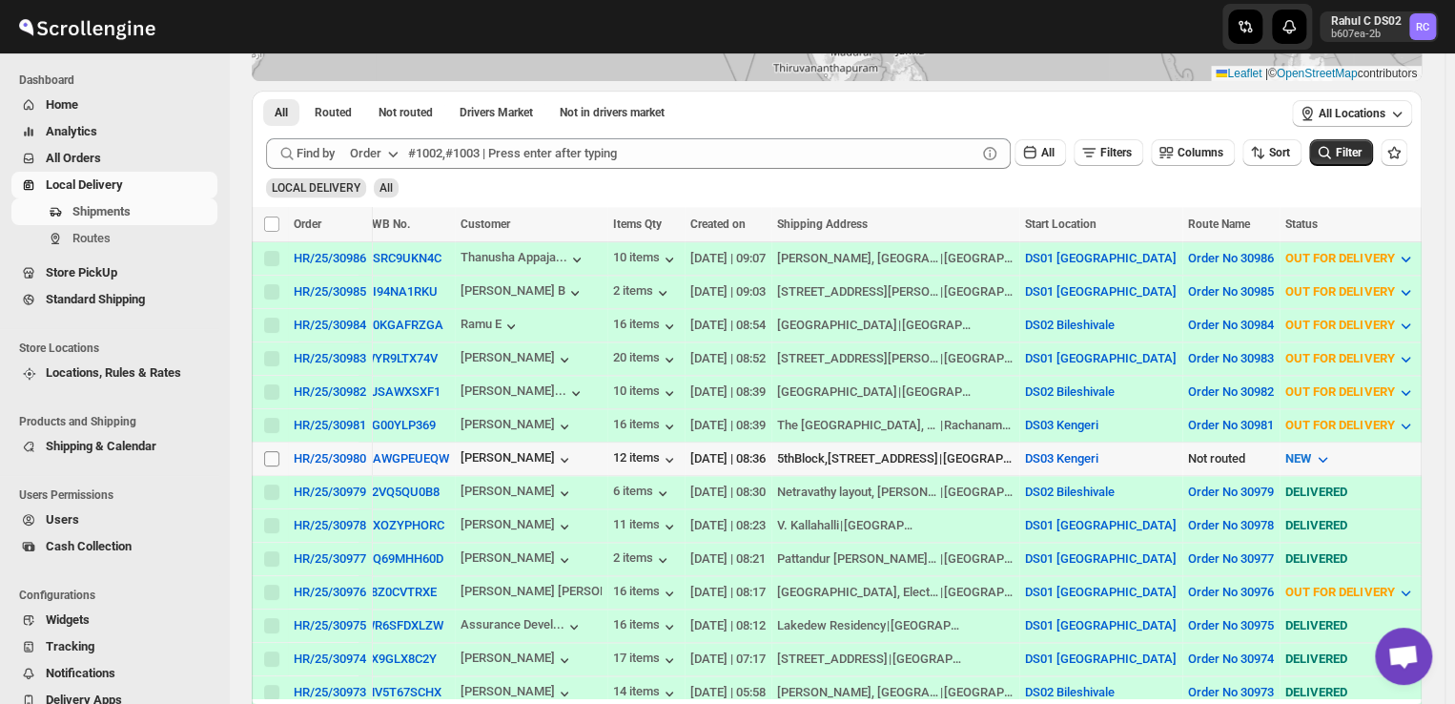
click at [271, 451] on input "Select shipment" at bounding box center [271, 458] width 15 height 15
checkbox input "true"
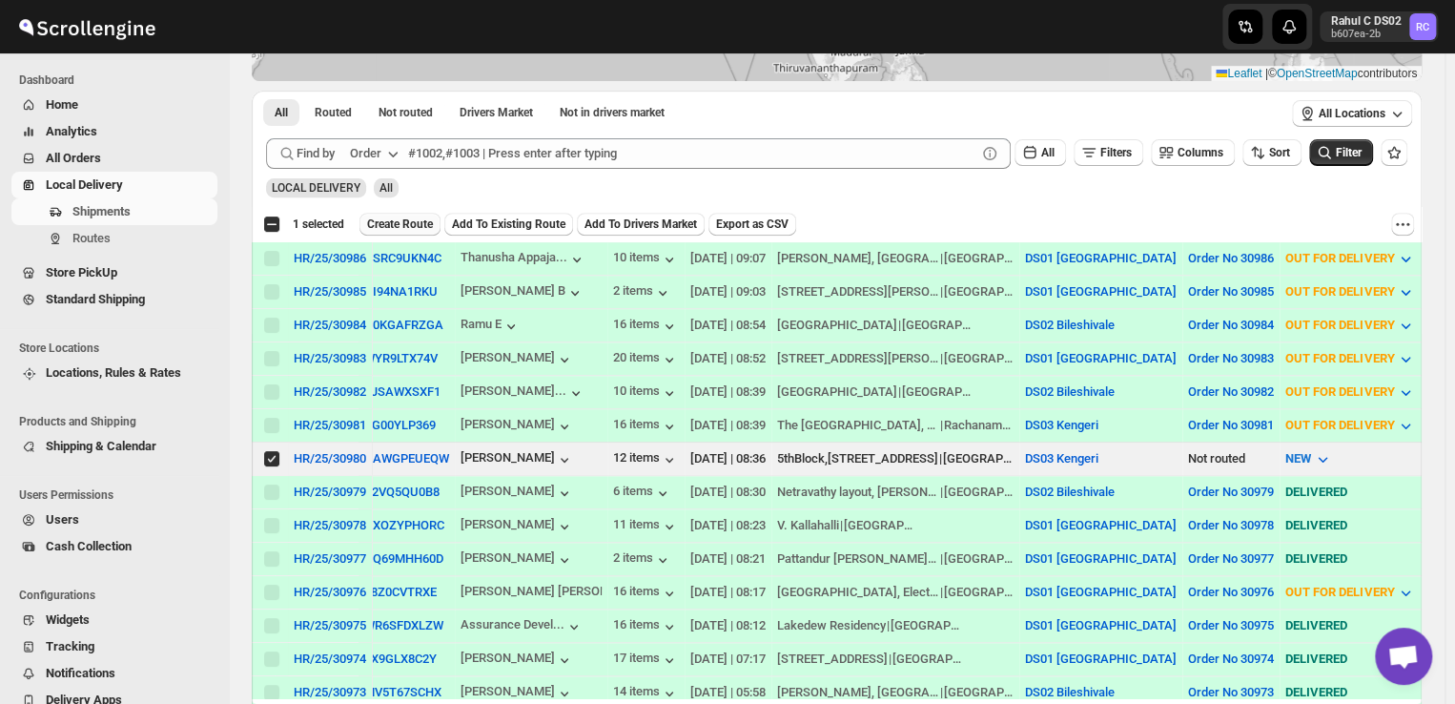
click at [411, 217] on span "Create Route" at bounding box center [400, 224] width 66 height 15
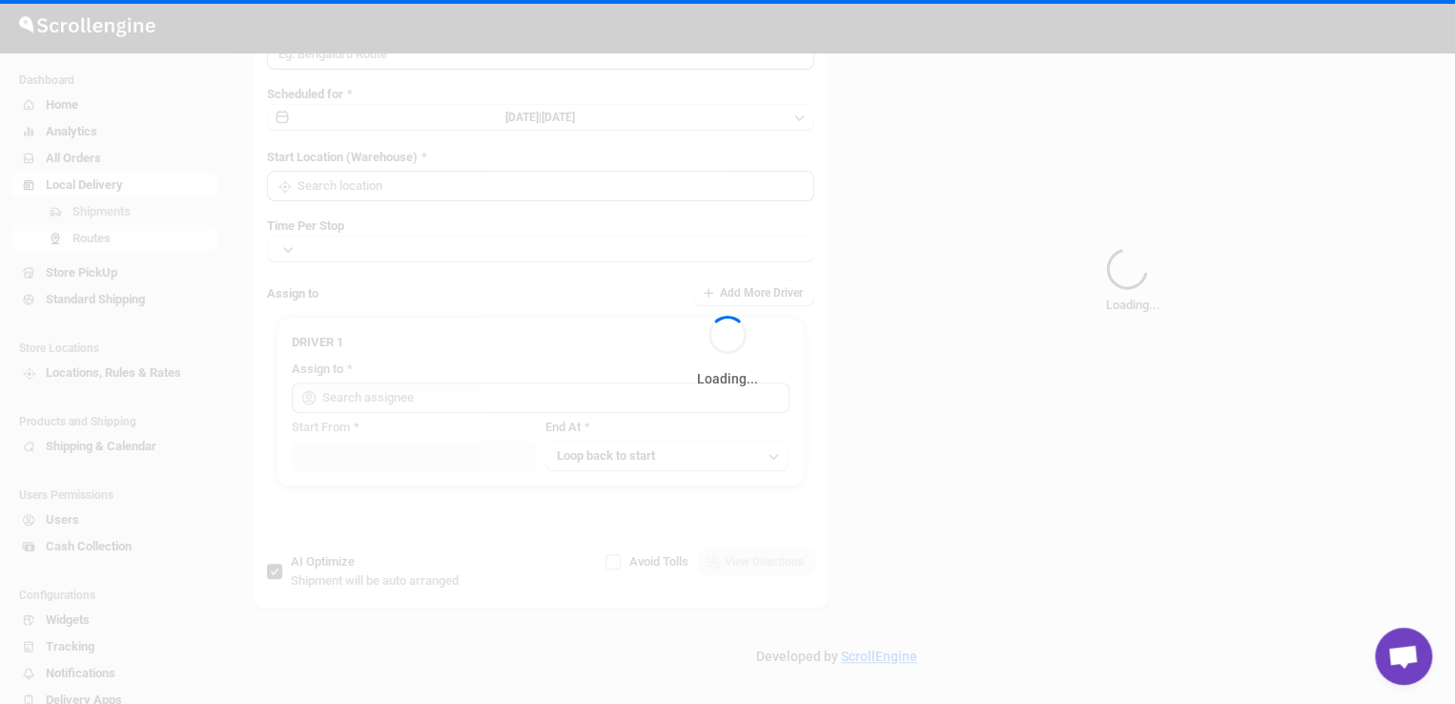
type input "Route - 05/10-0914"
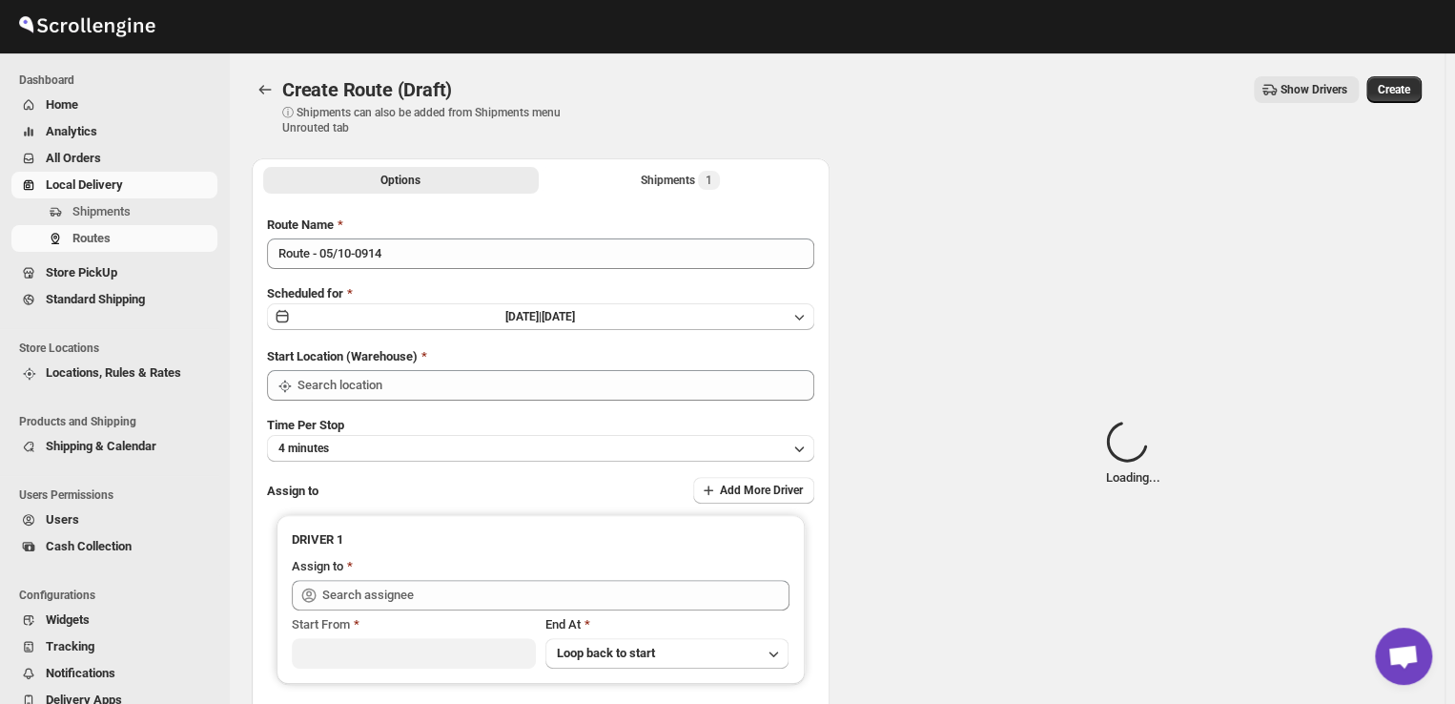
type input "DS03 Kengeri"
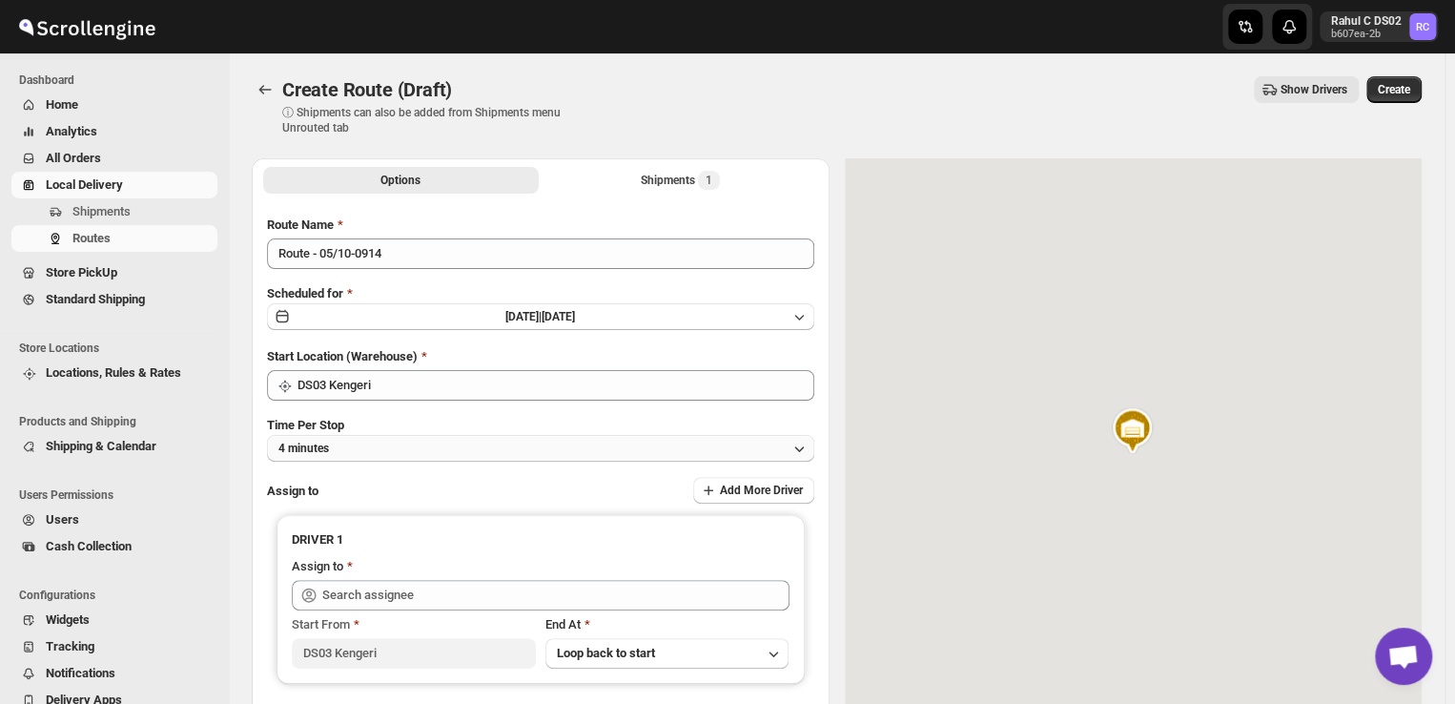
click at [398, 449] on button "4 minutes" at bounding box center [540, 448] width 547 height 27
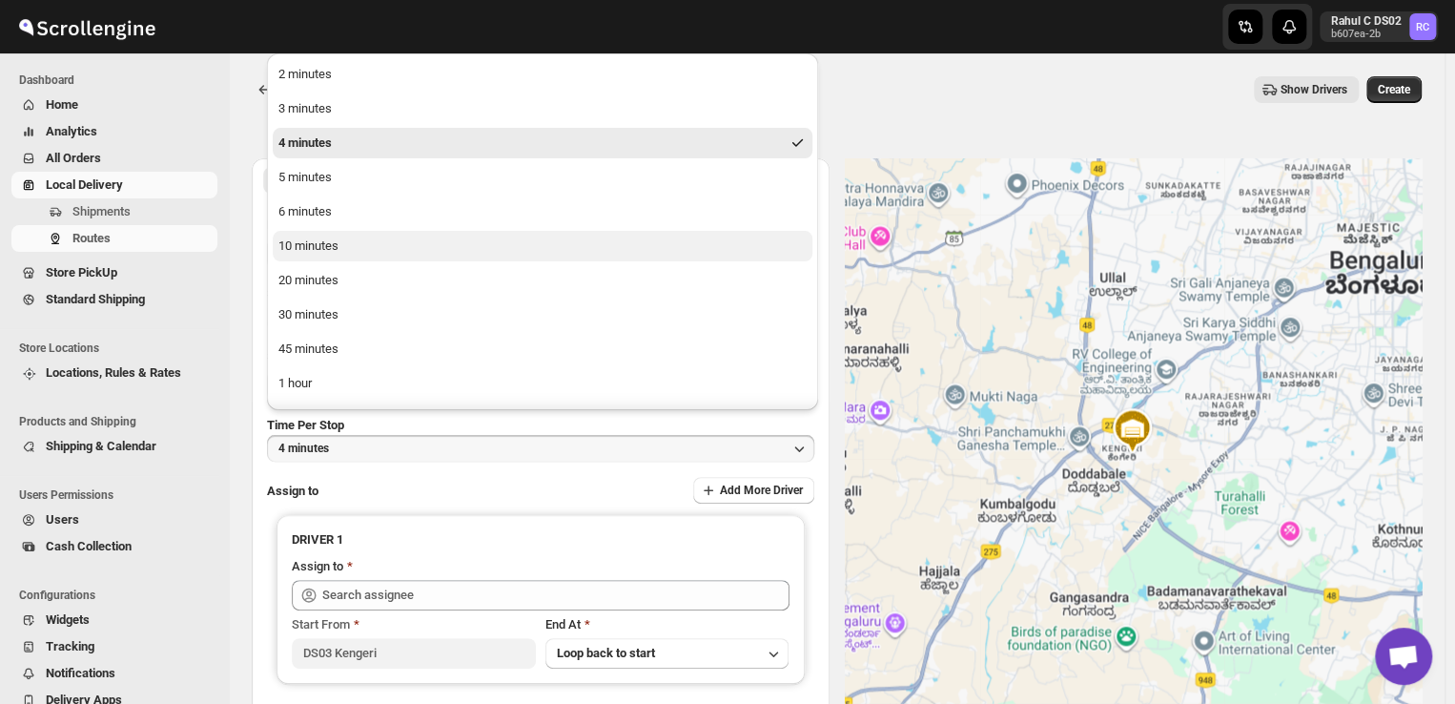
click at [325, 251] on div "10 minutes" at bounding box center [308, 246] width 60 height 19
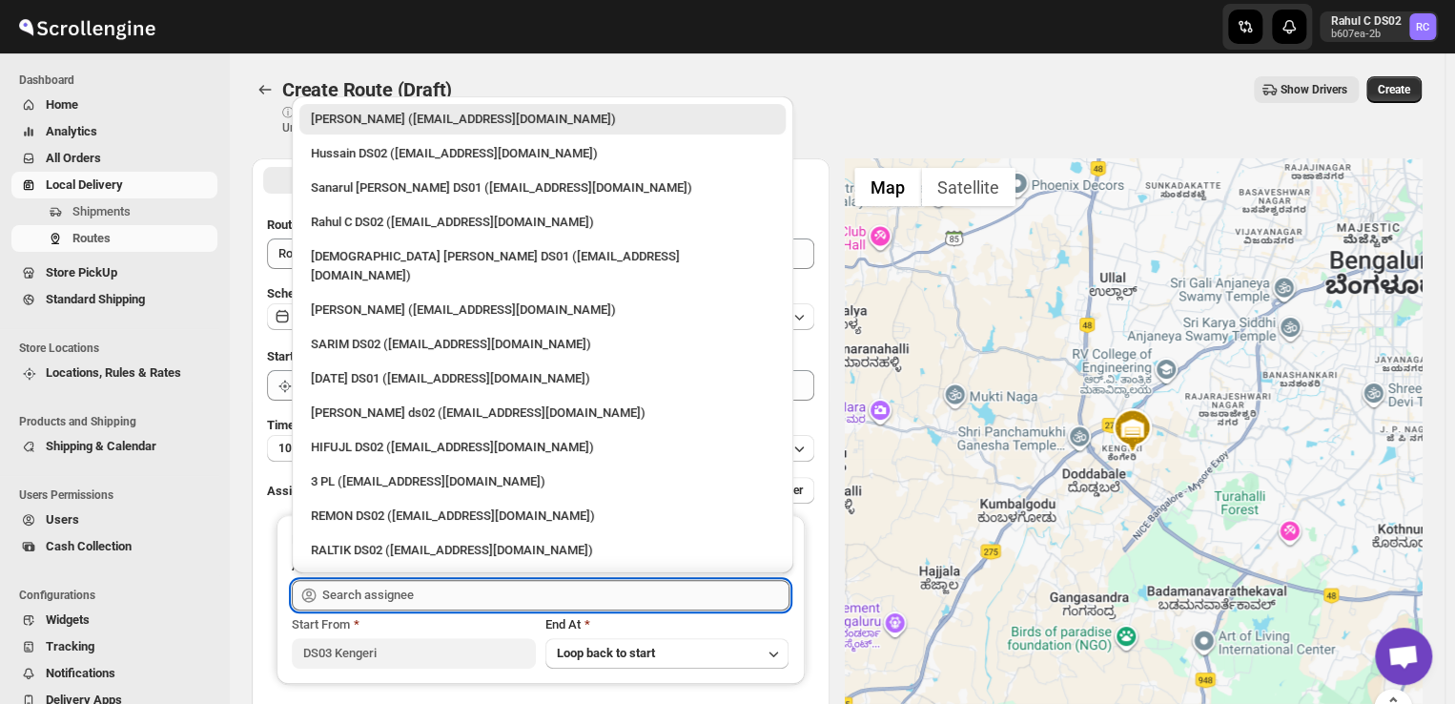
click at [439, 603] on input "text" at bounding box center [555, 595] width 467 height 31
click at [328, 472] on div "3 PL (hello@home-run.co)" at bounding box center [543, 481] width 464 height 19
type input "3 PL (hello@home-run.co)"
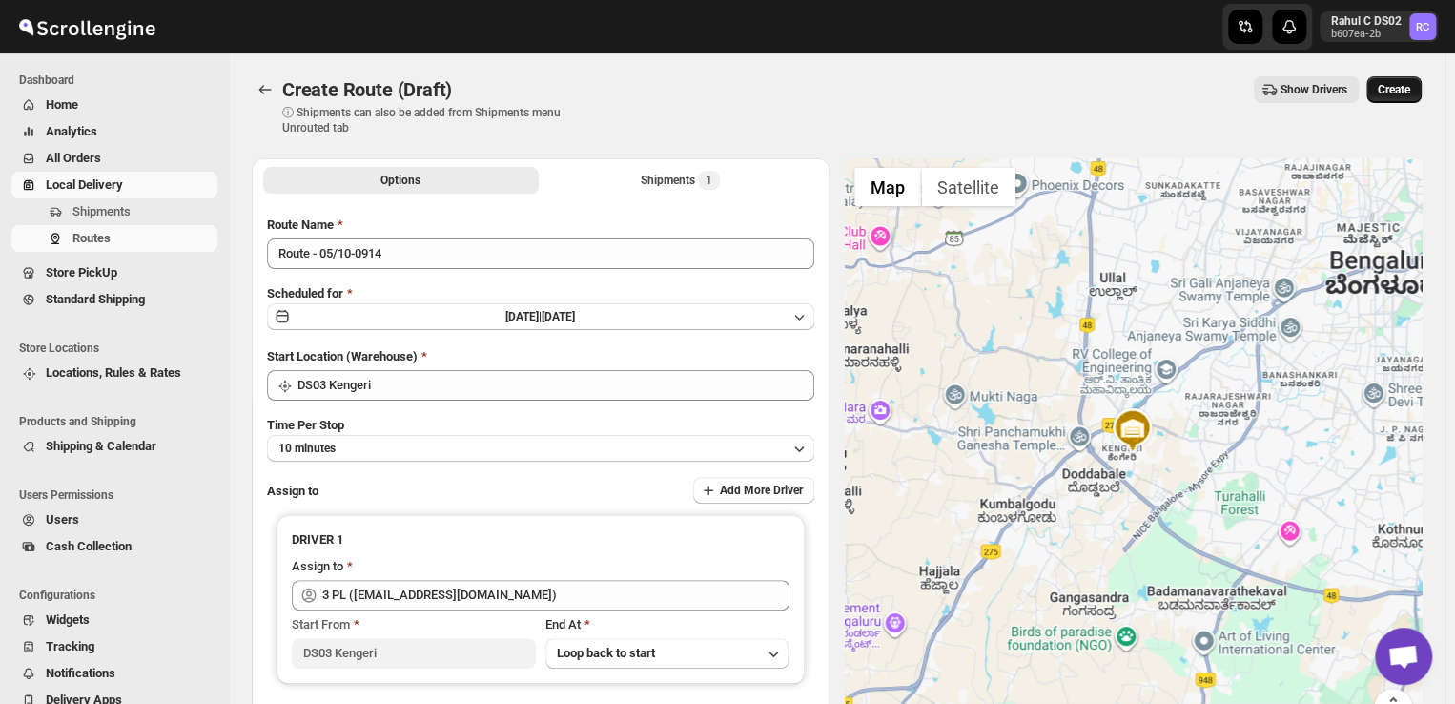
click at [1407, 92] on span "Create" at bounding box center [1394, 89] width 32 height 15
